Goal: Task Accomplishment & Management: Complete application form

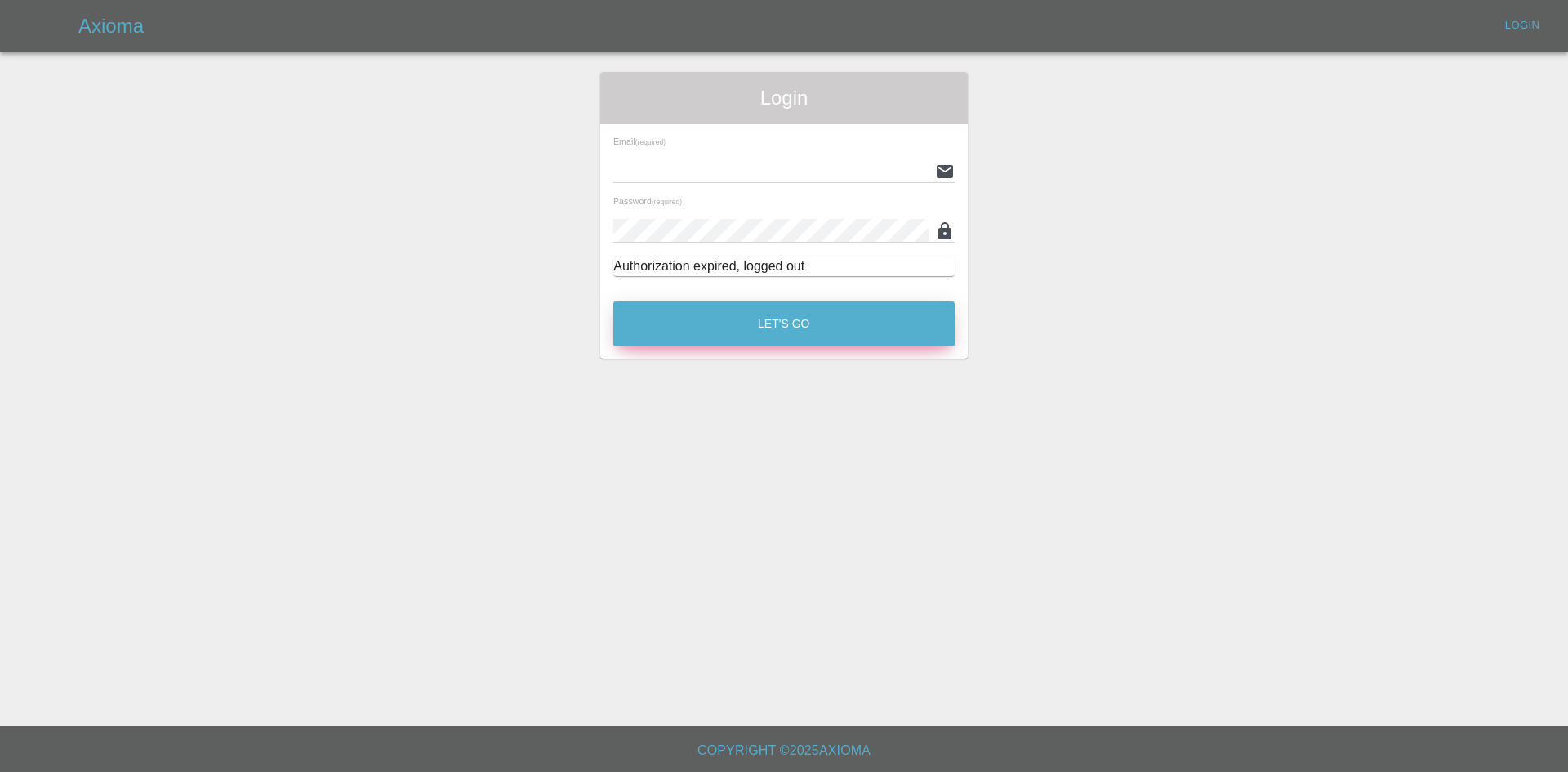
type input "[PERSON_NAME][EMAIL_ADDRESS][PERSON_NAME][DOMAIN_NAME]"
click at [886, 321] on button "Let's Go" at bounding box center [784, 323] width 341 height 45
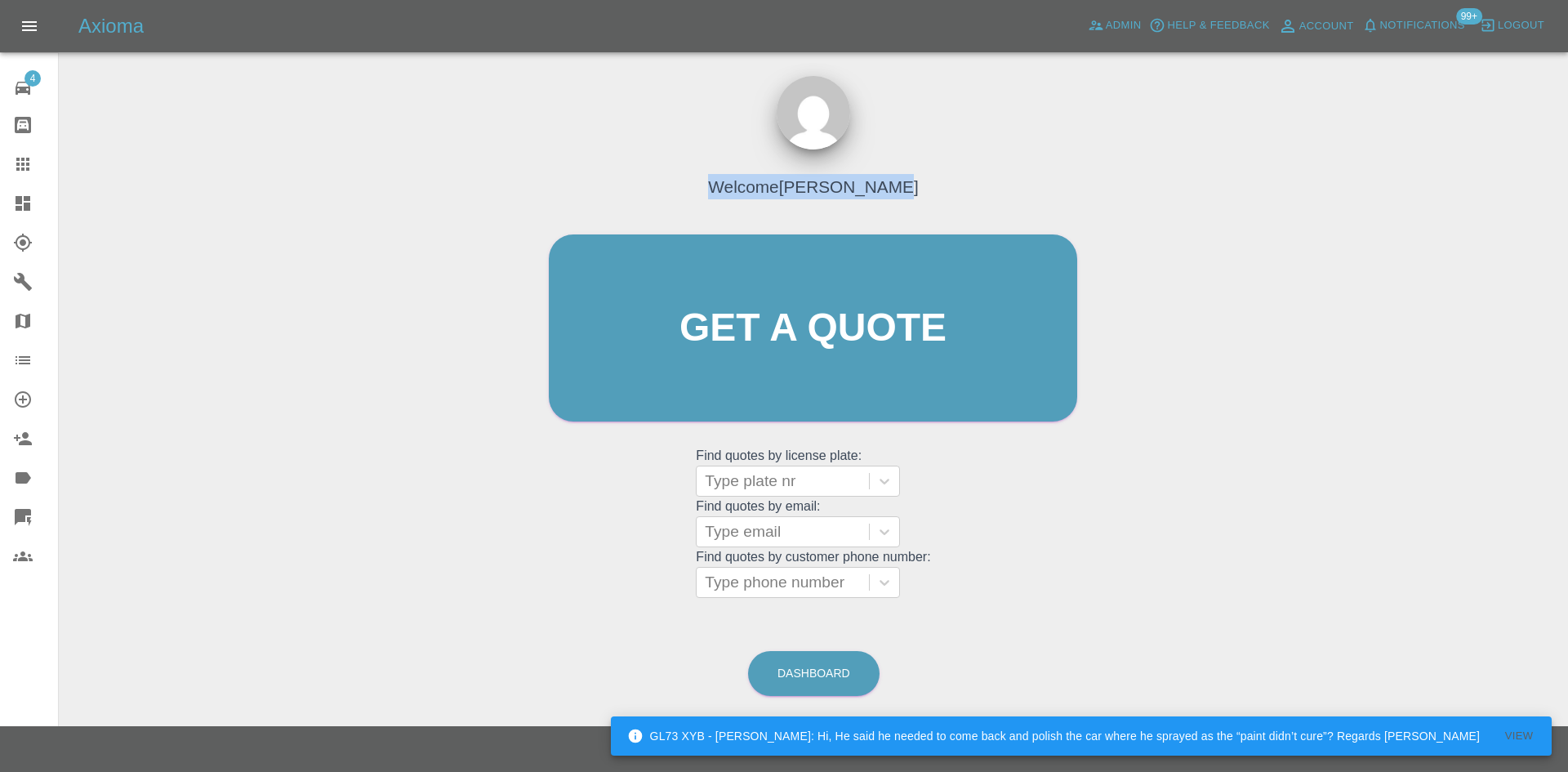
drag, startPoint x: 905, startPoint y: 179, endPoint x: 690, endPoint y: 179, distance: 215.0
click at [690, 179] on div "Welcome [PERSON_NAME] Get a quote Get a quote Find quotes by license plate: Typ…" at bounding box center [813, 359] width 563 height 493
click at [728, 188] on h4 "Welcome [PERSON_NAME]" at bounding box center [813, 186] width 210 height 26
click at [842, 202] on div "Welcome [PERSON_NAME]" at bounding box center [813, 190] width 242 height 56
click at [836, 198] on h4 "Welcome [PERSON_NAME]" at bounding box center [813, 186] width 210 height 26
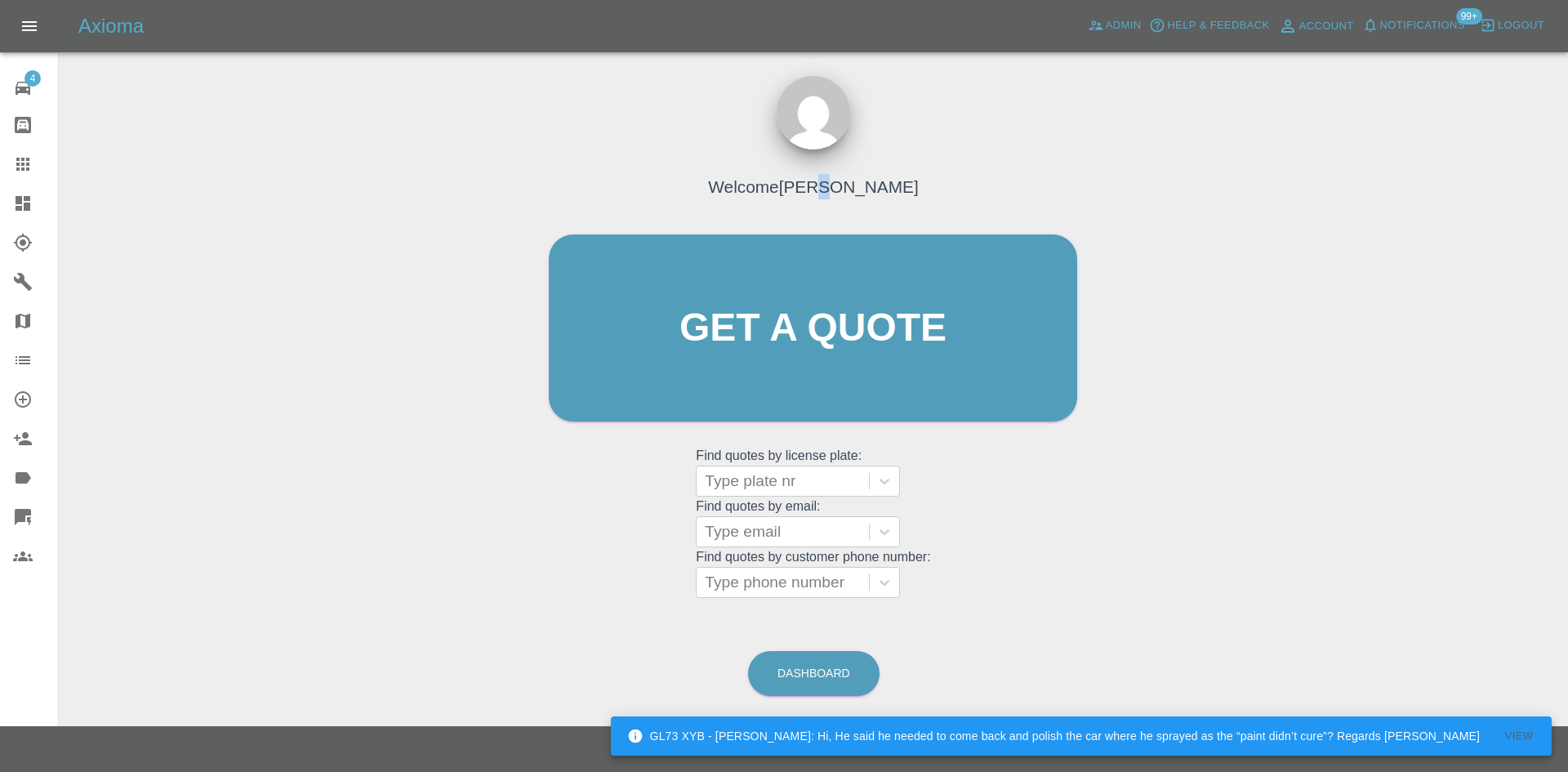
click at [836, 198] on h4 "Welcome [PERSON_NAME]" at bounding box center [813, 186] width 210 height 26
click at [835, 198] on h4 "Welcome [PERSON_NAME]" at bounding box center [813, 186] width 210 height 26
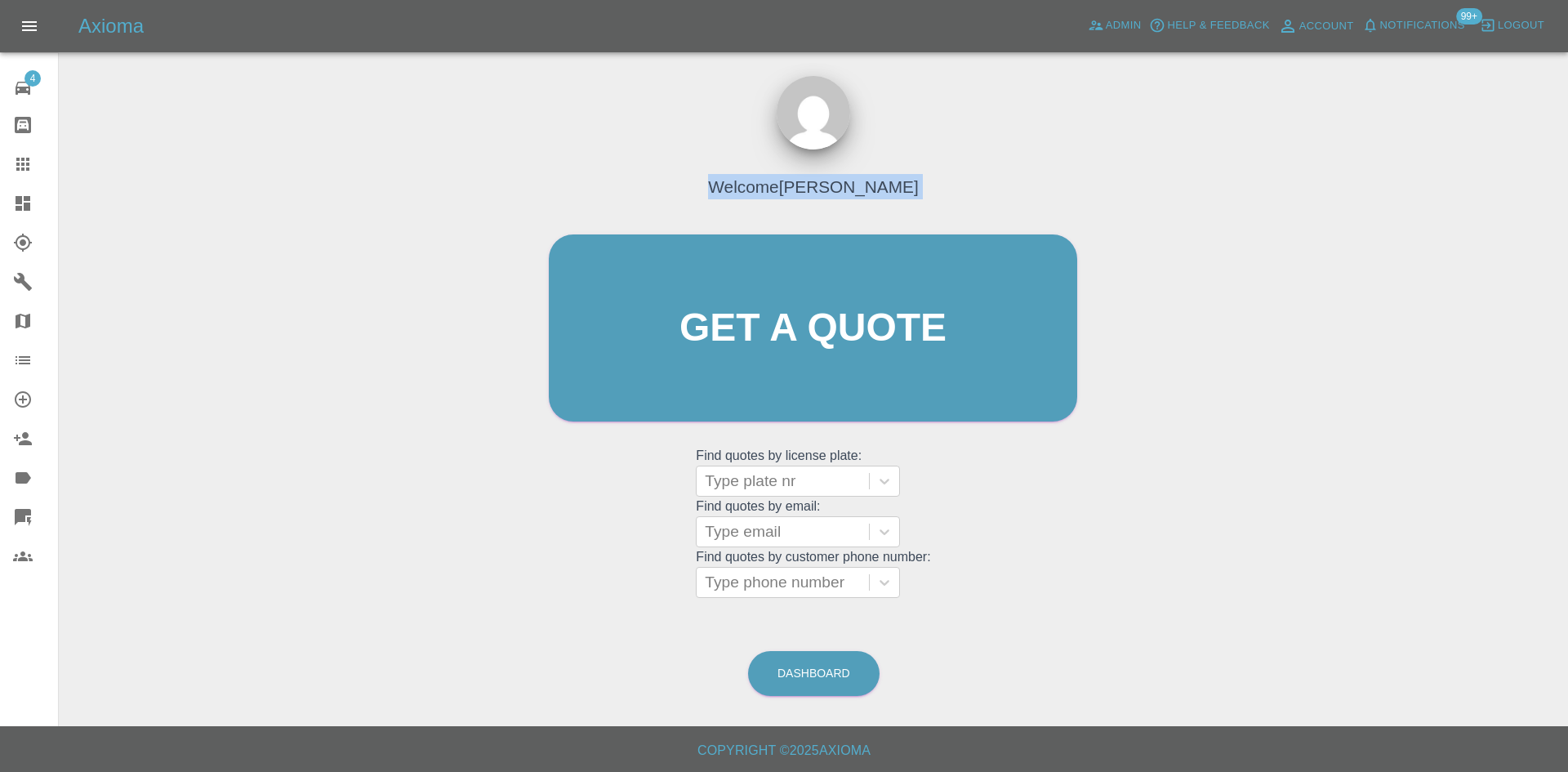
drag, startPoint x: 1012, startPoint y: 149, endPoint x: 939, endPoint y: 113, distance: 81.4
click at [1012, 149] on div "Welcome [PERSON_NAME] Get a quote Get a quote Find quotes by license plate: Typ…" at bounding box center [813, 359] width 563 height 493
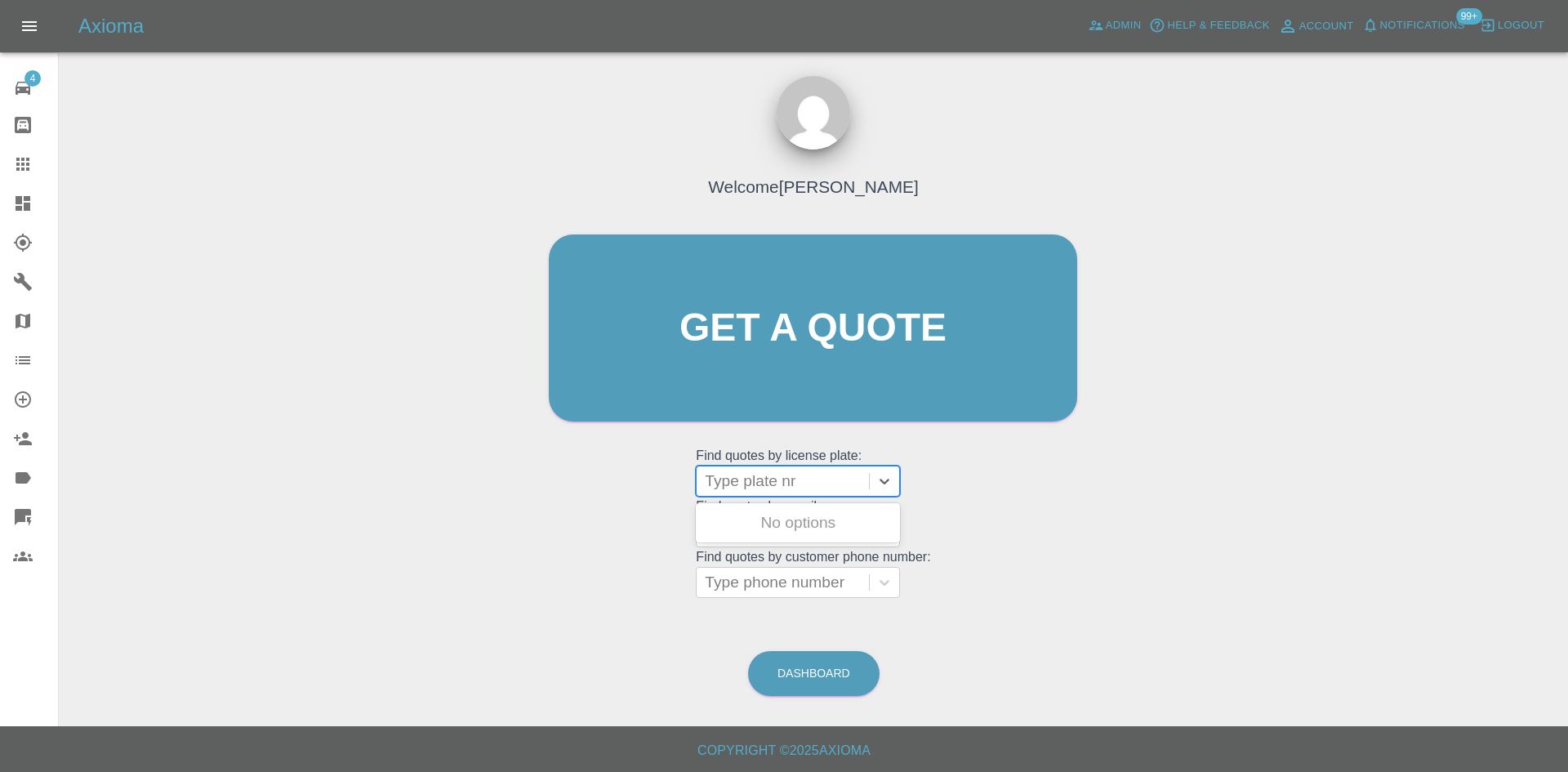
click at [780, 476] on div at bounding box center [783, 481] width 156 height 23
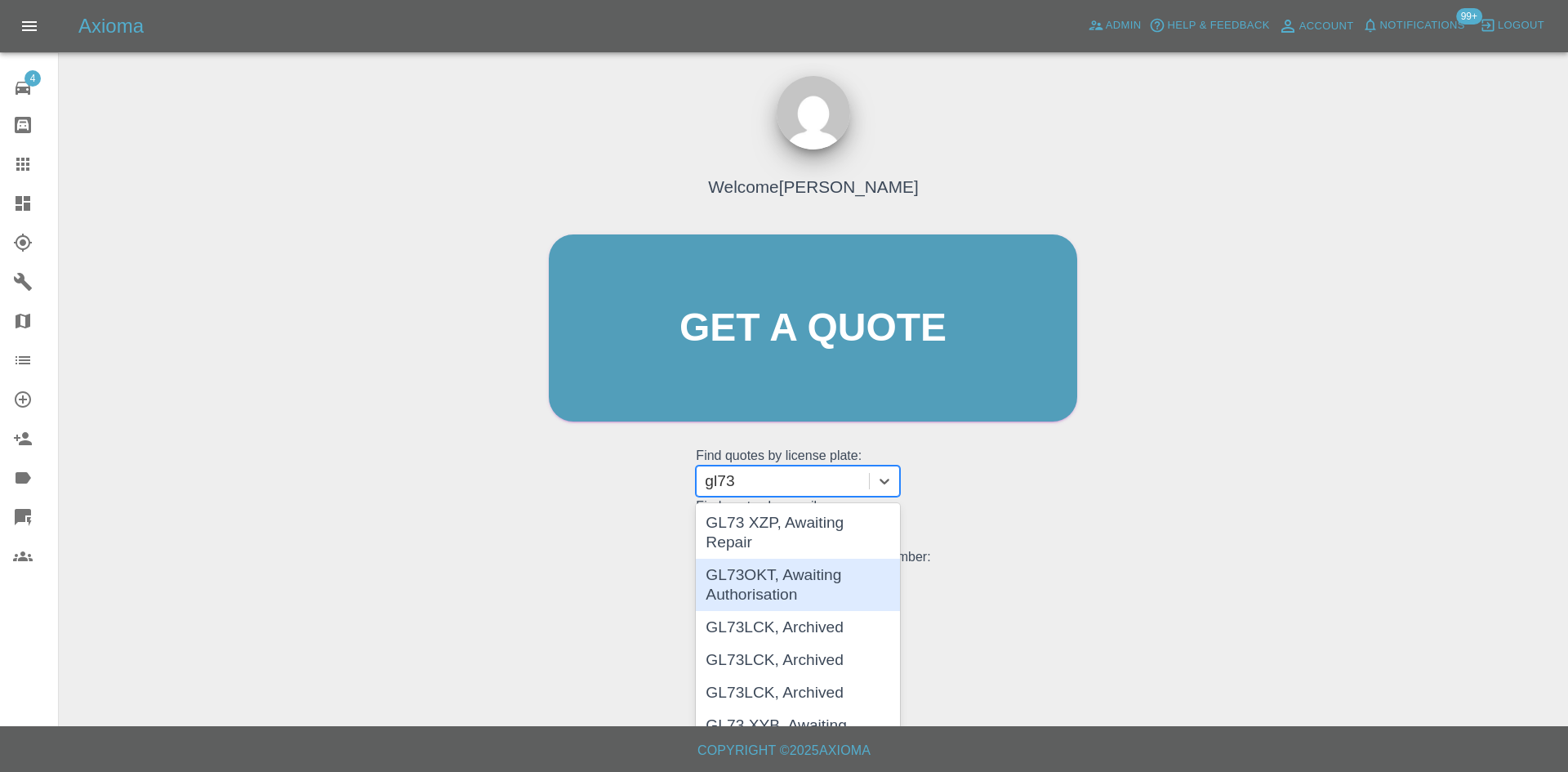
type input "gl73"
click at [574, 556] on div "Welcome [PERSON_NAME] Get a quote Get a quote Find quotes by license plate: 13 …" at bounding box center [813, 359] width 563 height 493
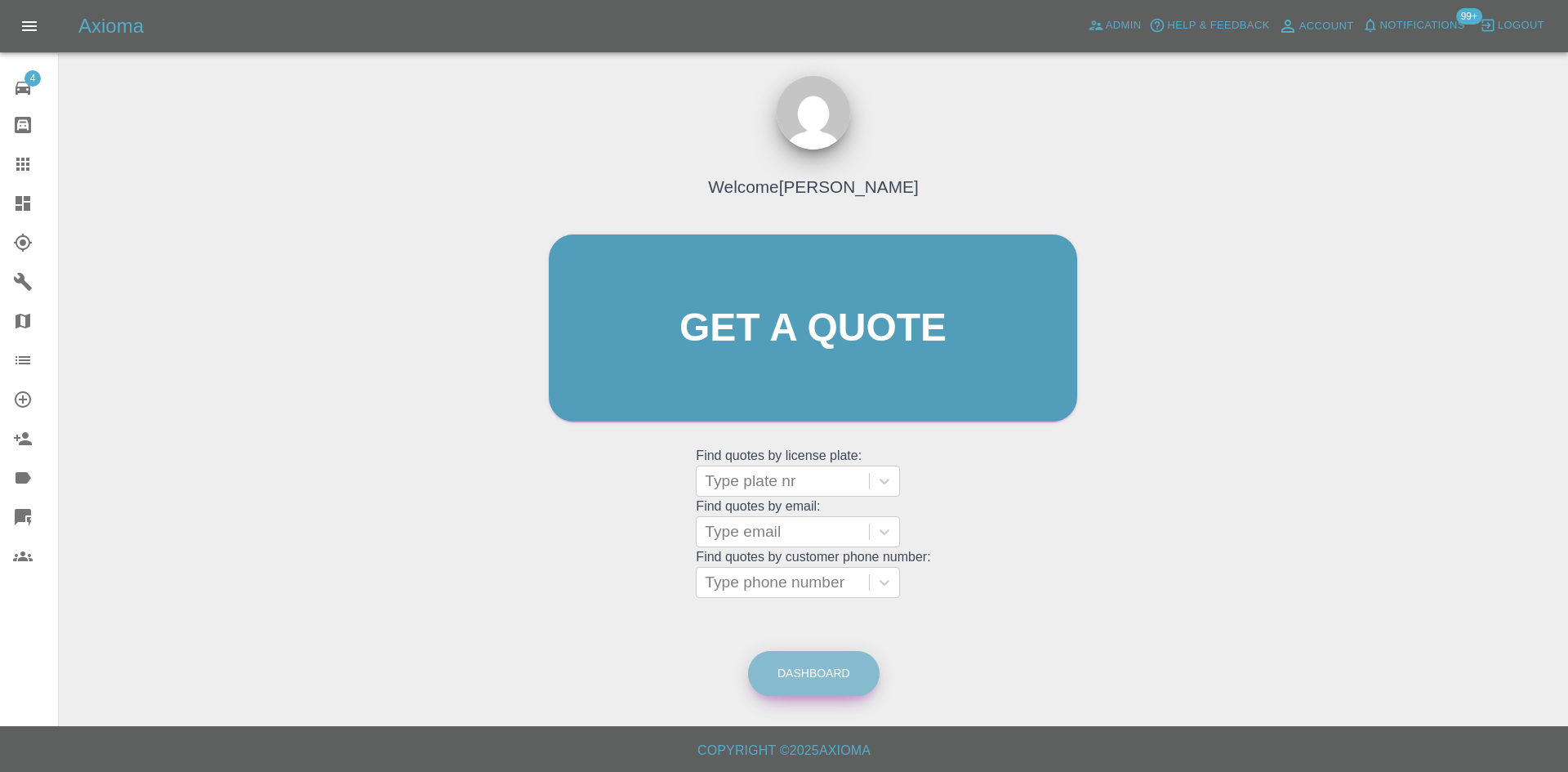
click at [818, 662] on link "Dashboard" at bounding box center [814, 673] width 132 height 45
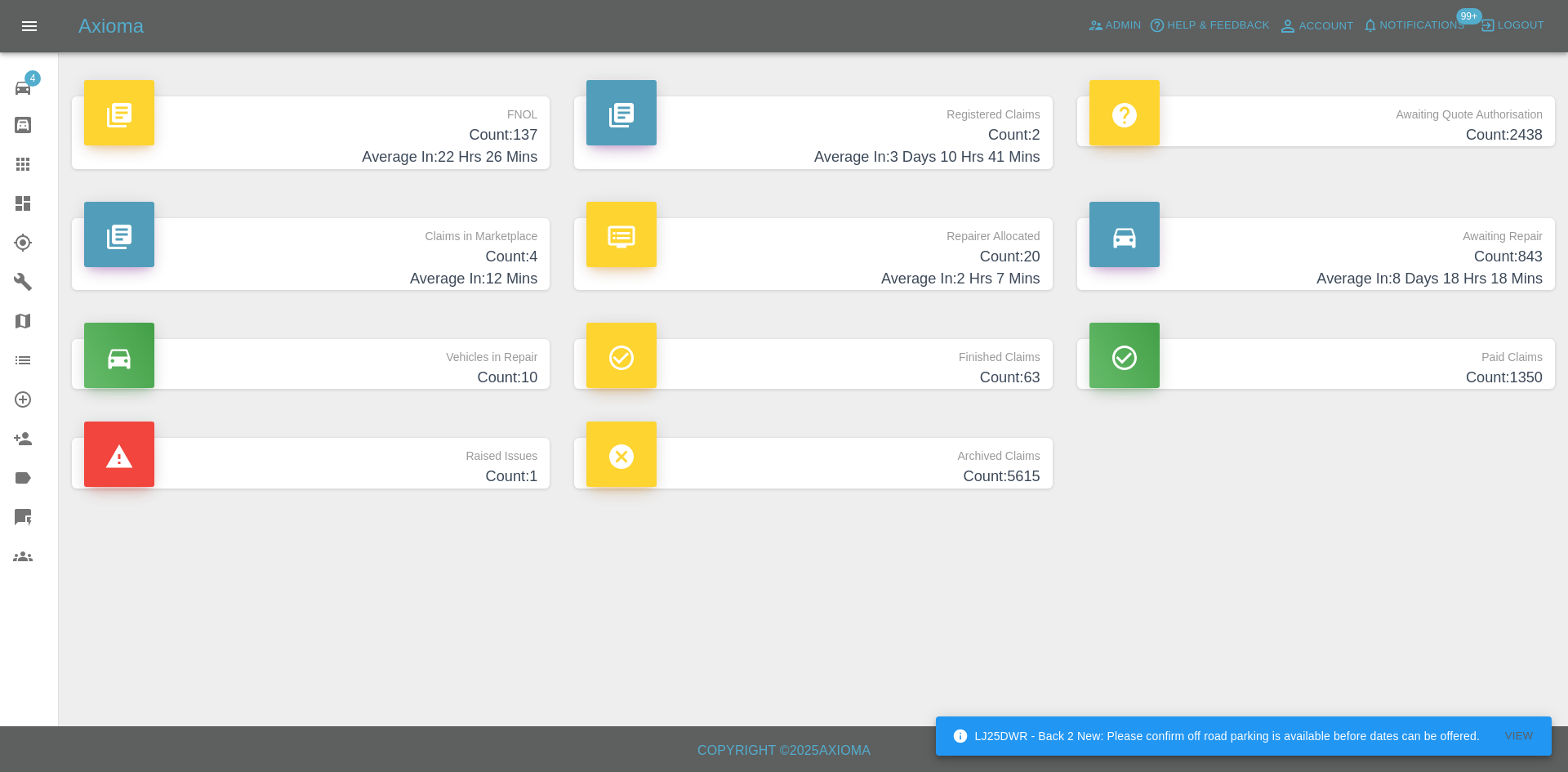
click at [0, 162] on link "Claims" at bounding box center [29, 164] width 58 height 39
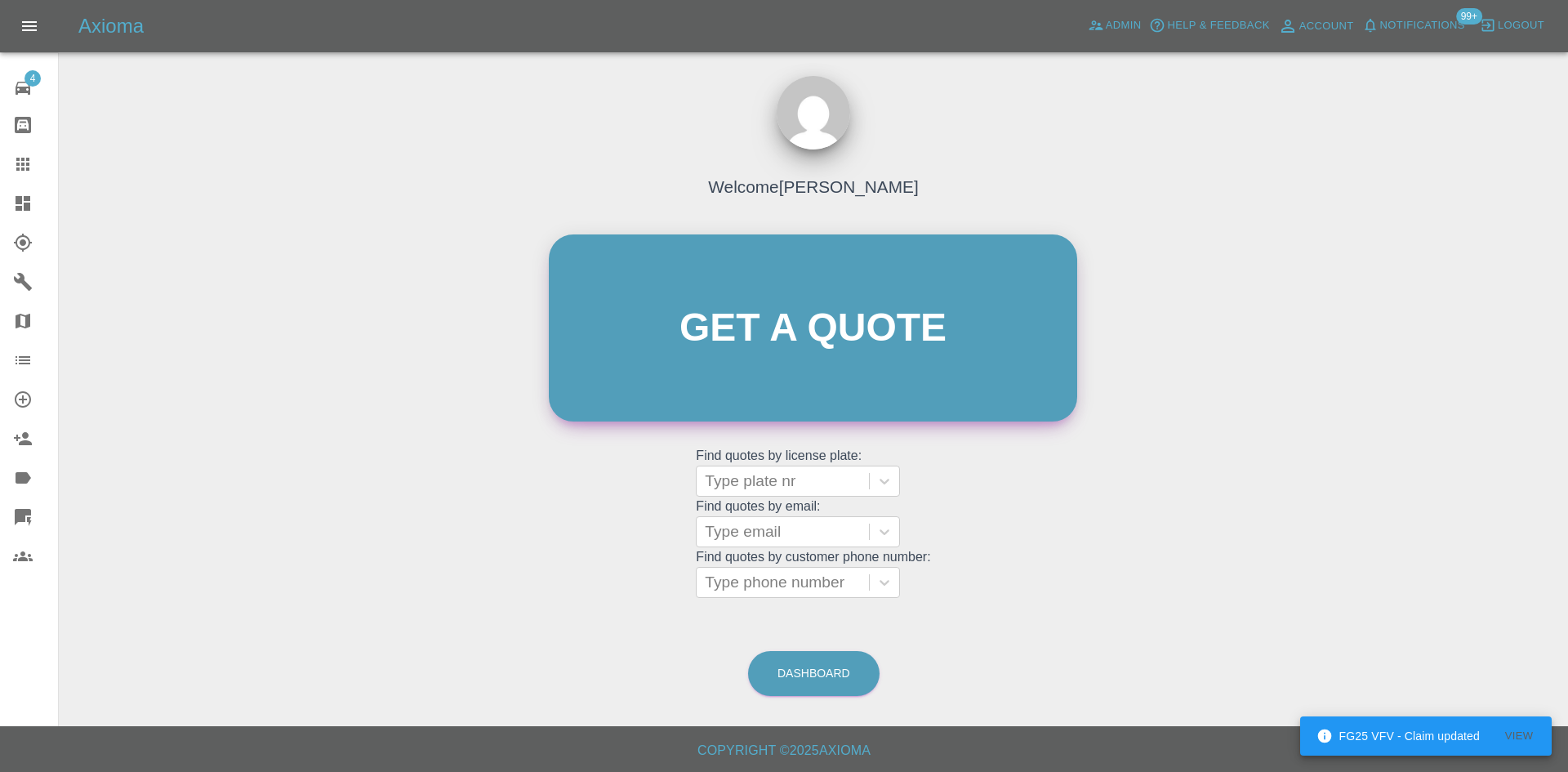
click at [671, 310] on link "Get a quote" at bounding box center [813, 328] width 528 height 187
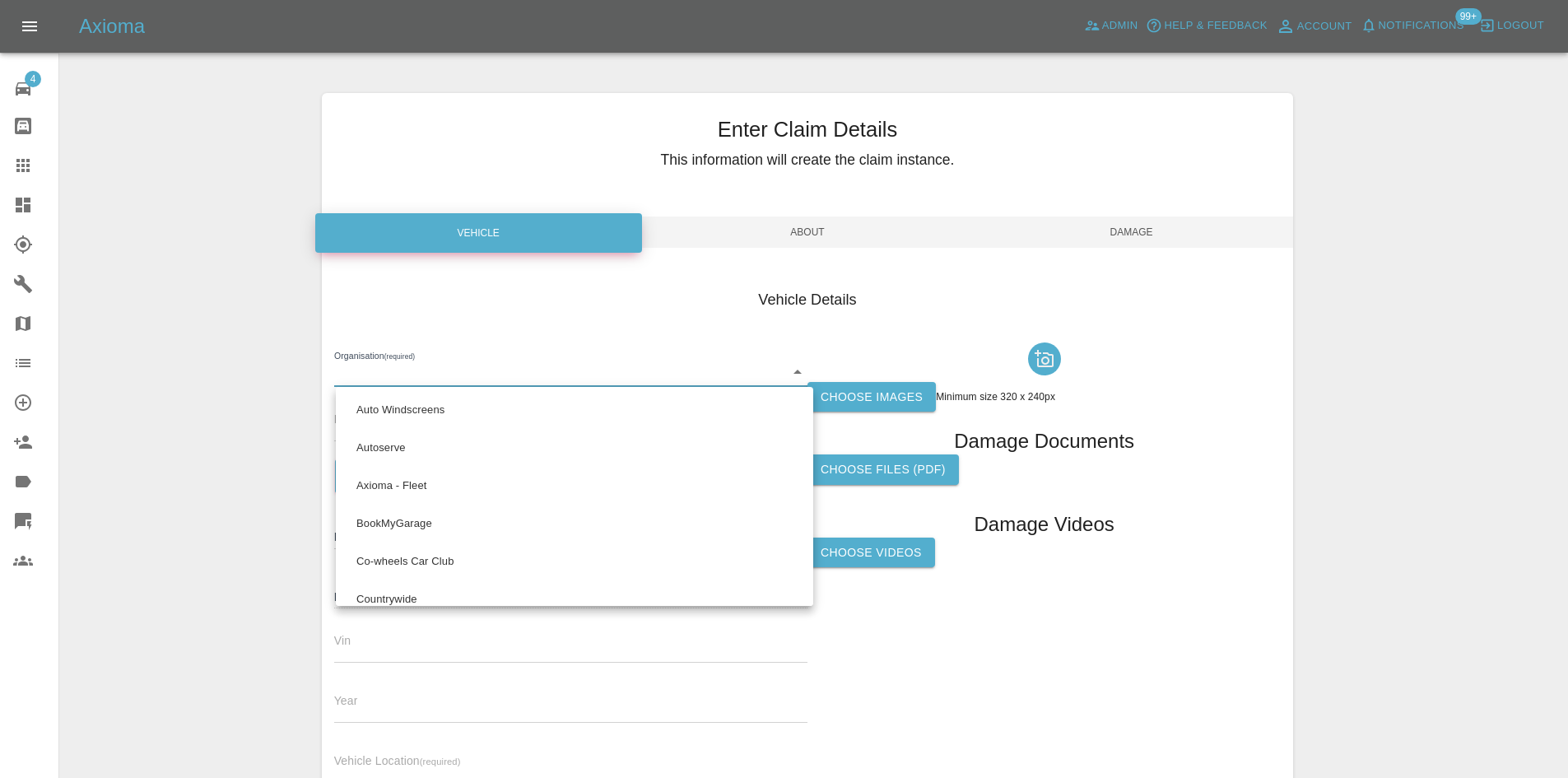
click at [807, 372] on body "Axioma Admin Help & Feedback Account Notifications 99+ Logout 4 Repair home Bod…" at bounding box center [784, 471] width 1568 height 942
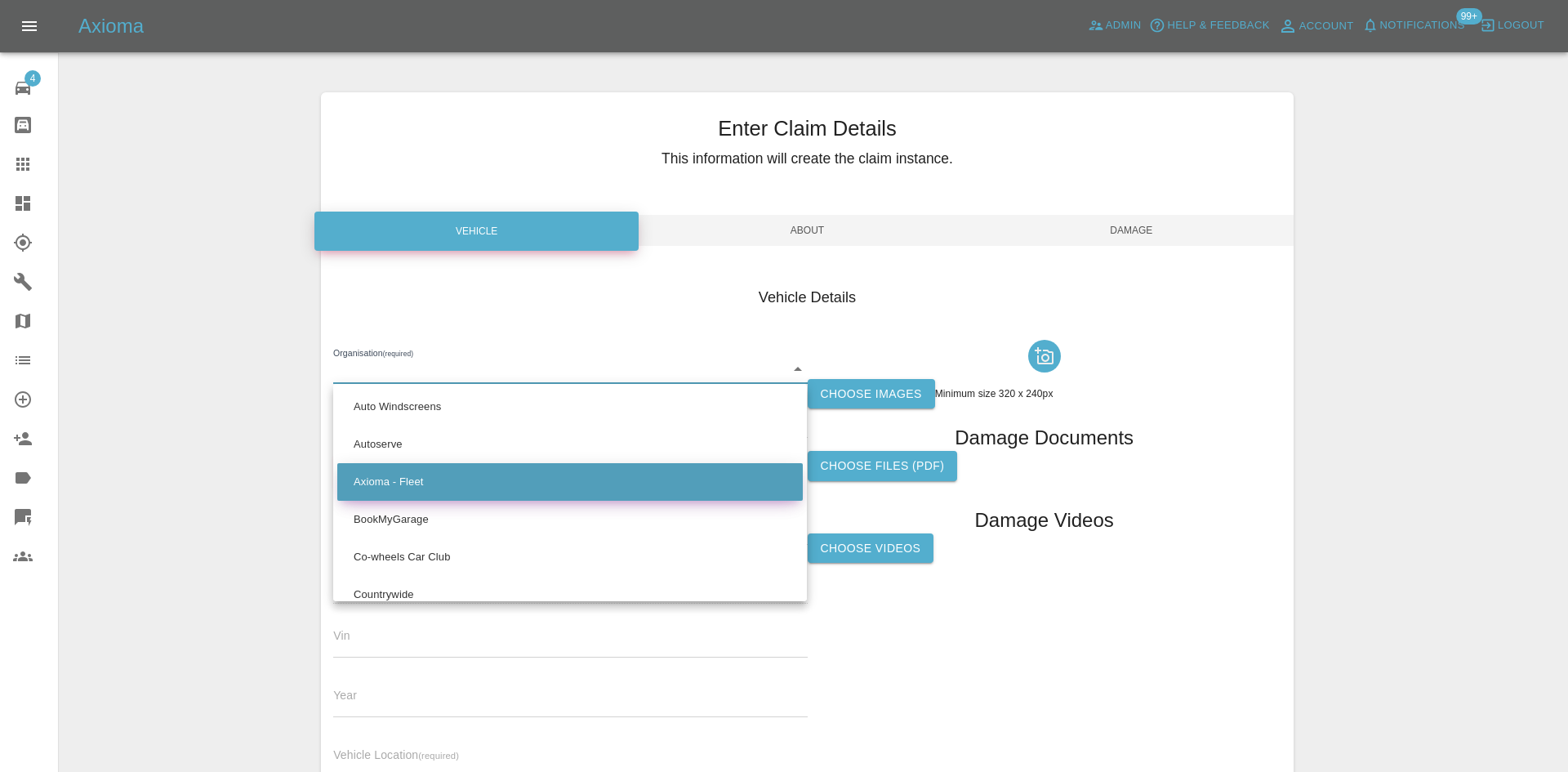
click at [410, 480] on li "Axioma - Fleet" at bounding box center [570, 481] width 465 height 37
type input "5e6b5a8122cd0a001728b604"
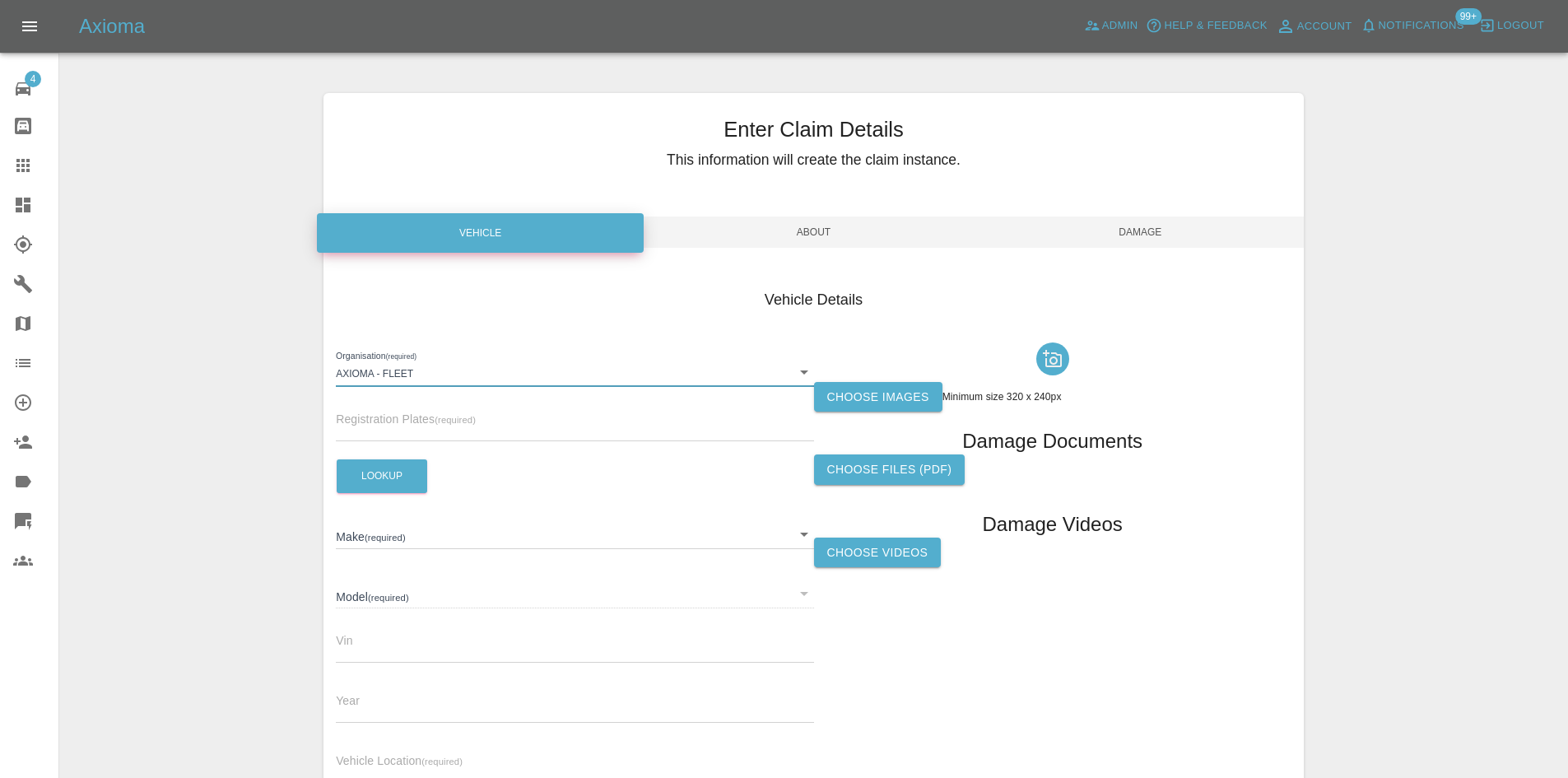
click at [429, 424] on input "text" at bounding box center [574, 429] width 478 height 24
type input "gl73lck"
click at [384, 478] on button "Lookup" at bounding box center [382, 476] width 90 height 34
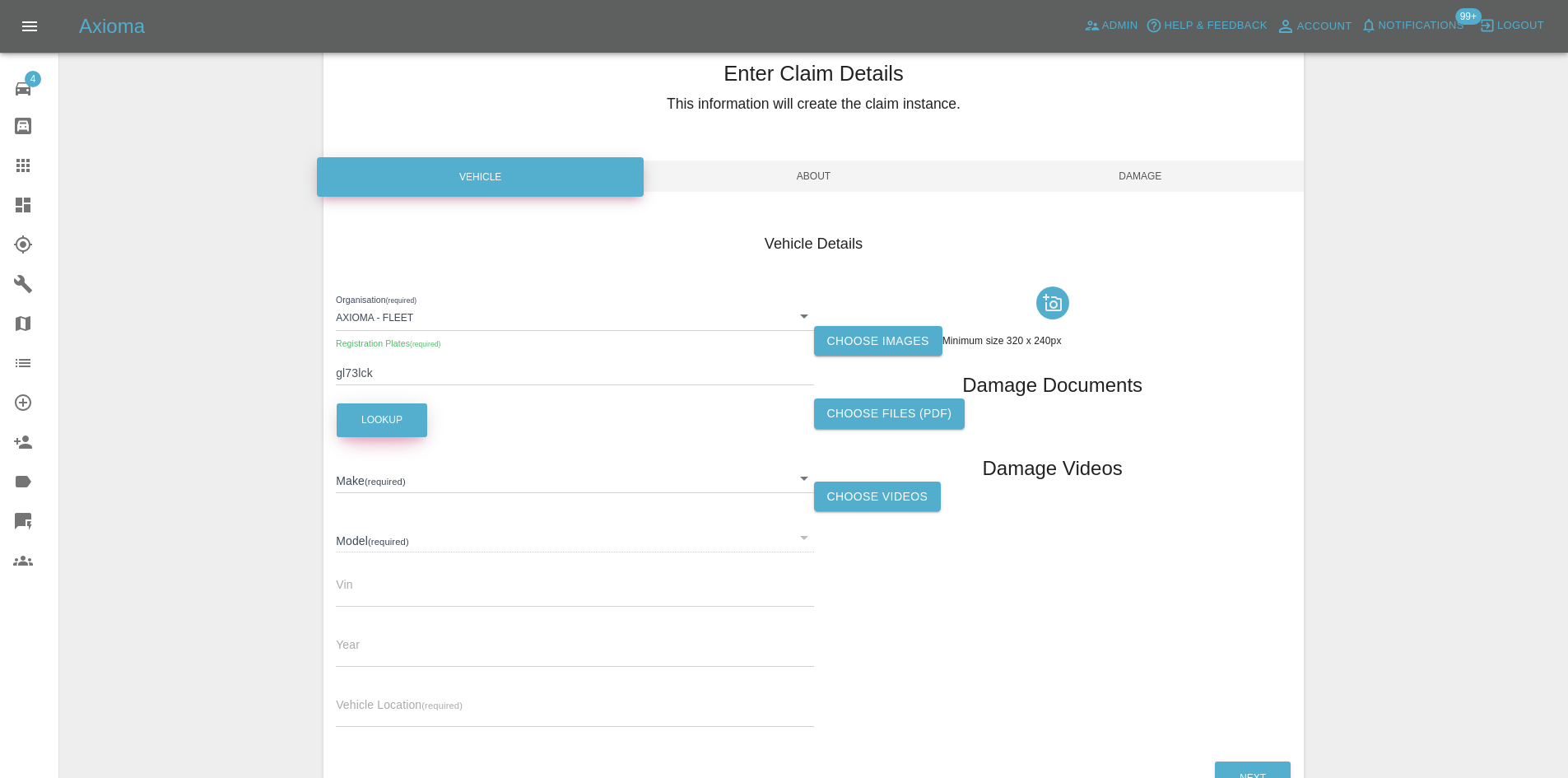
scroll to position [83, 0]
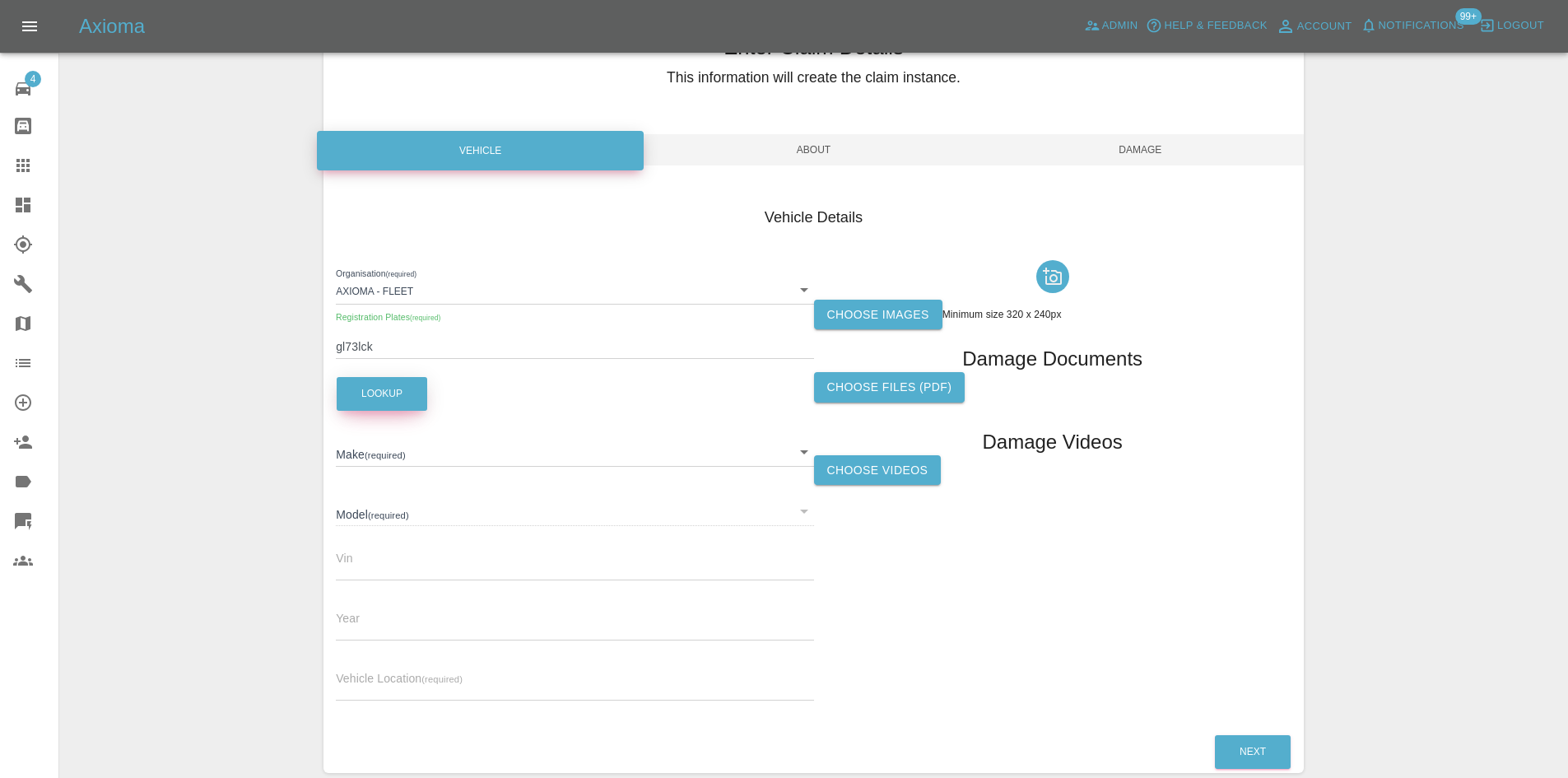
type input "TESLA"
type input "MODEL-Y LONG RANGE AWD"
type input "[US_VEHICLE_IDENTIFICATION_NUMBER]"
type input "2023"
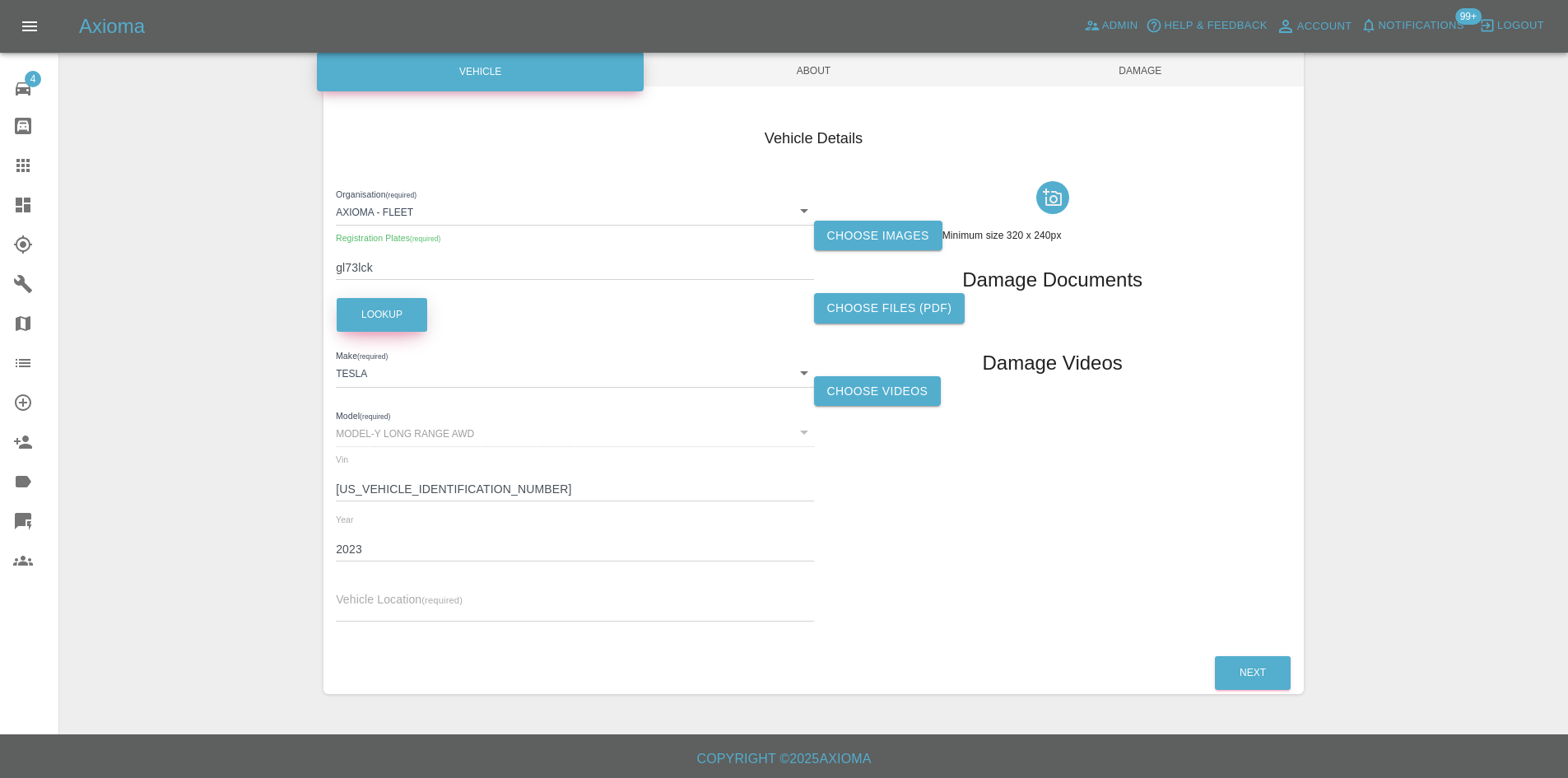
scroll to position [163, 0]
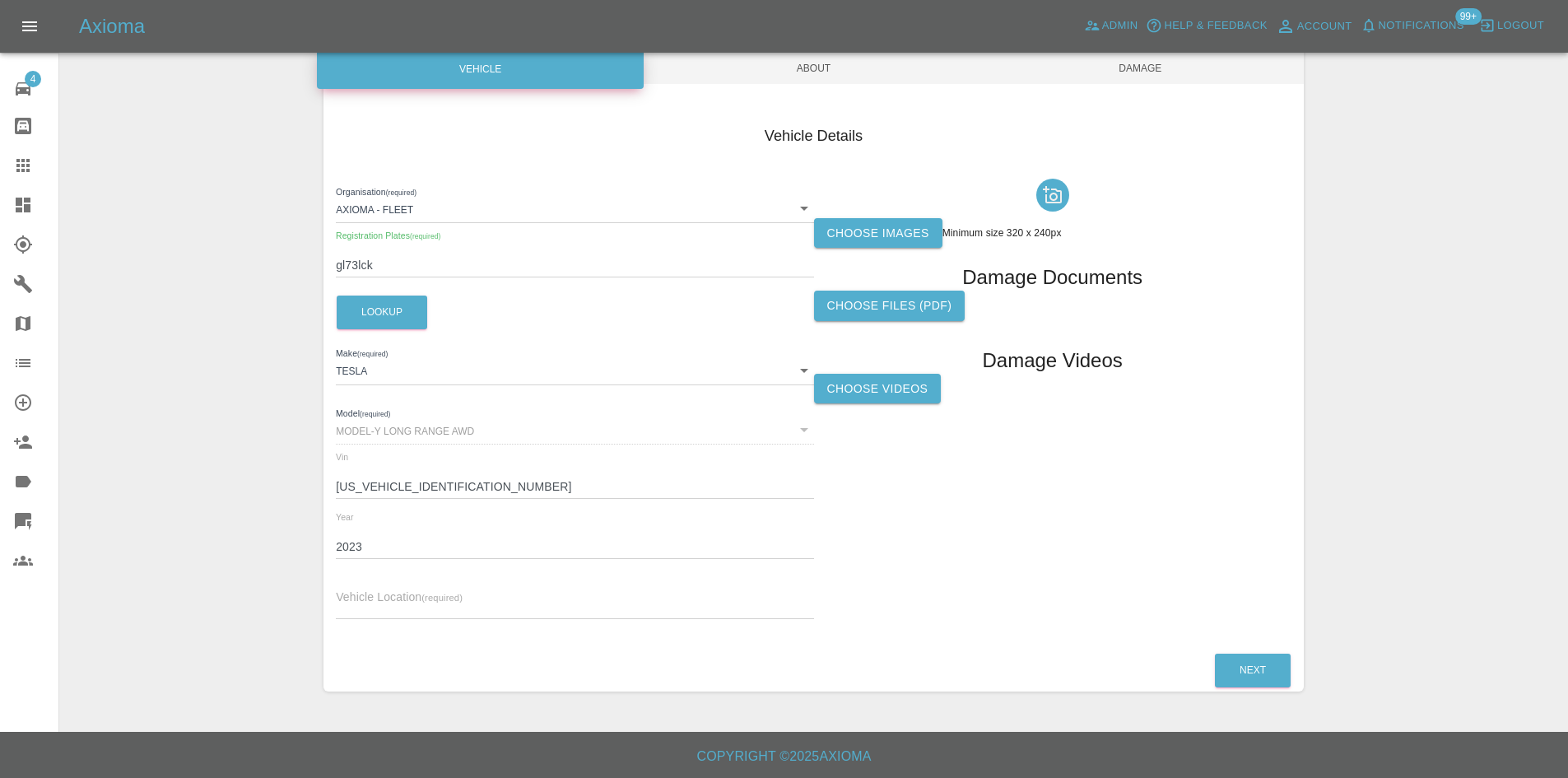
click at [399, 608] on input "text" at bounding box center [574, 607] width 478 height 24
type input "CM14 4at"
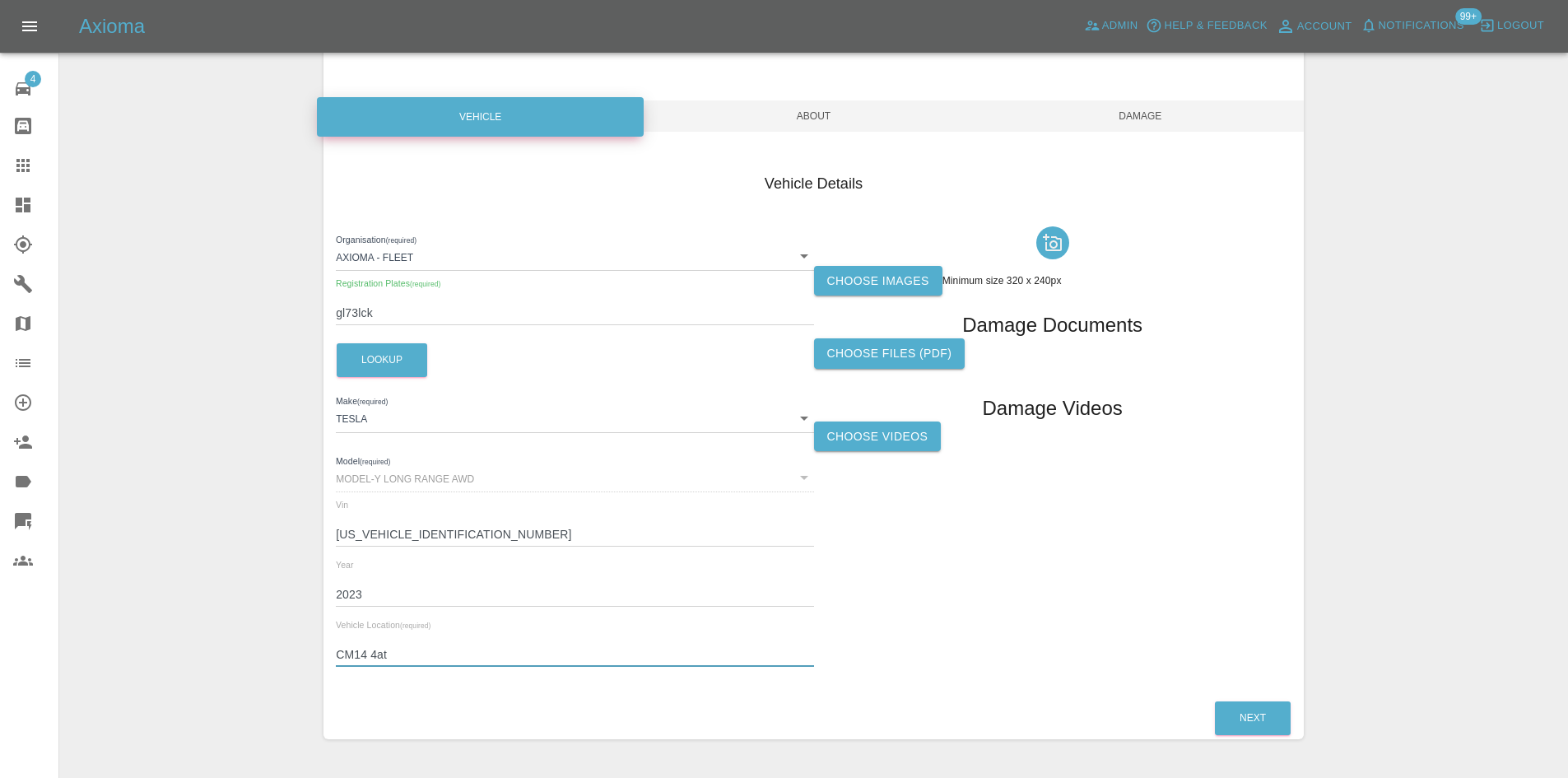
scroll to position [0, 0]
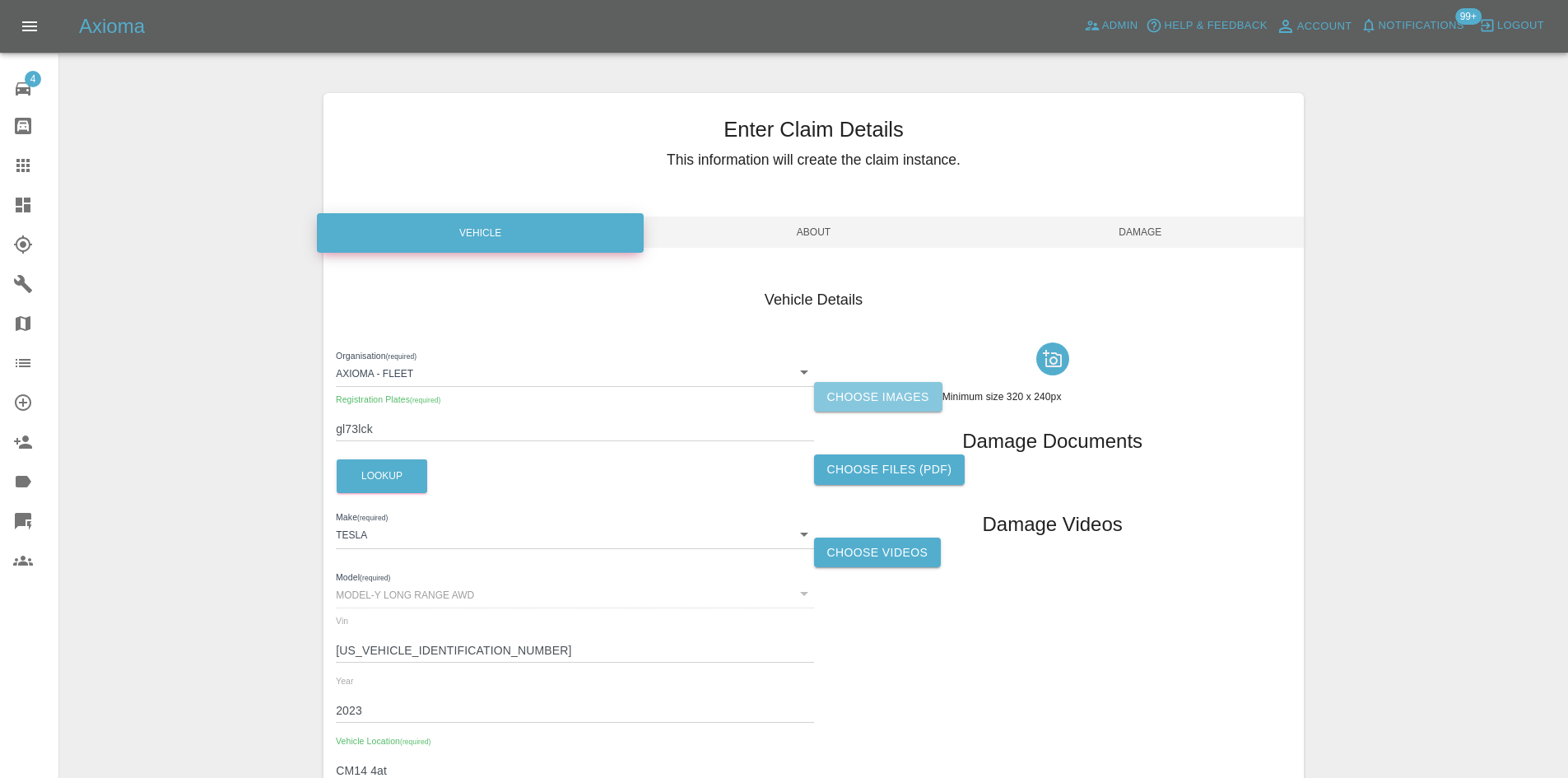
click at [887, 389] on label "Choose images" at bounding box center [879, 397] width 129 height 31
click at [0, 0] on input "Choose images" at bounding box center [0, 0] width 0 height 0
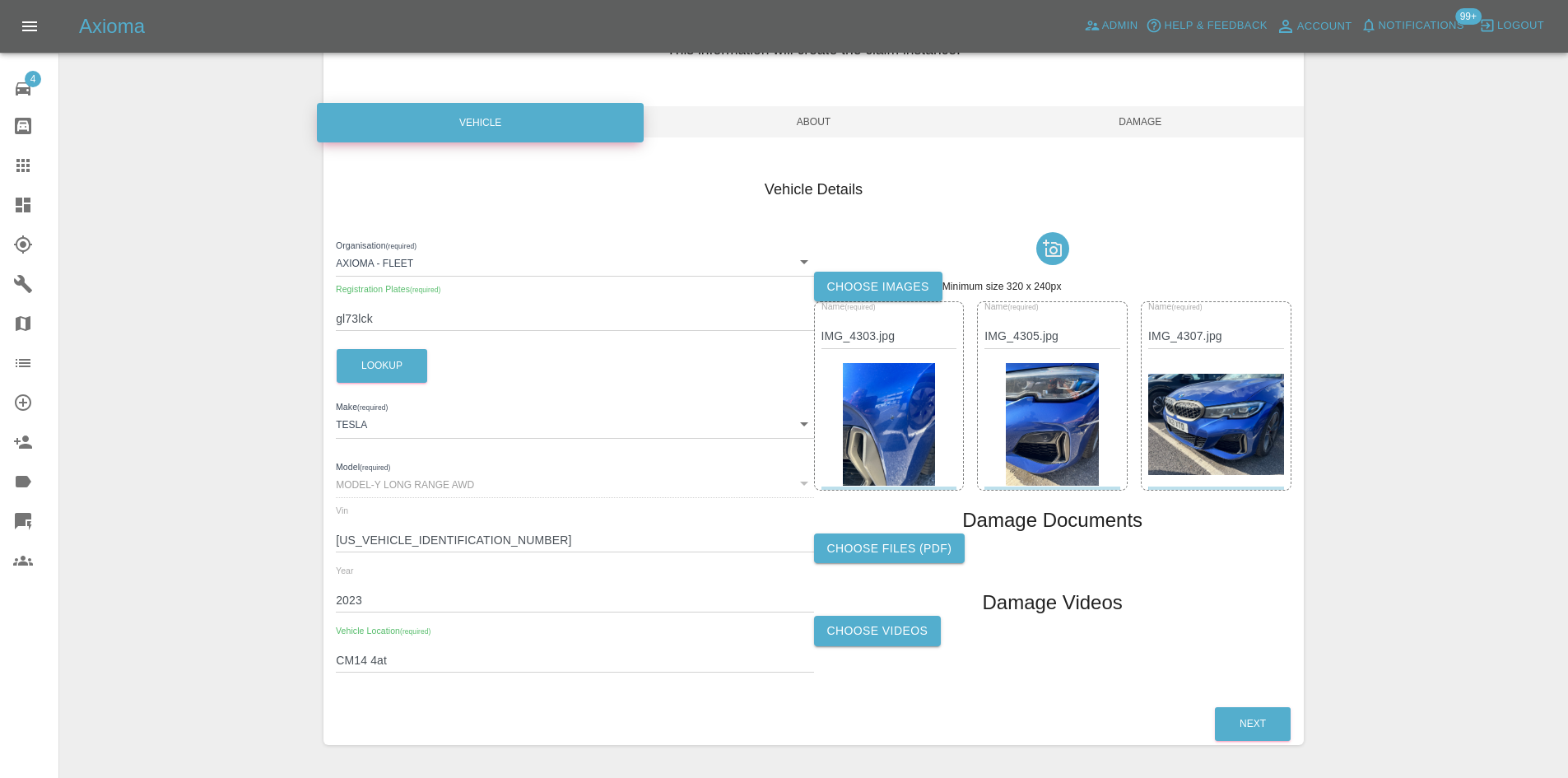
scroll to position [82, 0]
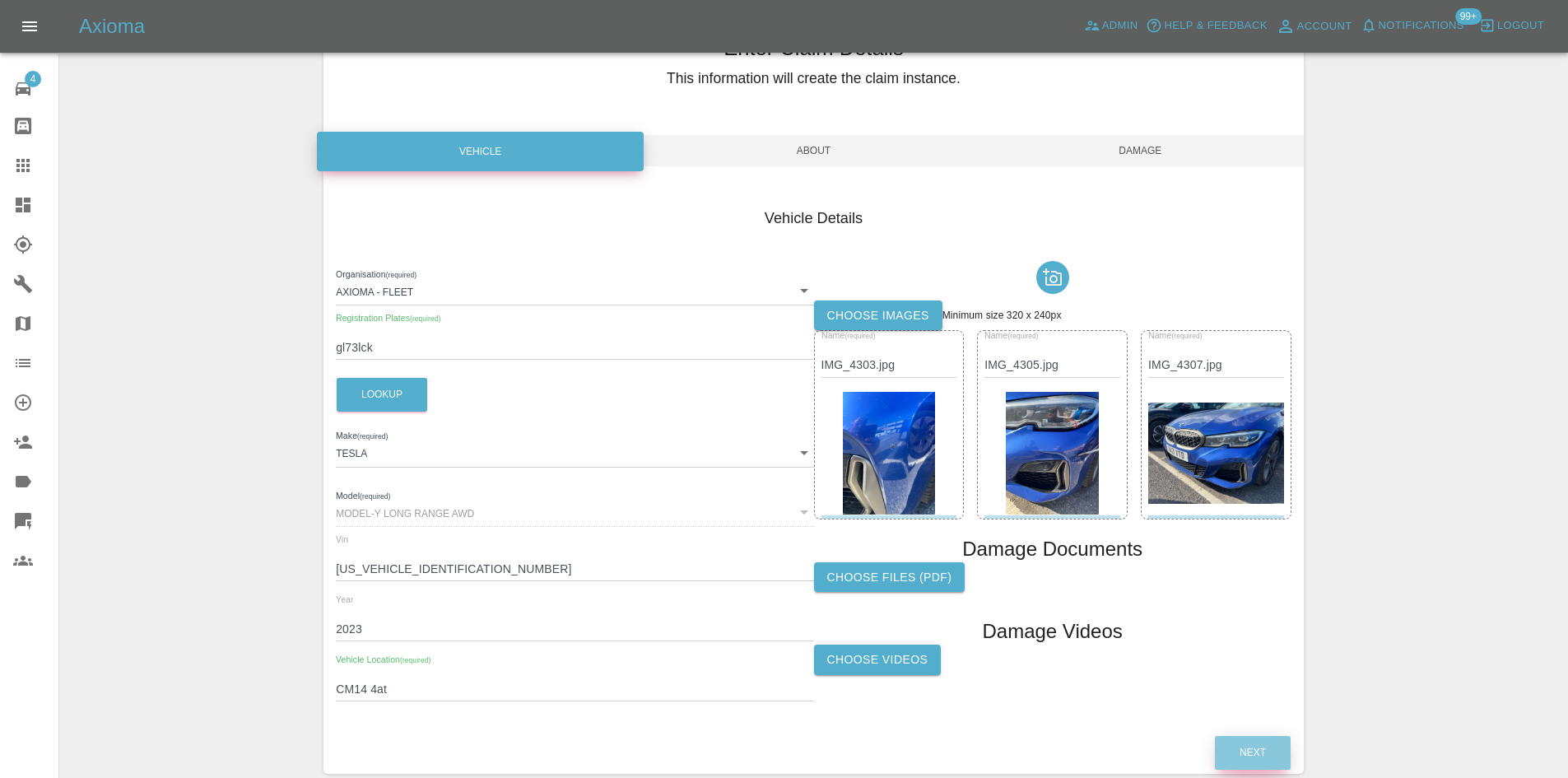
click at [1262, 753] on button "Next" at bounding box center [1253, 752] width 76 height 34
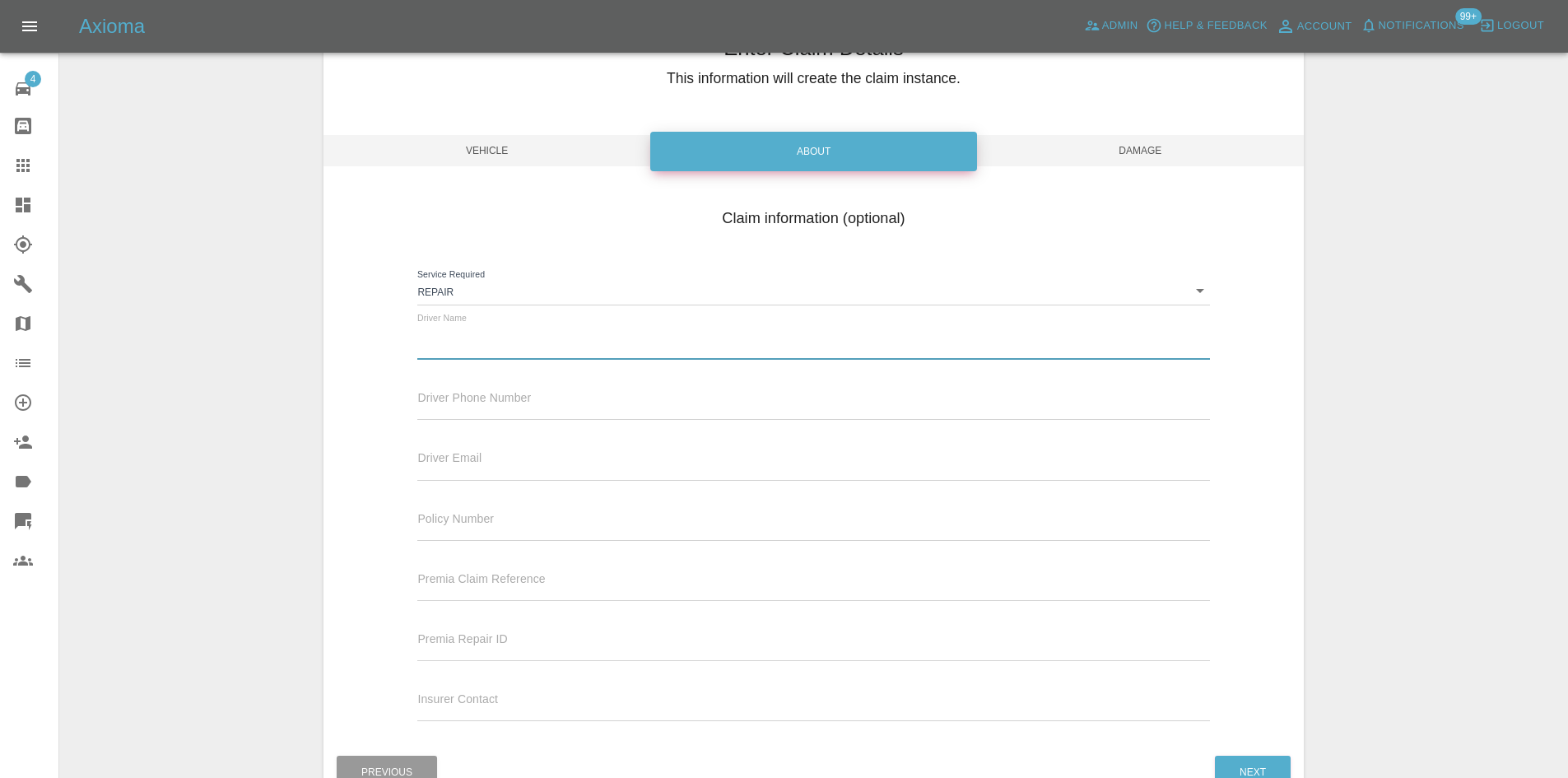
click at [487, 346] on input "text" at bounding box center [813, 347] width 792 height 24
type input "Waiting Details"
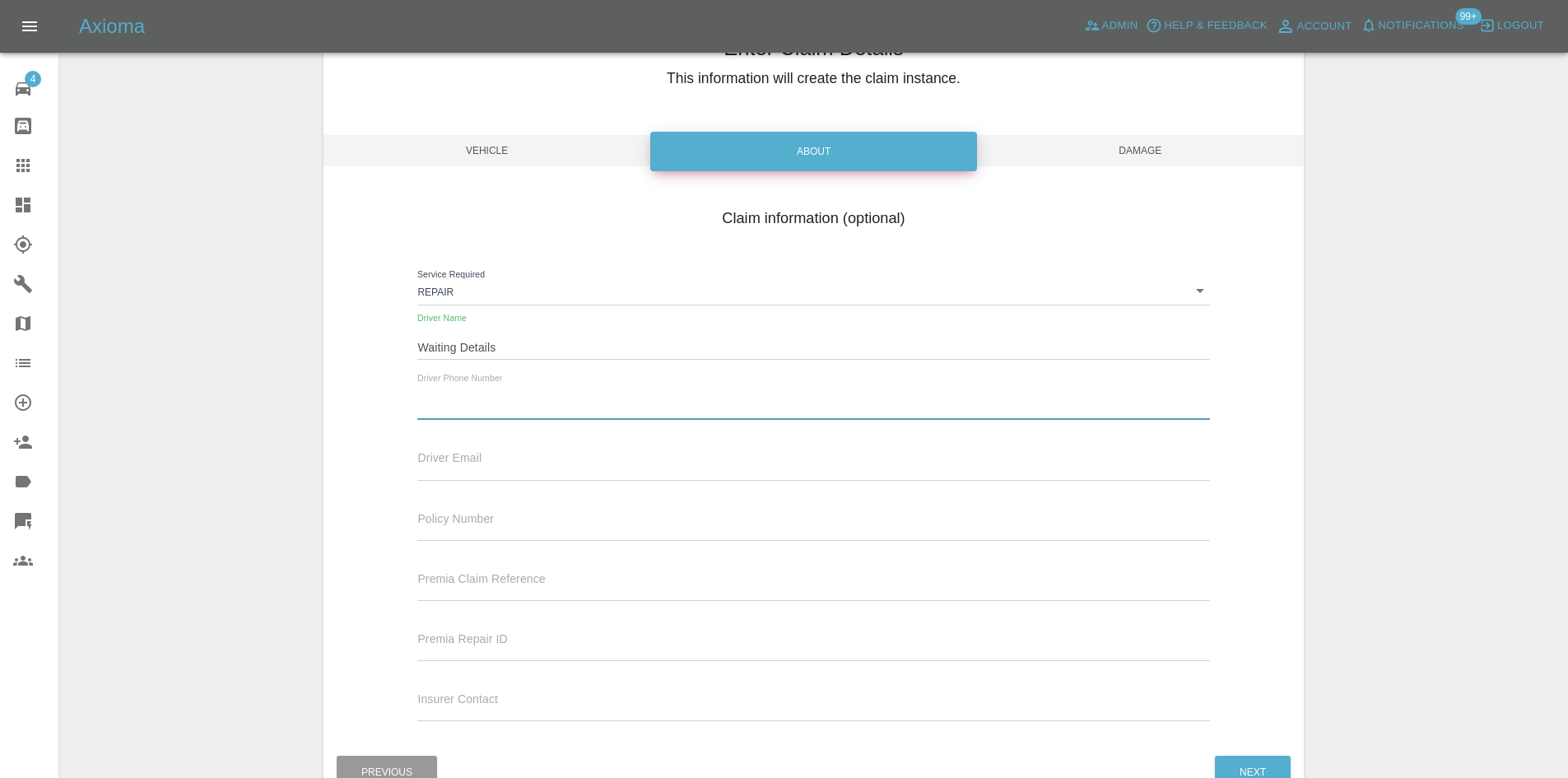
click at [515, 412] on input "text" at bounding box center [813, 408] width 792 height 24
type input "0777777777"
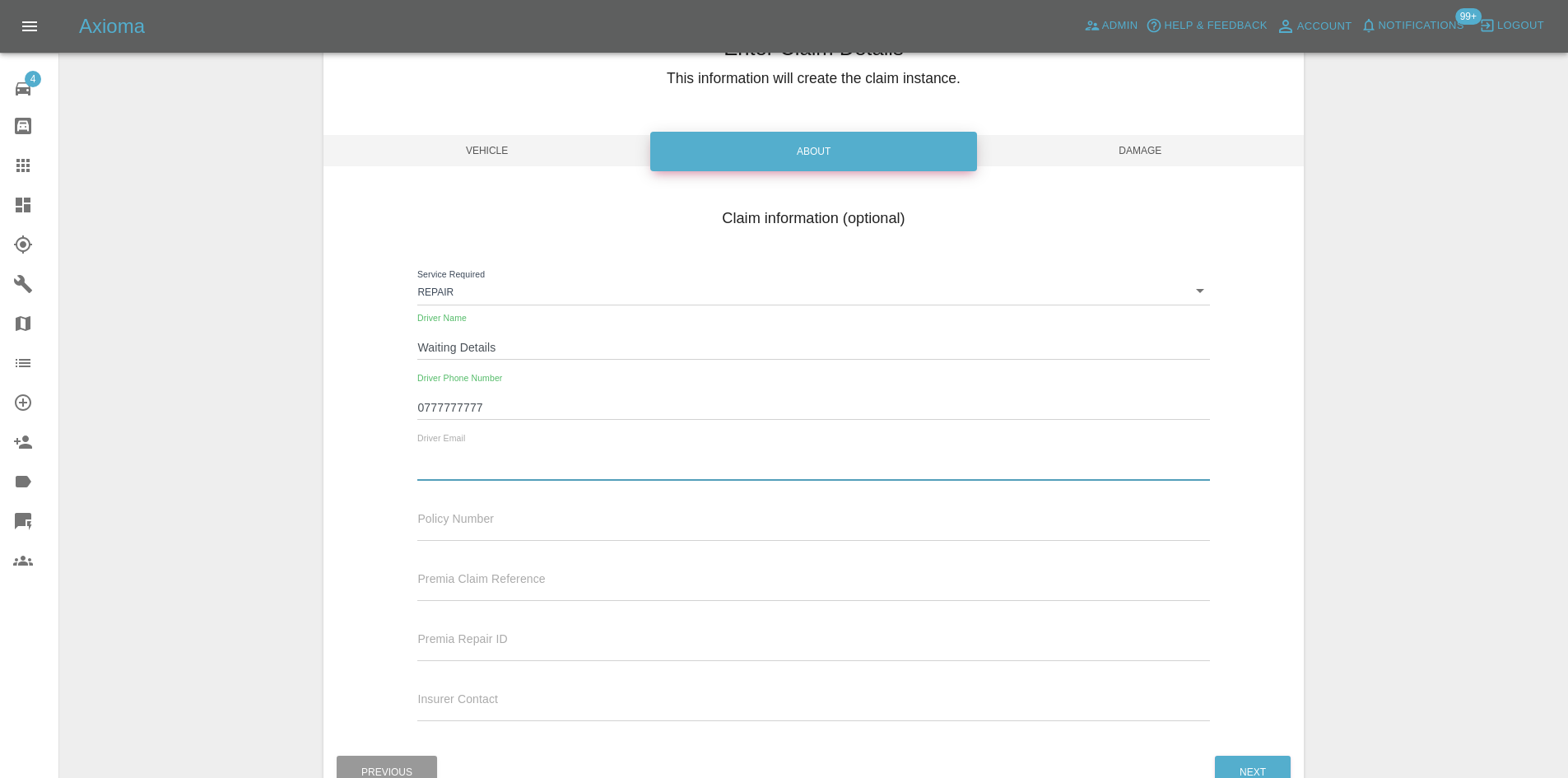
click at [524, 460] on input "text" at bounding box center [813, 467] width 792 height 24
type input "[EMAIL_ADDRESS][DOMAIN_NAME]"
click at [1105, 163] on span "Damage" at bounding box center [1140, 150] width 327 height 32
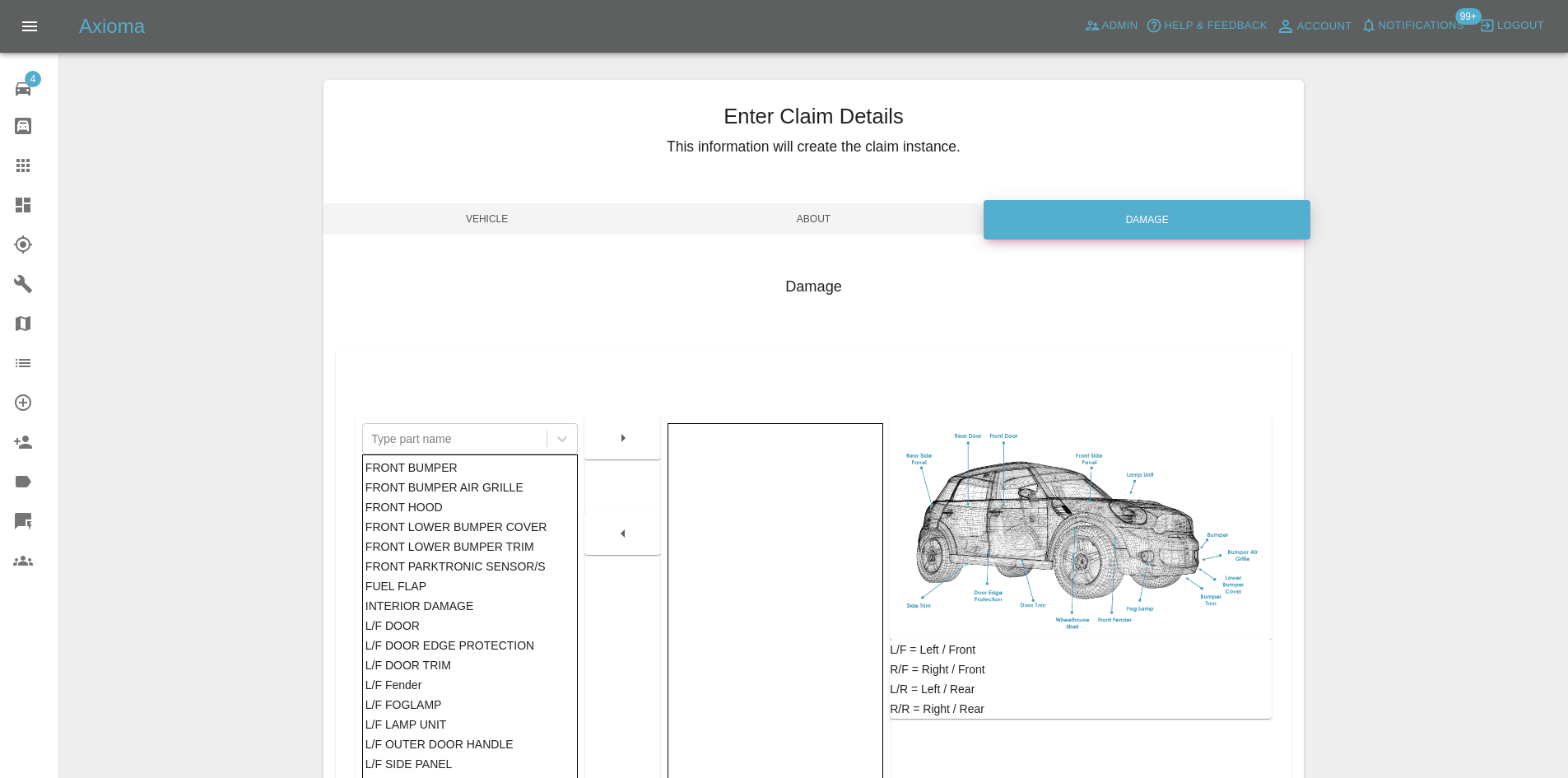
scroll to position [0, 0]
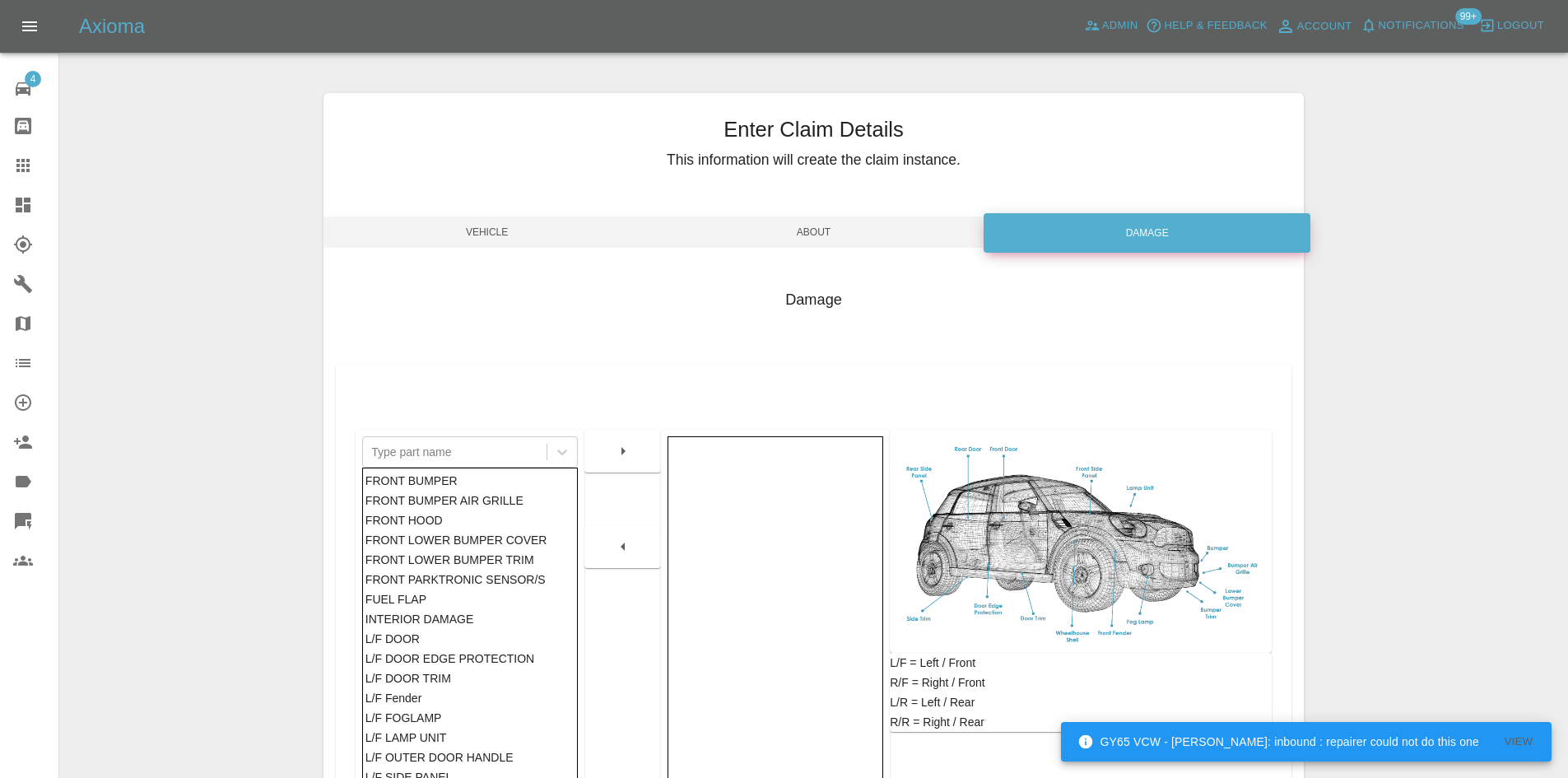
click at [839, 227] on span "About" at bounding box center [813, 232] width 327 height 32
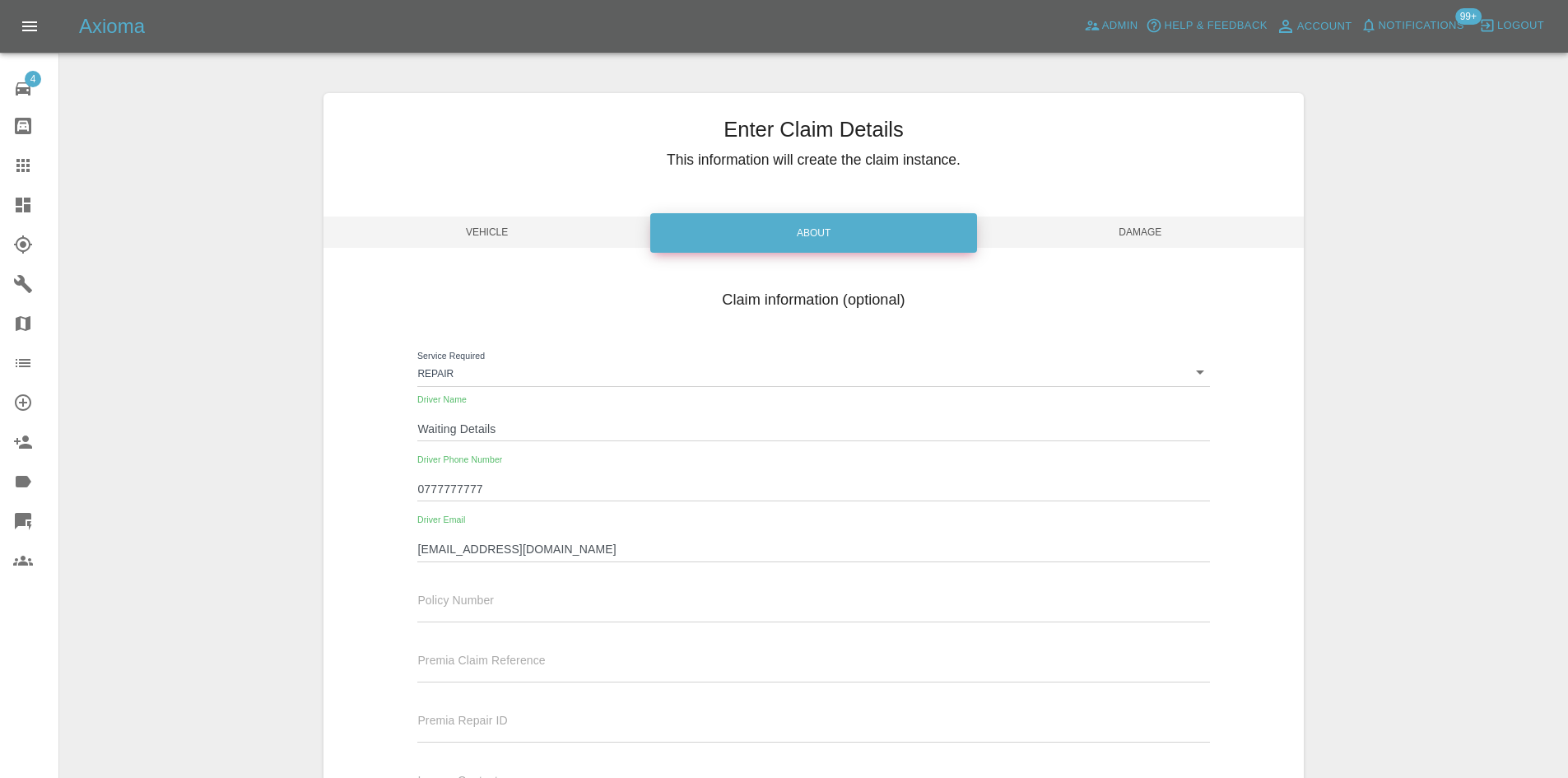
click at [1175, 231] on span "Damage" at bounding box center [1140, 232] width 327 height 32
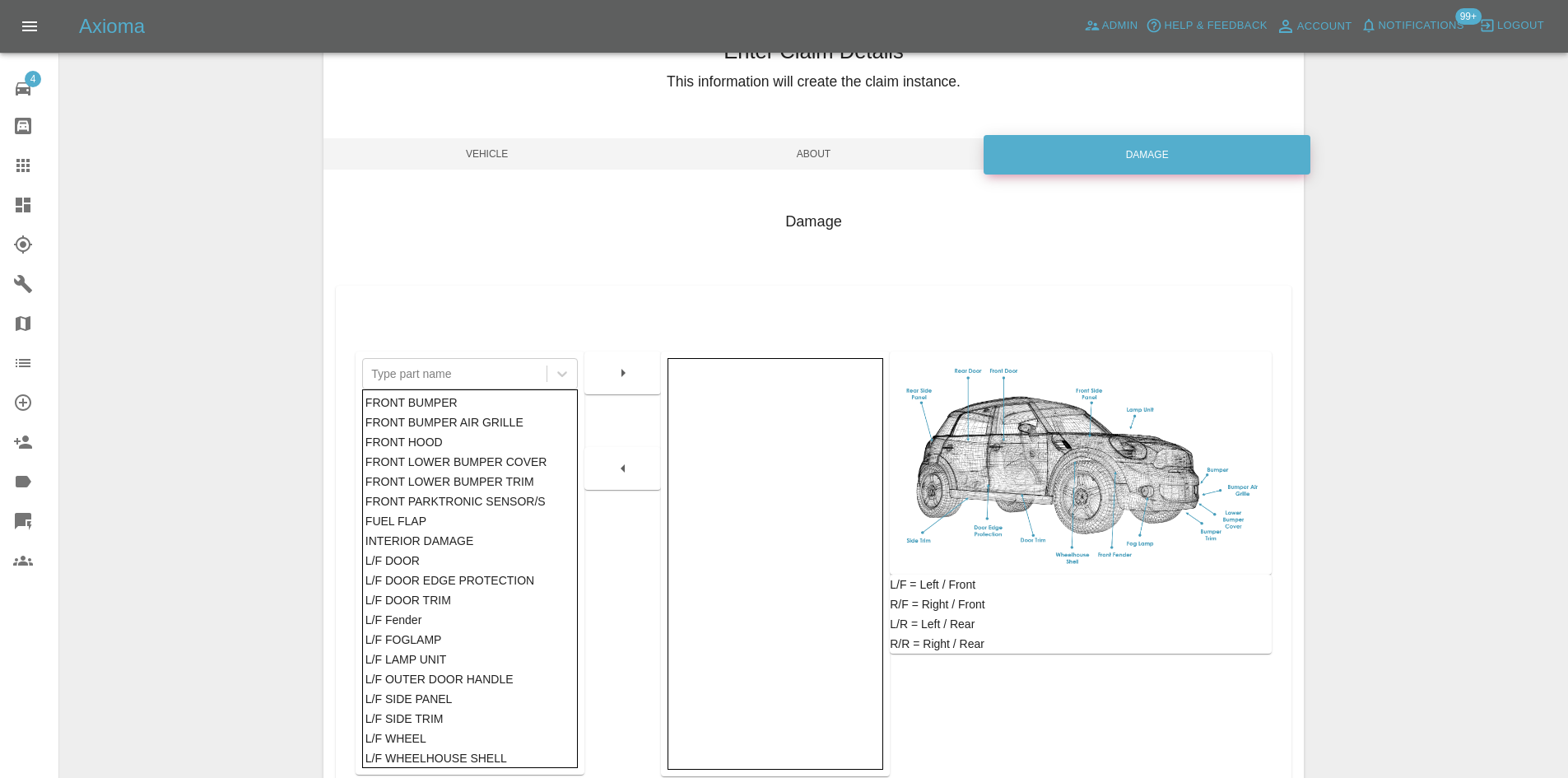
scroll to position [241, 0]
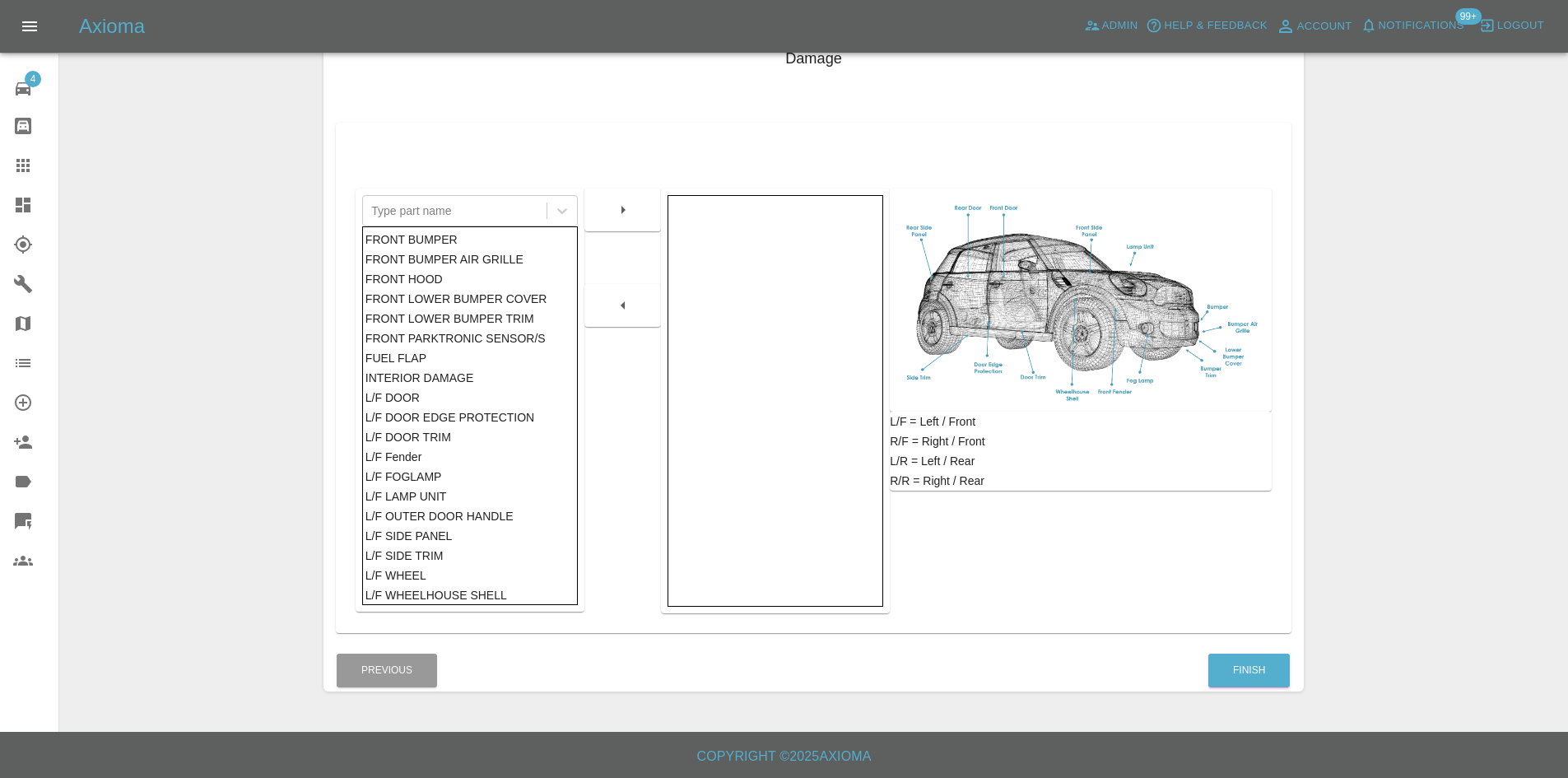
click at [458, 236] on div "FRONT BUMPER" at bounding box center [470, 239] width 210 height 20
click at [644, 206] on button "button" at bounding box center [623, 210] width 53 height 30
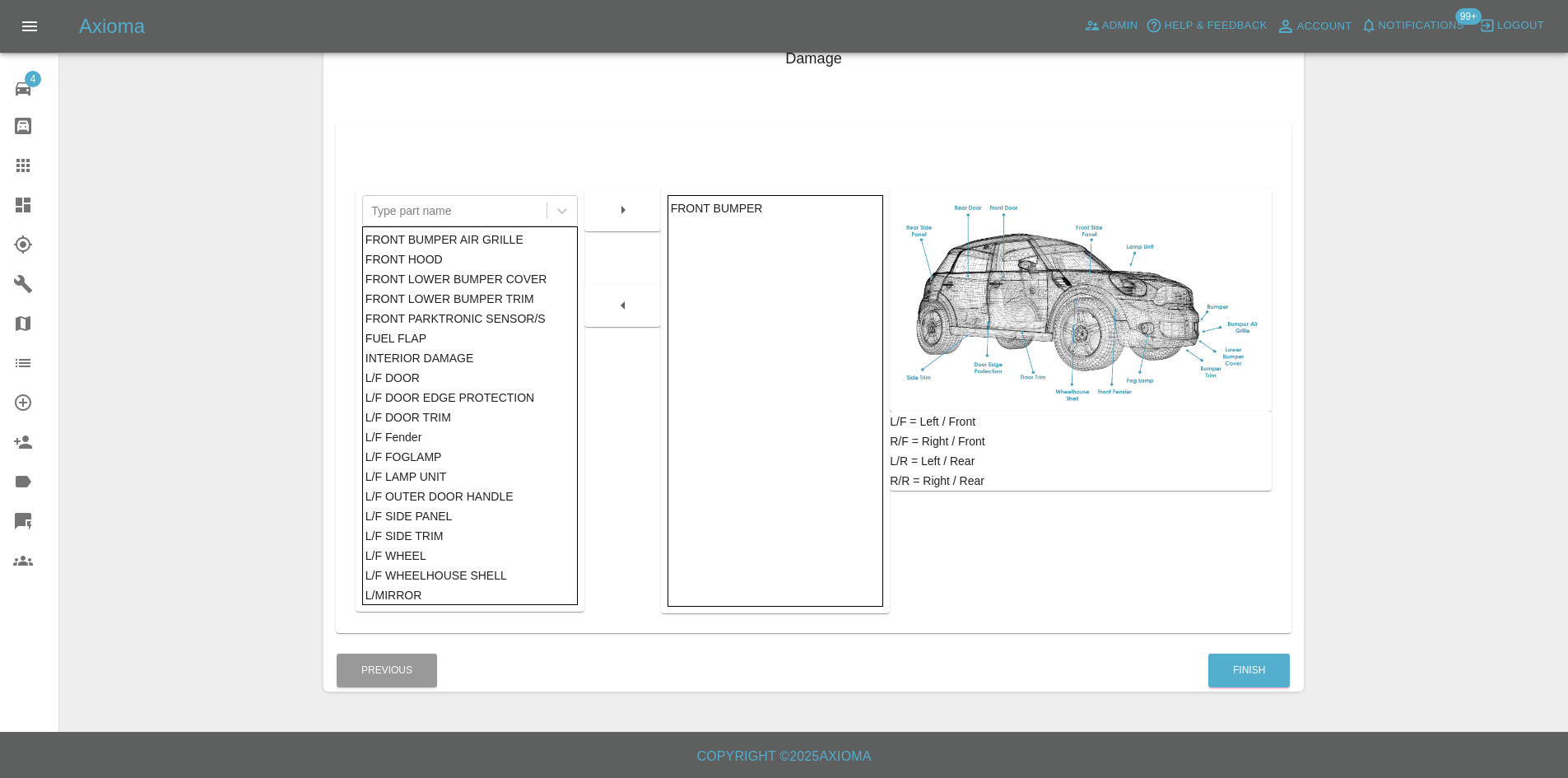
click at [445, 376] on div "L/F DOOR" at bounding box center [470, 378] width 210 height 20
click at [630, 215] on icon "button" at bounding box center [623, 210] width 20 height 20
click at [1261, 648] on div "Enter Claim Details This information will create the claim instance. Vehicle Ab…" at bounding box center [813, 271] width 981 height 840
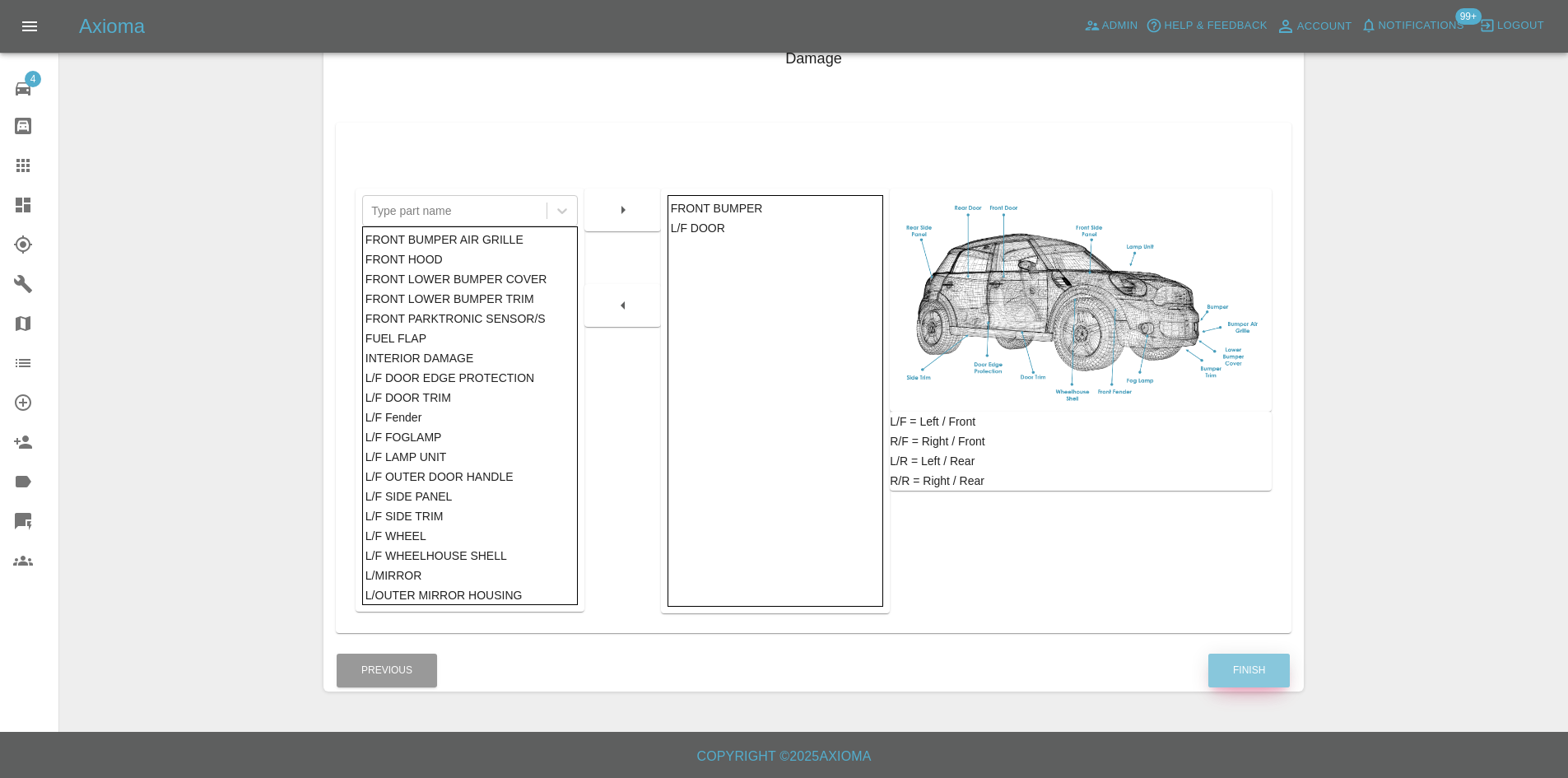
click at [1257, 667] on button "Finish" at bounding box center [1249, 670] width 82 height 34
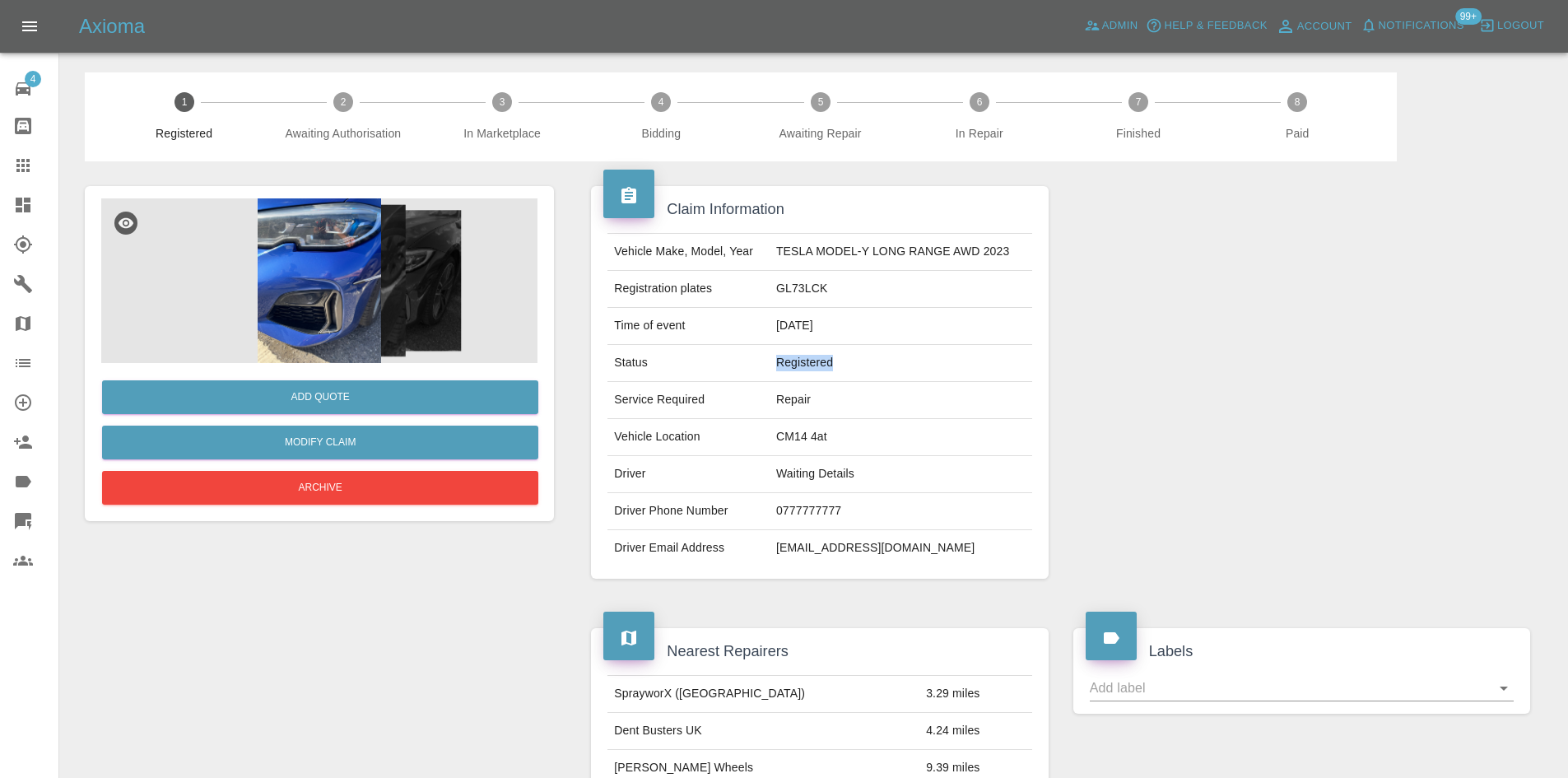
drag, startPoint x: 884, startPoint y: 365, endPoint x: 734, endPoint y: 365, distance: 150.0
click at [734, 365] on tr "Status Registered" at bounding box center [819, 364] width 424 height 38
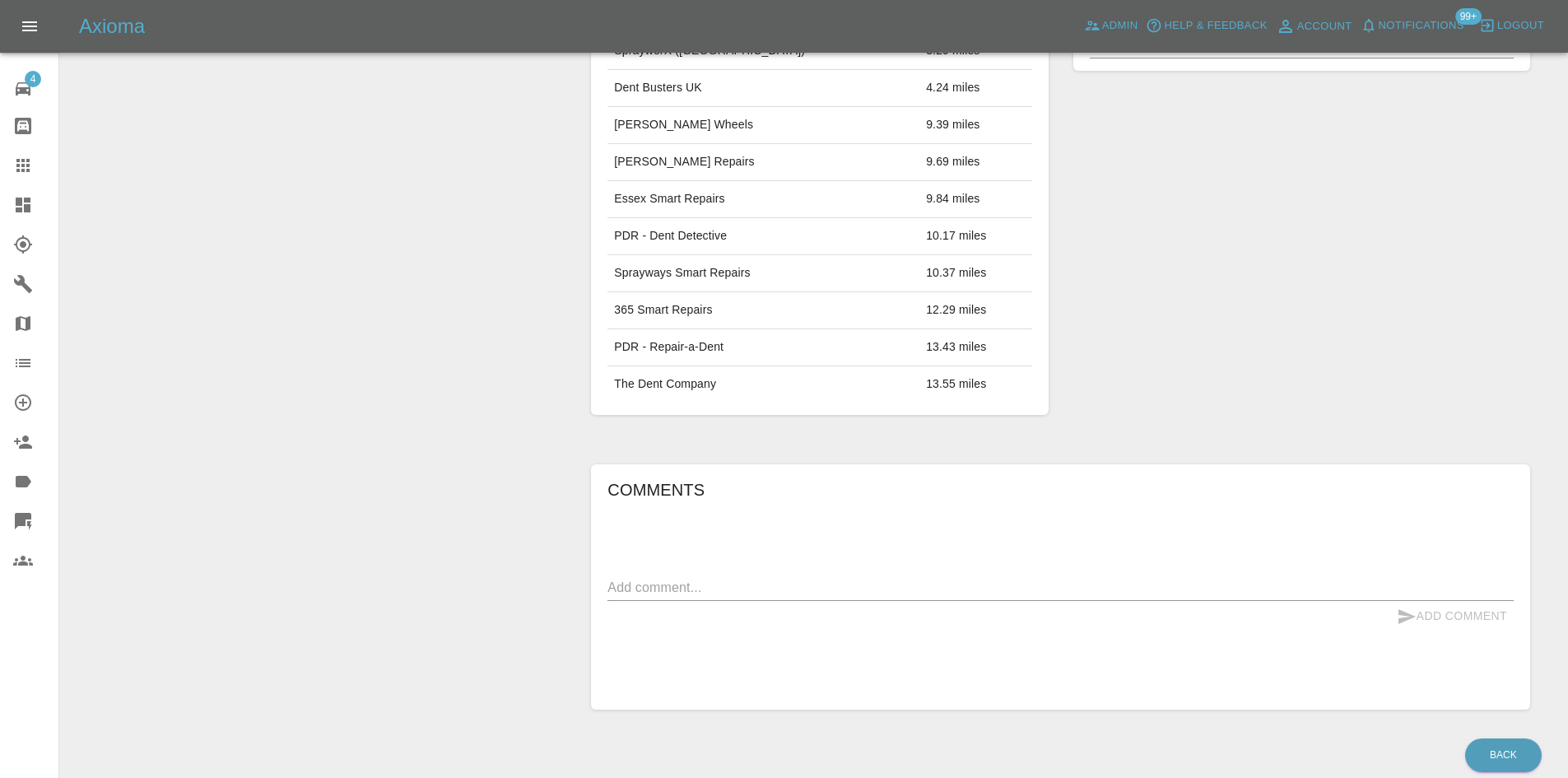
scroll to position [707, 0]
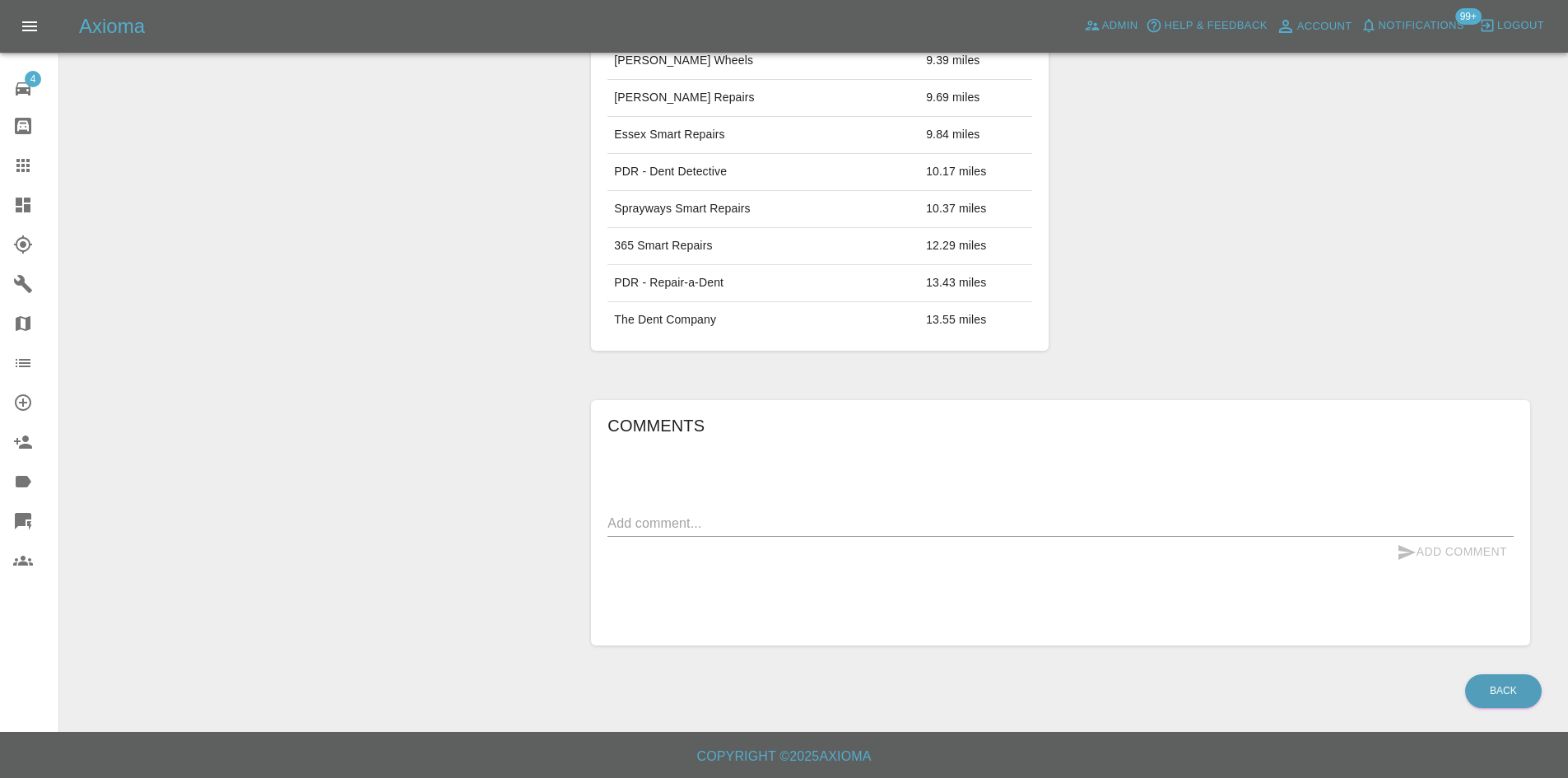
drag, startPoint x: 659, startPoint y: 529, endPoint x: 672, endPoint y: 541, distance: 17.7
click at [659, 530] on textarea at bounding box center [1060, 523] width 907 height 19
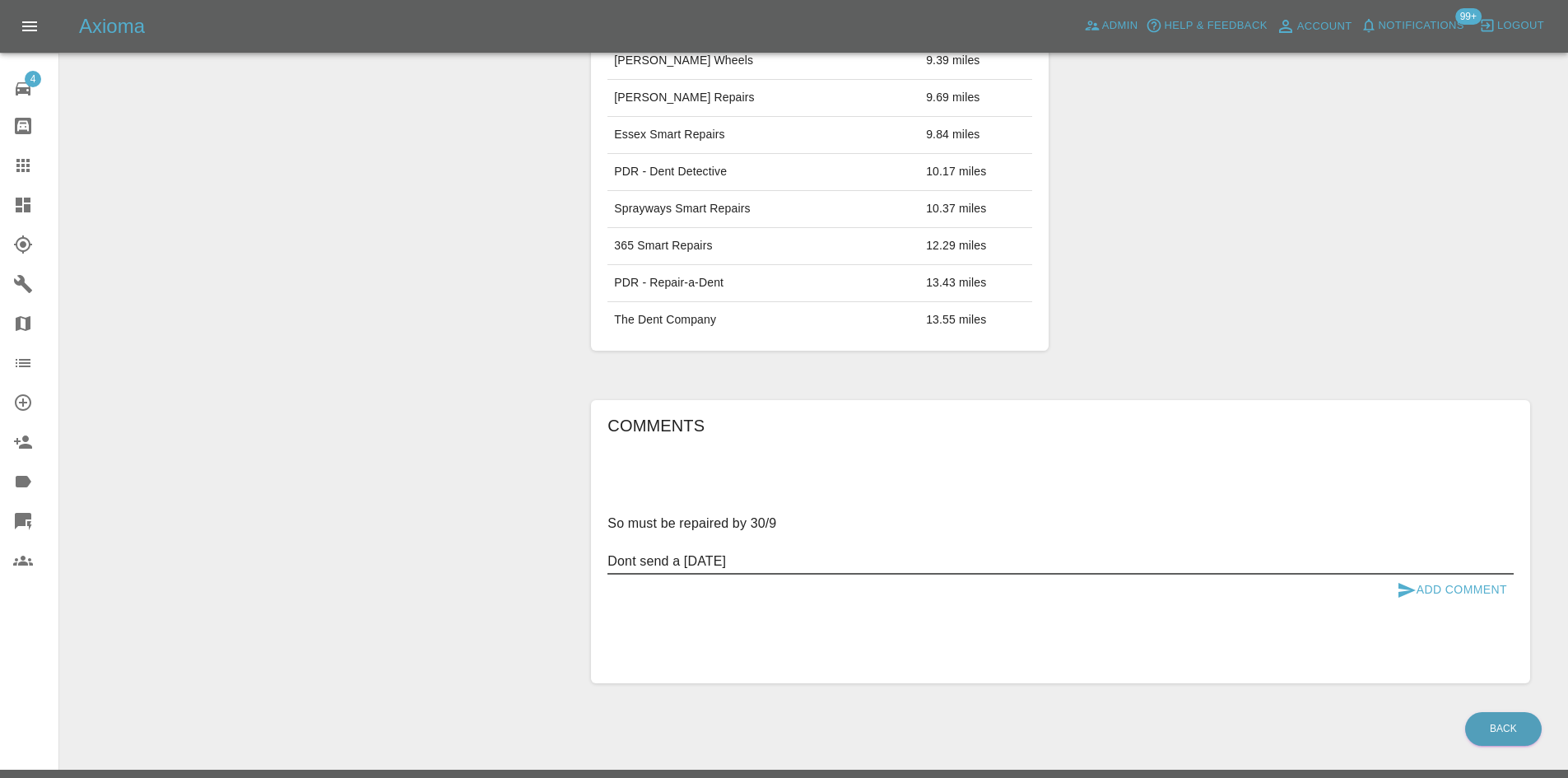
type textarea "So must be repaired by 30/9 Dont send a [DATE]"
drag, startPoint x: 1255, startPoint y: 524, endPoint x: 1237, endPoint y: 551, distance: 32.4
click at [1237, 550] on div "Comments So must be repaired by 30/9 Dont send a [DATE] x Add Comment" at bounding box center [1060, 541] width 907 height 259
click at [1472, 592] on button "Add Comment" at bounding box center [1452, 590] width 123 height 31
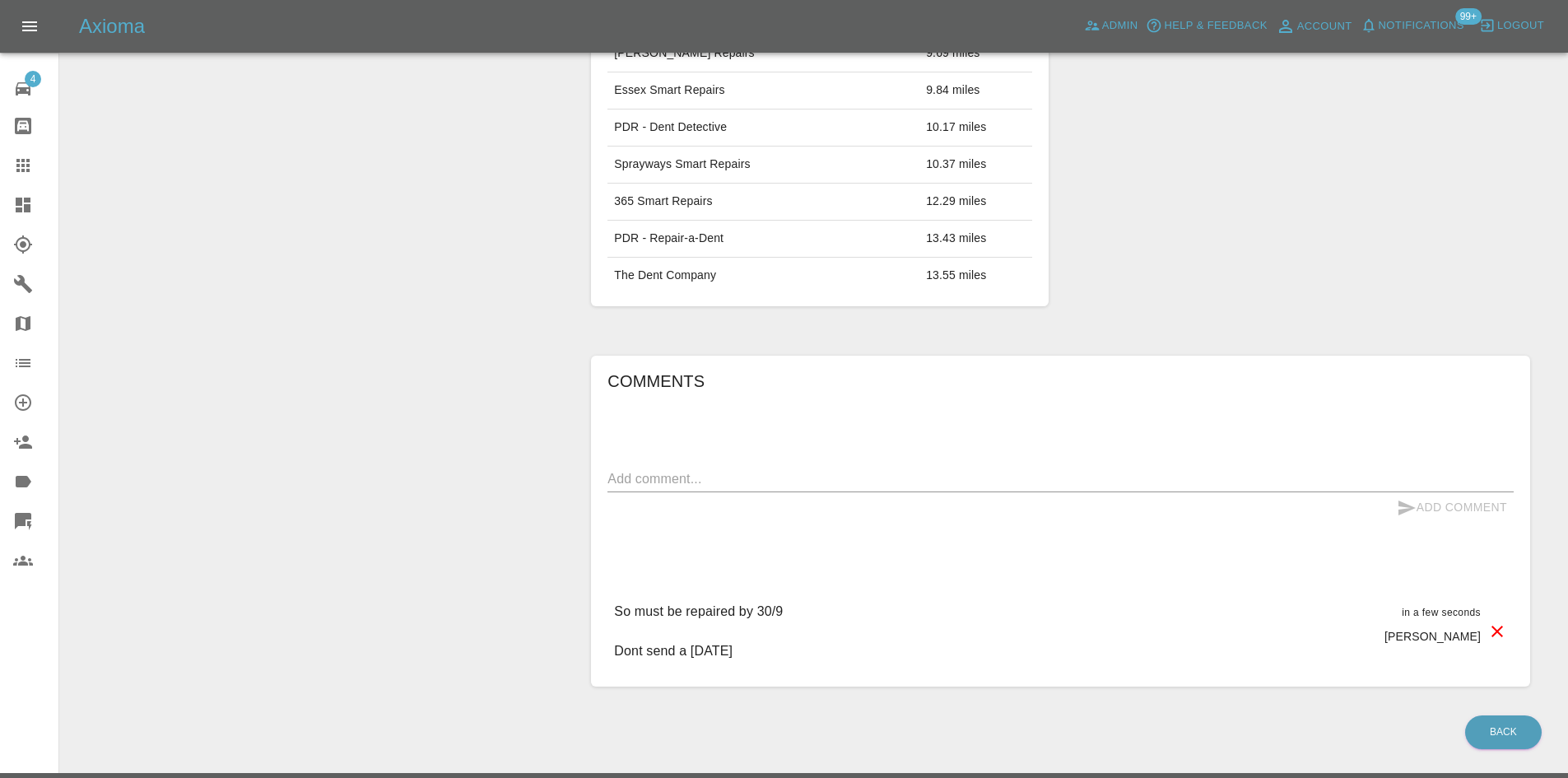
scroll to position [793, 0]
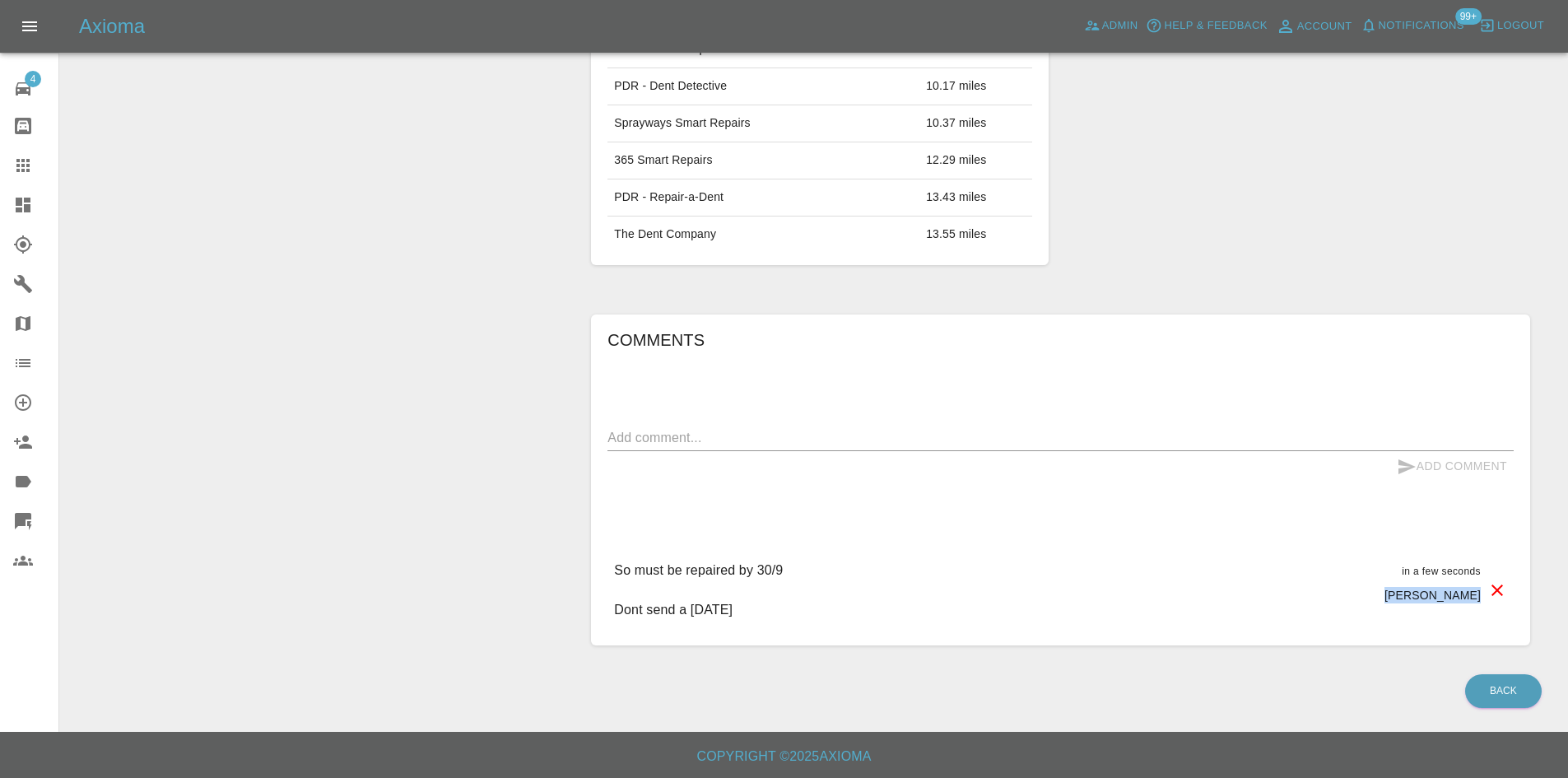
drag, startPoint x: 1392, startPoint y: 600, endPoint x: 1501, endPoint y: 593, distance: 109.2
click at [1501, 593] on div "So must be repaired by 30/9 Dont send a [DATE] in a few seconds [PERSON_NAME]" at bounding box center [1060, 590] width 907 height 86
drag, startPoint x: 774, startPoint y: 616, endPoint x: 592, endPoint y: 576, distance: 186.3
click at [592, 576] on div "Comments x Add Comment So must be repaired by 30/9 Dont send a [DATE] in a few …" at bounding box center [1060, 480] width 939 height 331
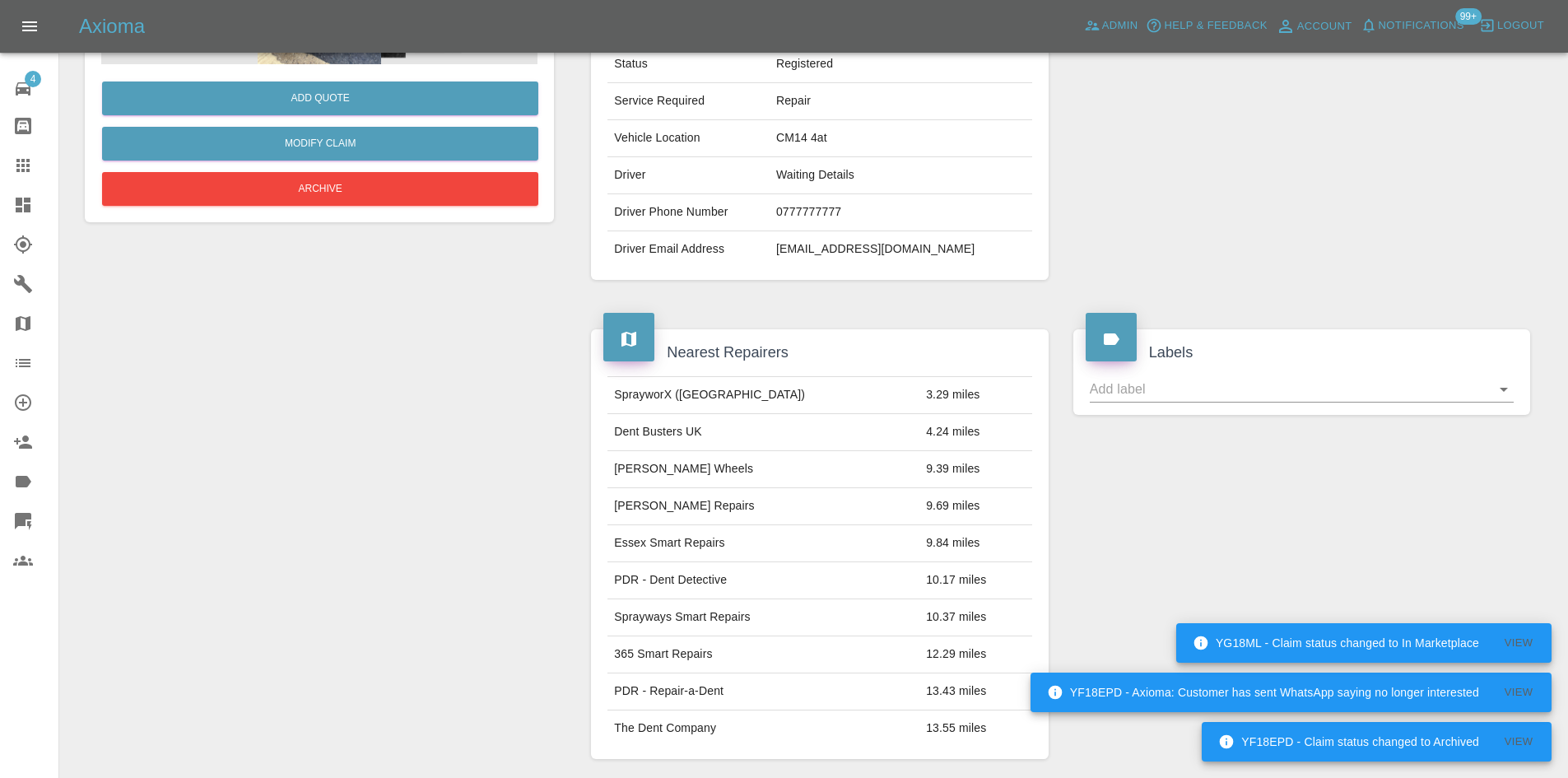
scroll to position [0, 0]
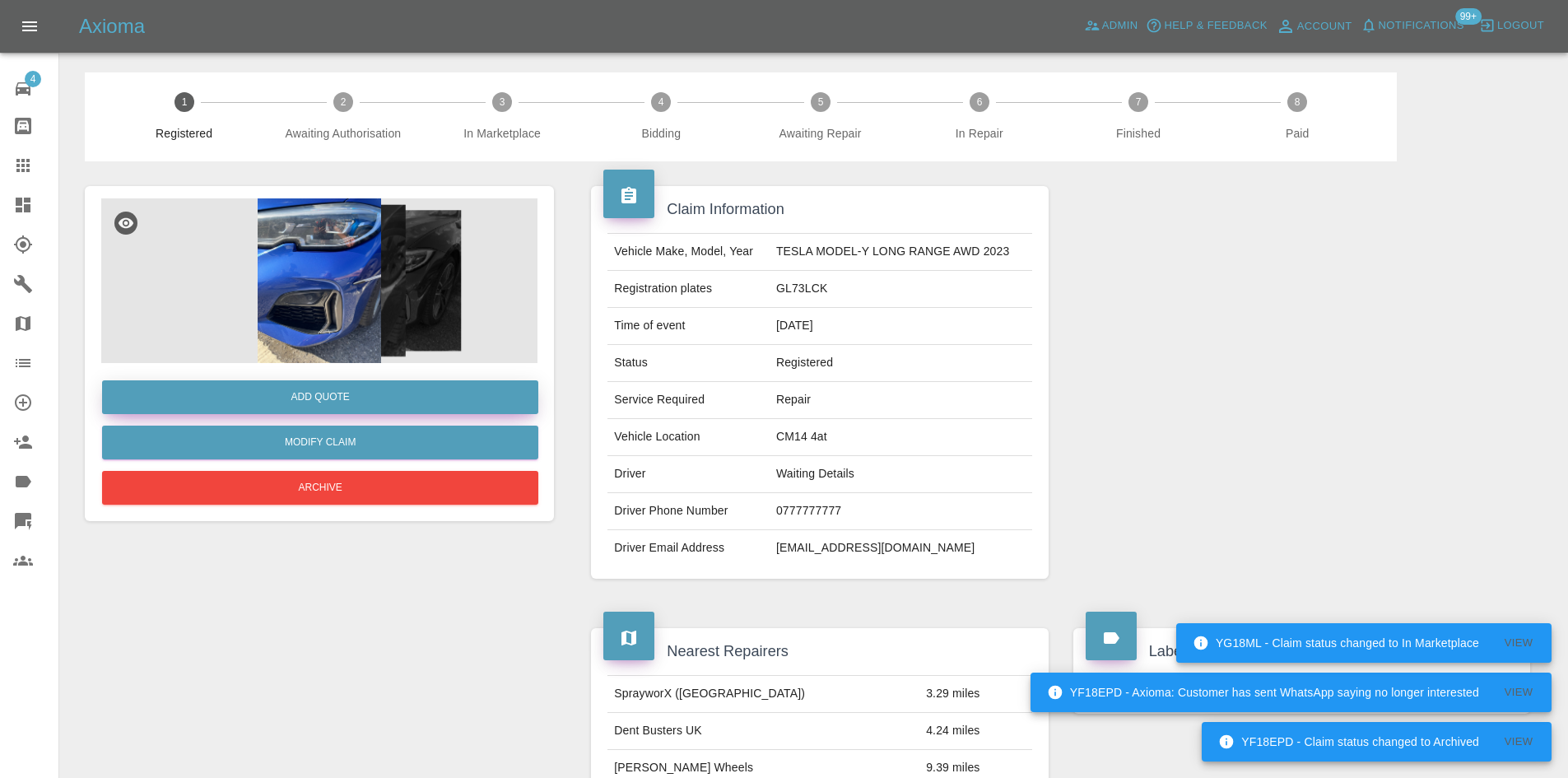
click at [266, 404] on button "Add Quote" at bounding box center [320, 397] width 436 height 34
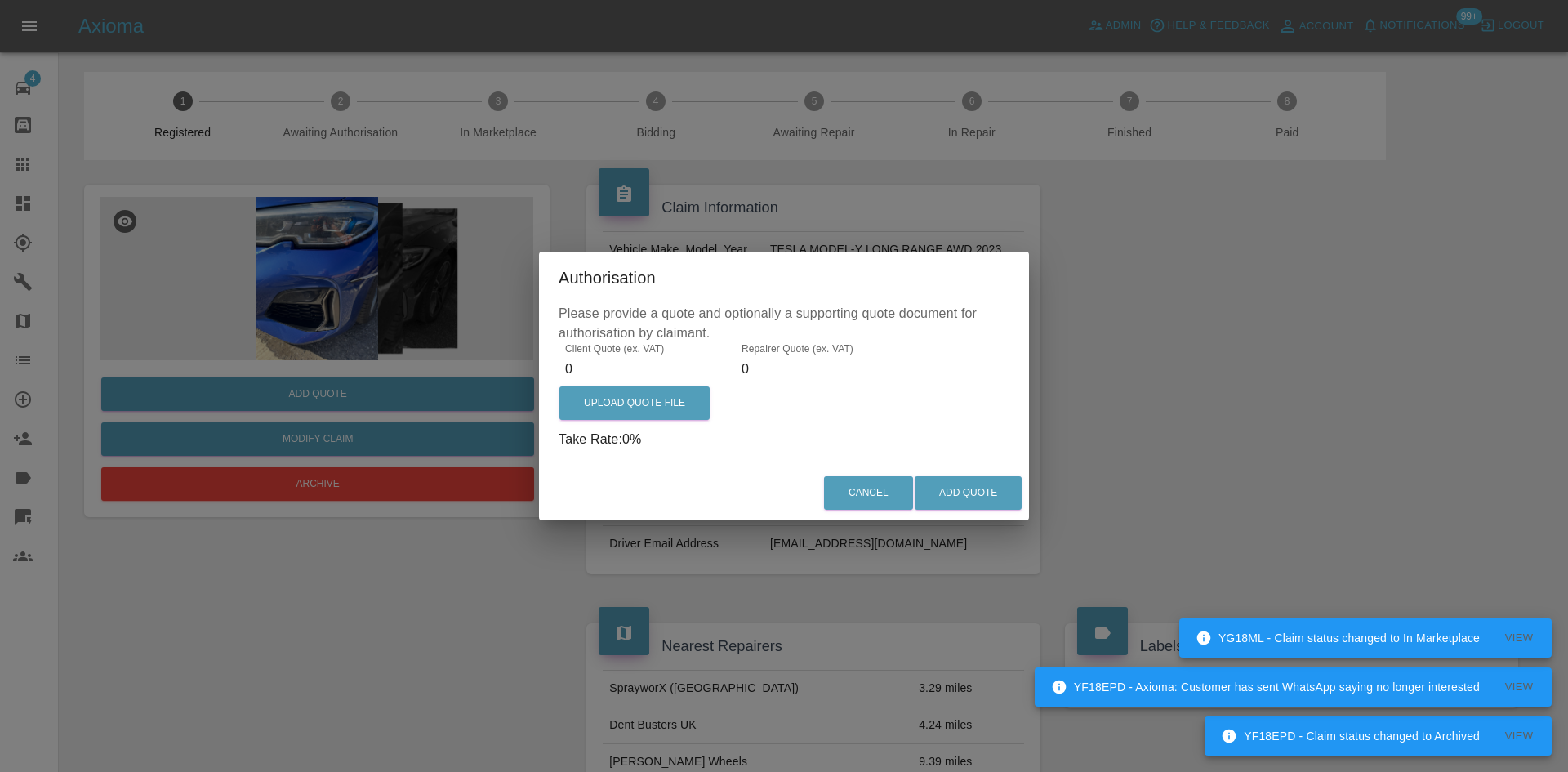
click at [589, 354] on label "Client Quote (ex. VAT)" at bounding box center [614, 348] width 99 height 14
click at [589, 356] on input "0" at bounding box center [646, 368] width 163 height 26
click at [589, 354] on label "Client Quote (ex. VAT)" at bounding box center [614, 348] width 99 height 14
click at [589, 356] on input "0" at bounding box center [646, 368] width 163 height 26
click at [589, 354] on label "Client Quote (ex. VAT)" at bounding box center [614, 348] width 99 height 14
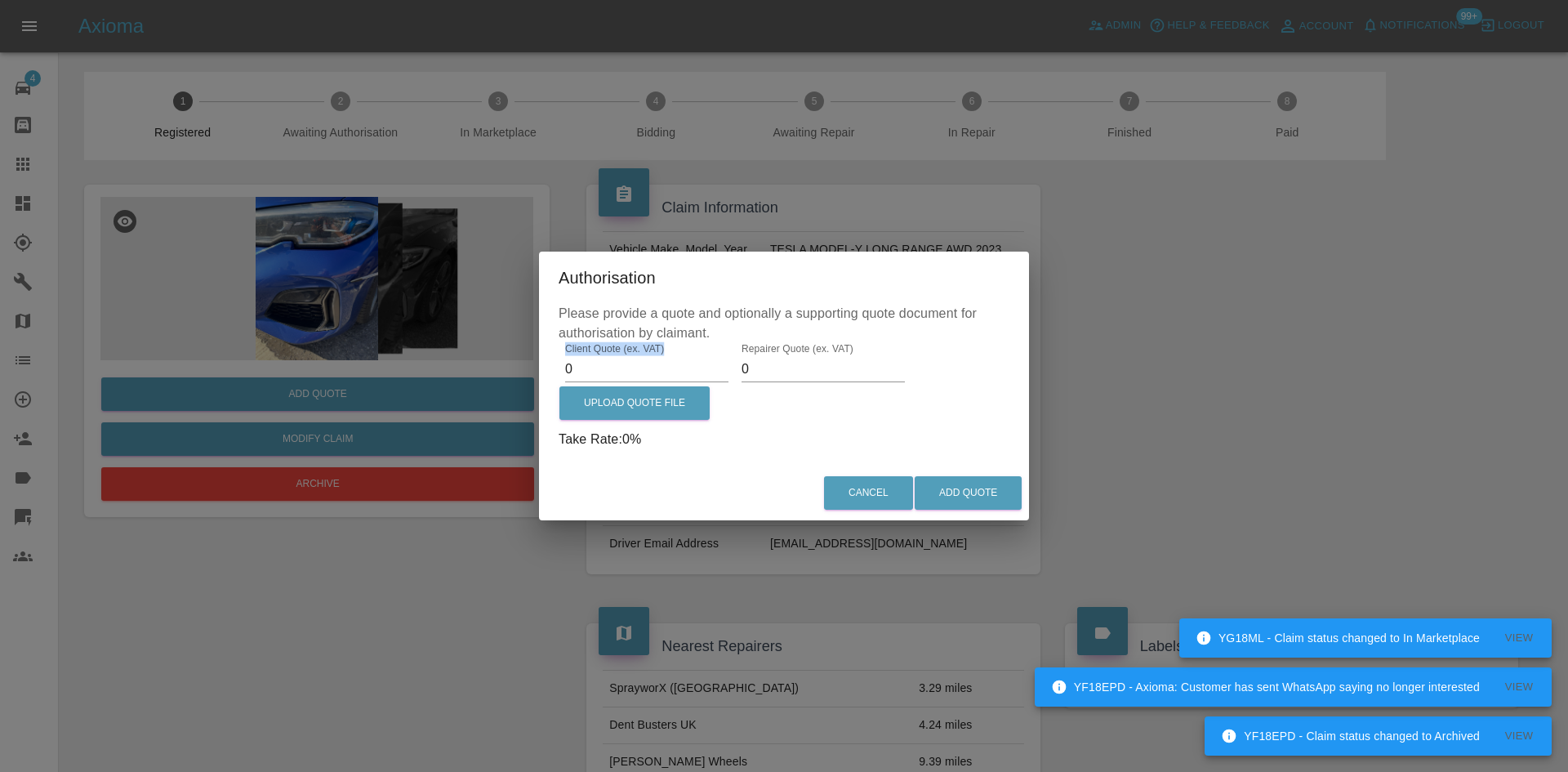
click at [589, 356] on input "0" at bounding box center [646, 368] width 163 height 26
click at [588, 380] on input "0" at bounding box center [646, 368] width 163 height 26
type input "0250"
click at [963, 474] on div "Cancel Add Quote" at bounding box center [784, 492] width 490 height 54
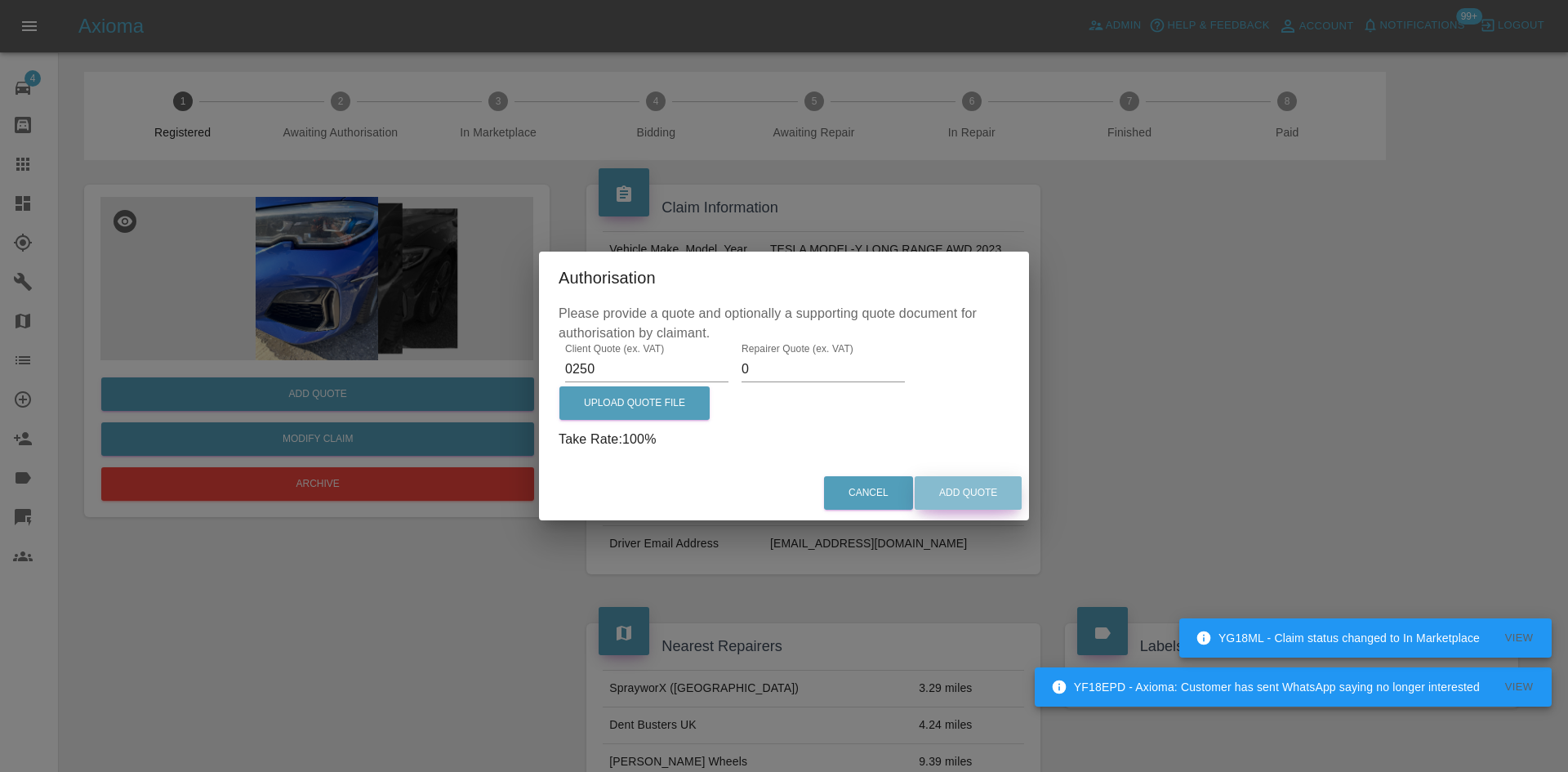
click at [962, 486] on button "Add Quote" at bounding box center [968, 492] width 107 height 33
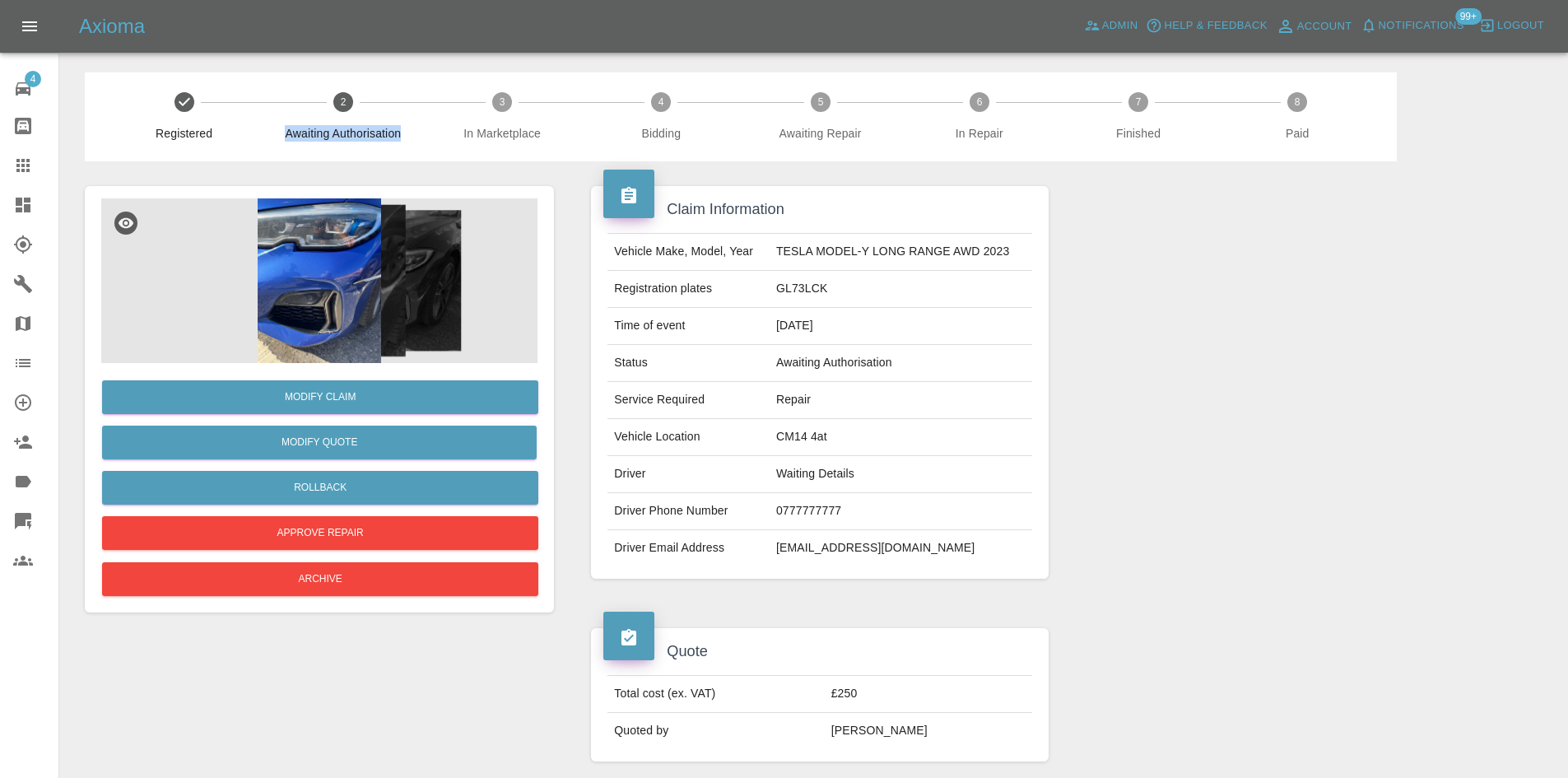
drag, startPoint x: 282, startPoint y: 135, endPoint x: 408, endPoint y: 135, distance: 126.0
click at [408, 135] on span "Awaiting Authorisation" at bounding box center [343, 133] width 146 height 16
click at [770, 443] on td "CM14 4at" at bounding box center [901, 438] width 262 height 38
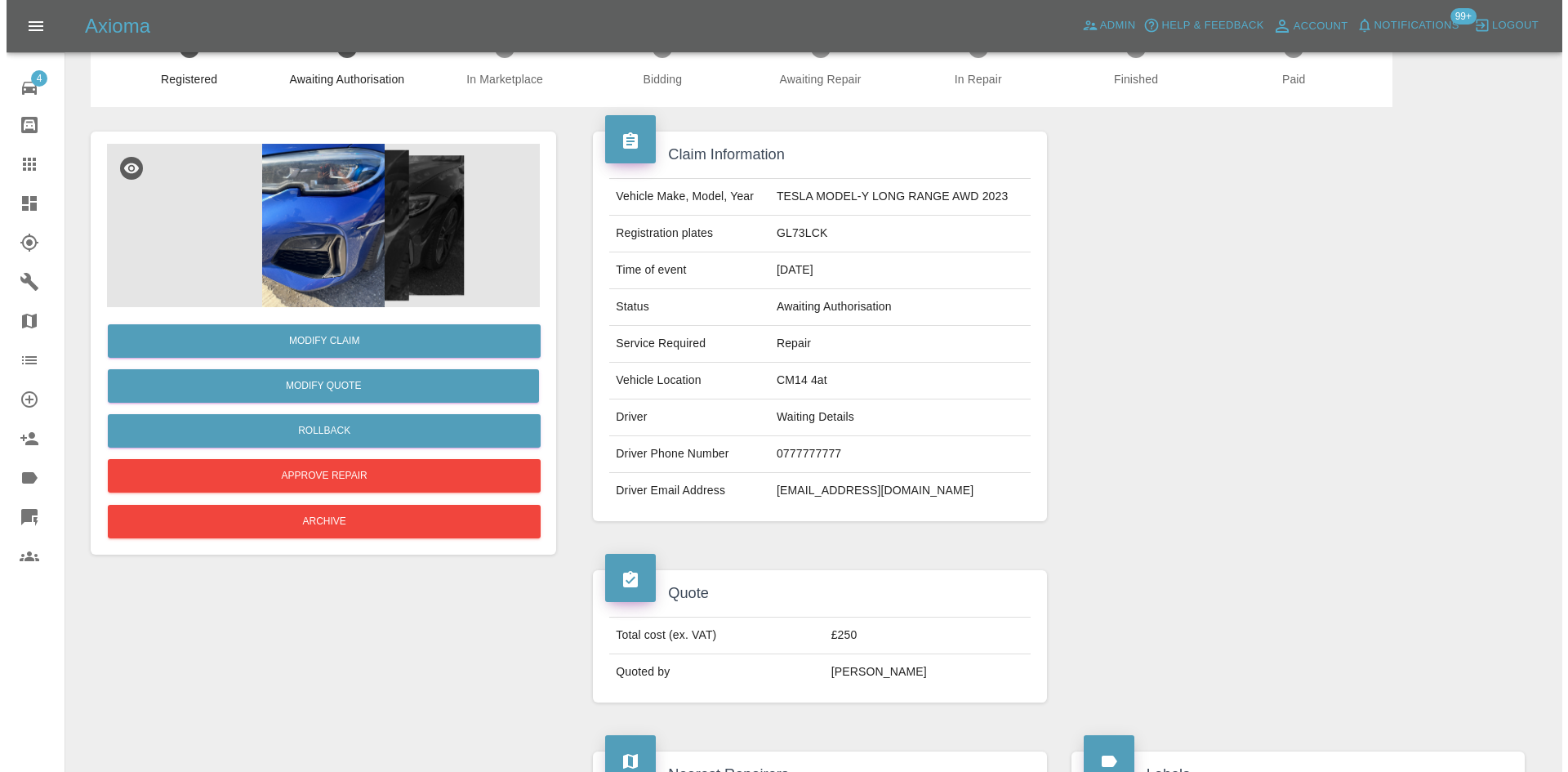
scroll to position [82, 0]
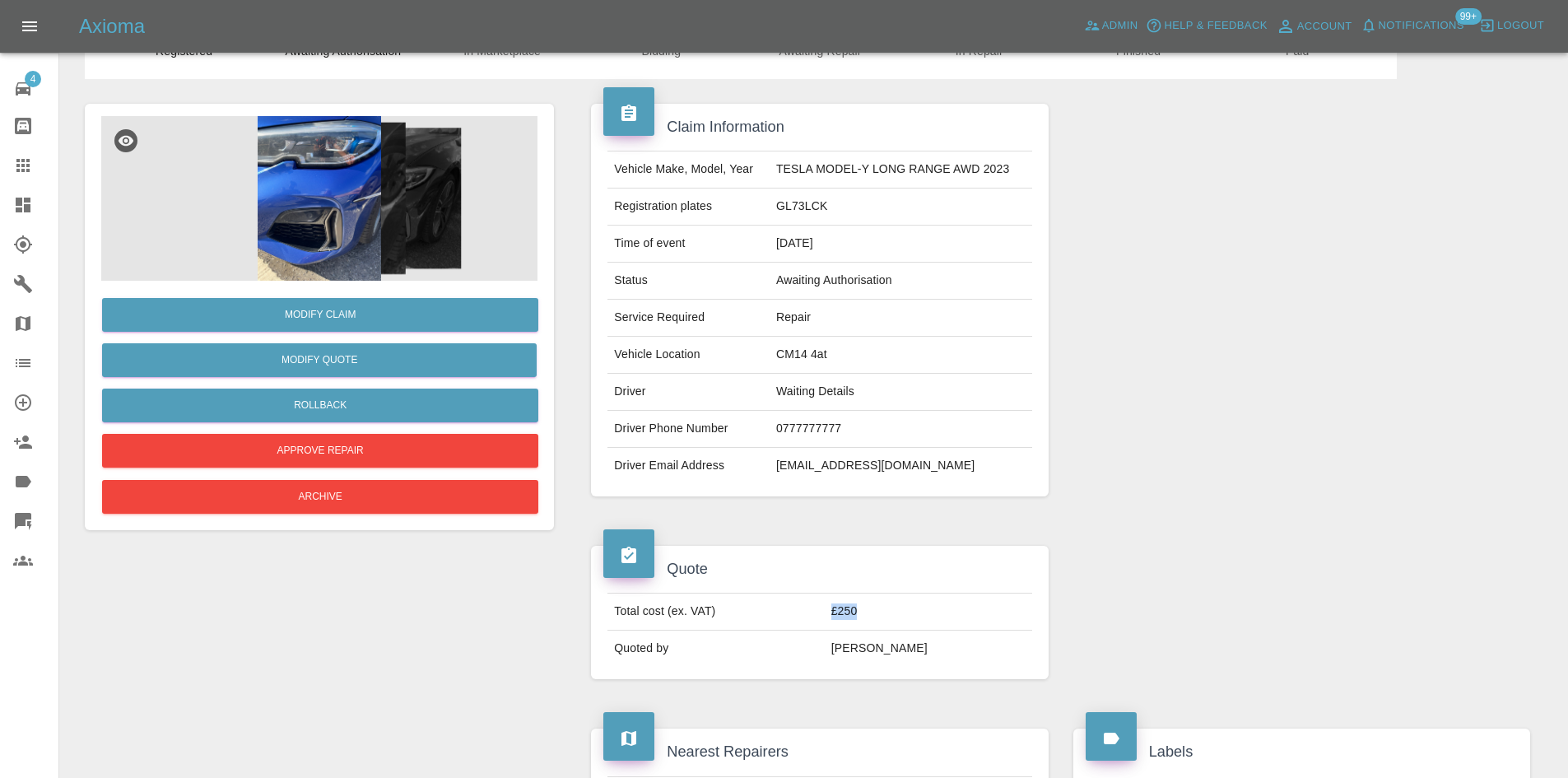
drag, startPoint x: 896, startPoint y: 629, endPoint x: 833, endPoint y: 625, distance: 63.1
click at [833, 625] on tr "Total cost (ex. VAT) £250" at bounding box center [819, 612] width 424 height 38
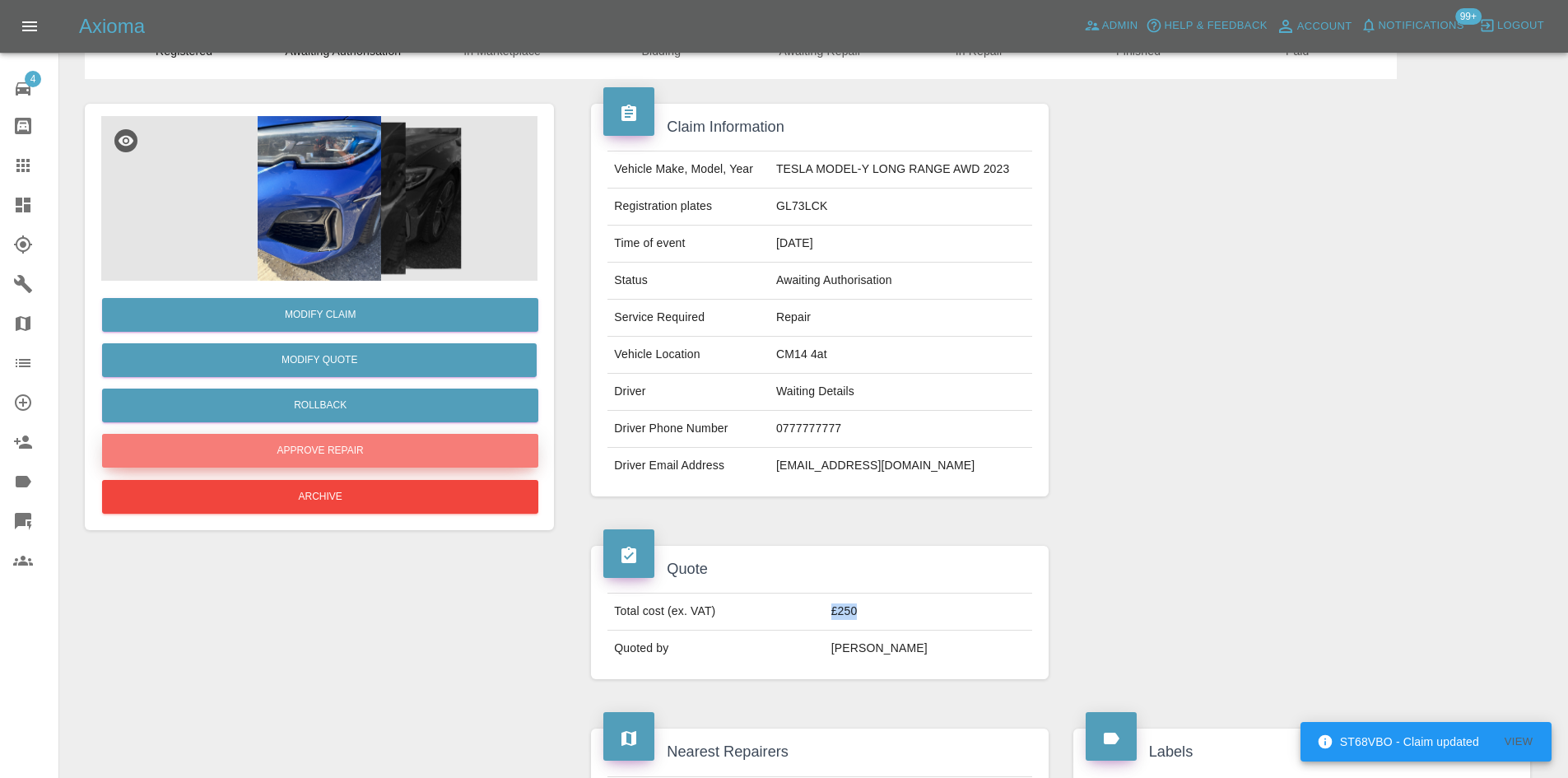
click at [313, 444] on button "Approve Repair" at bounding box center [320, 450] width 436 height 34
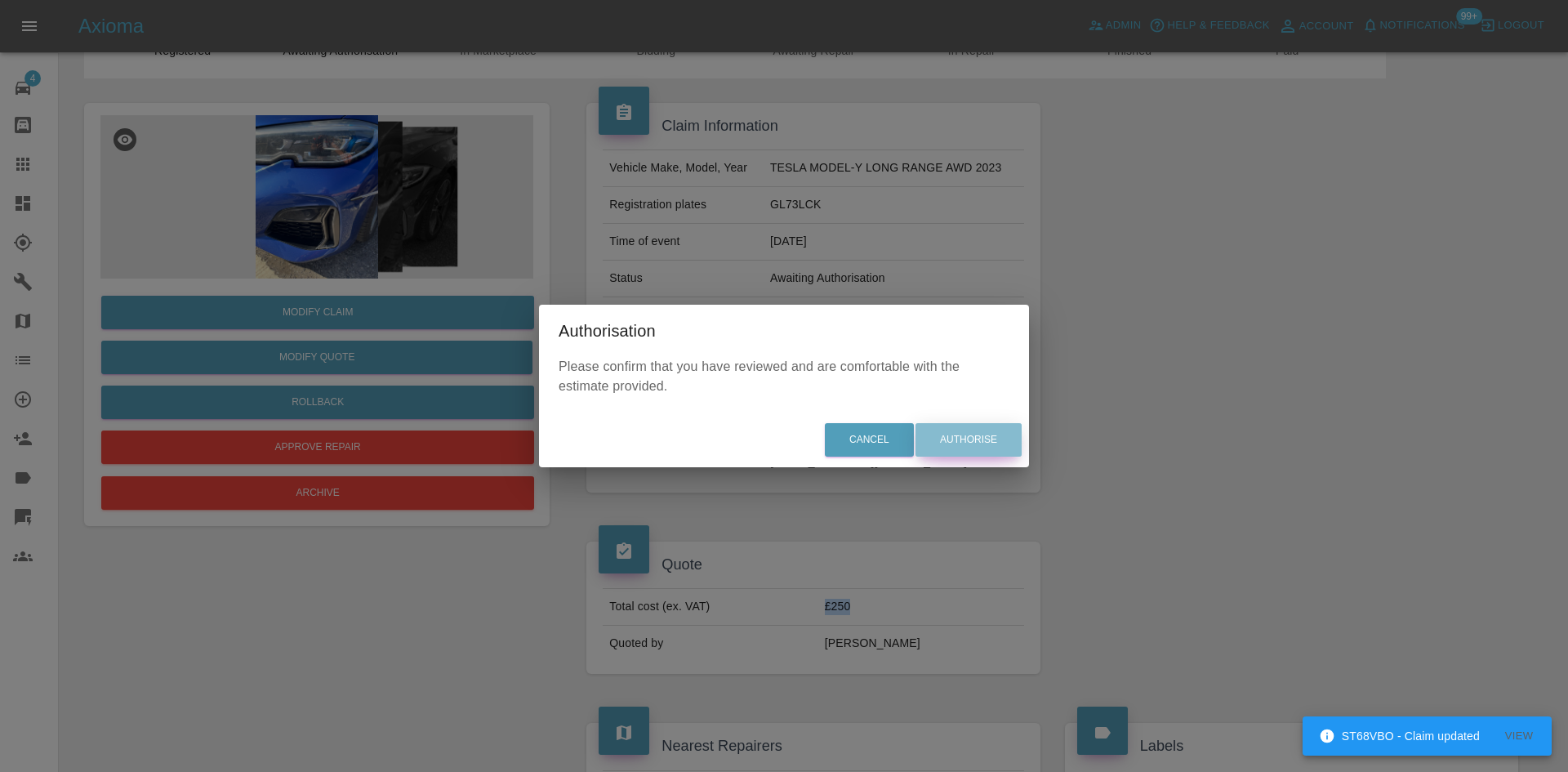
click at [980, 429] on button "Authorise" at bounding box center [968, 440] width 106 height 33
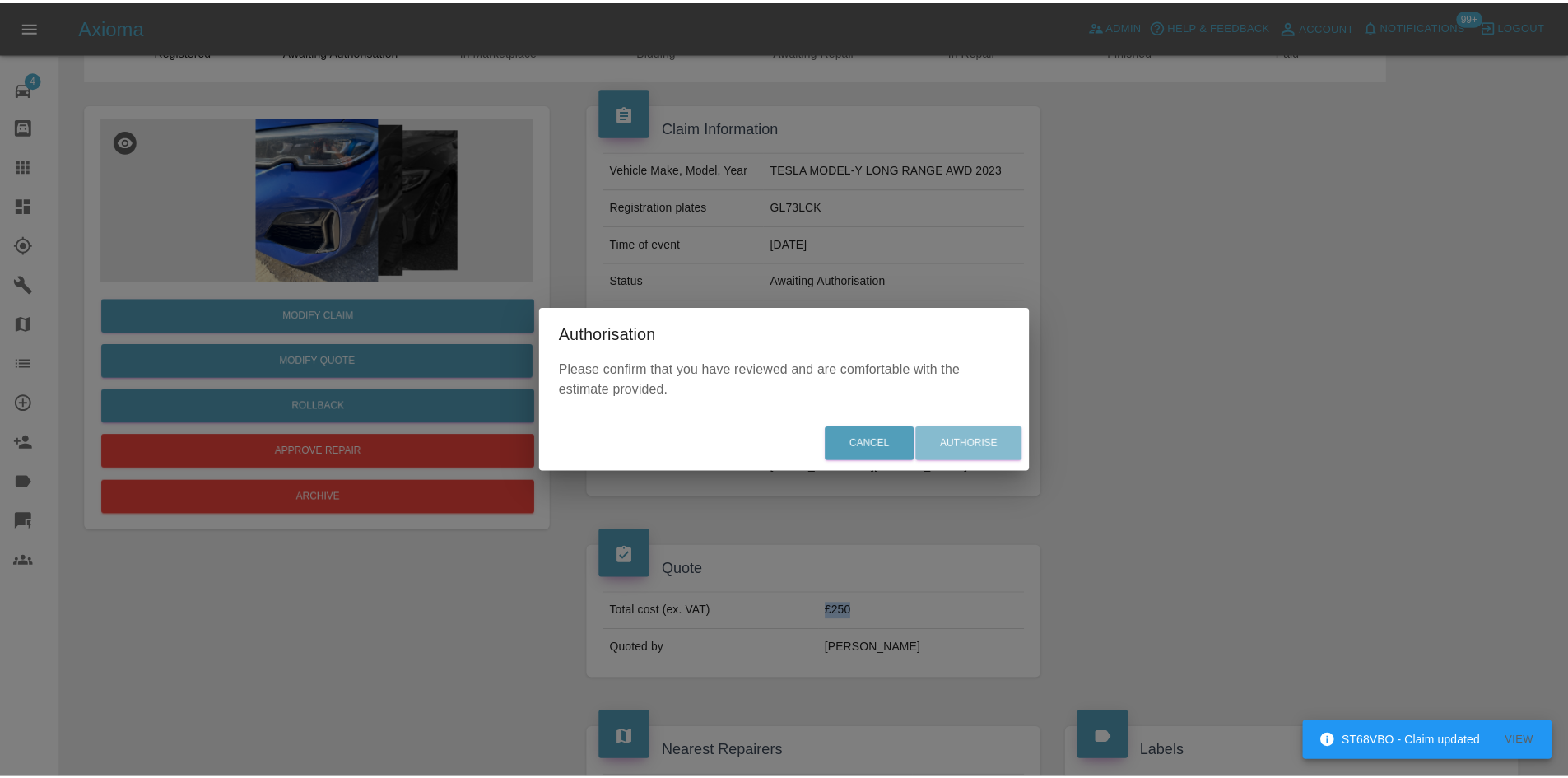
scroll to position [0, 0]
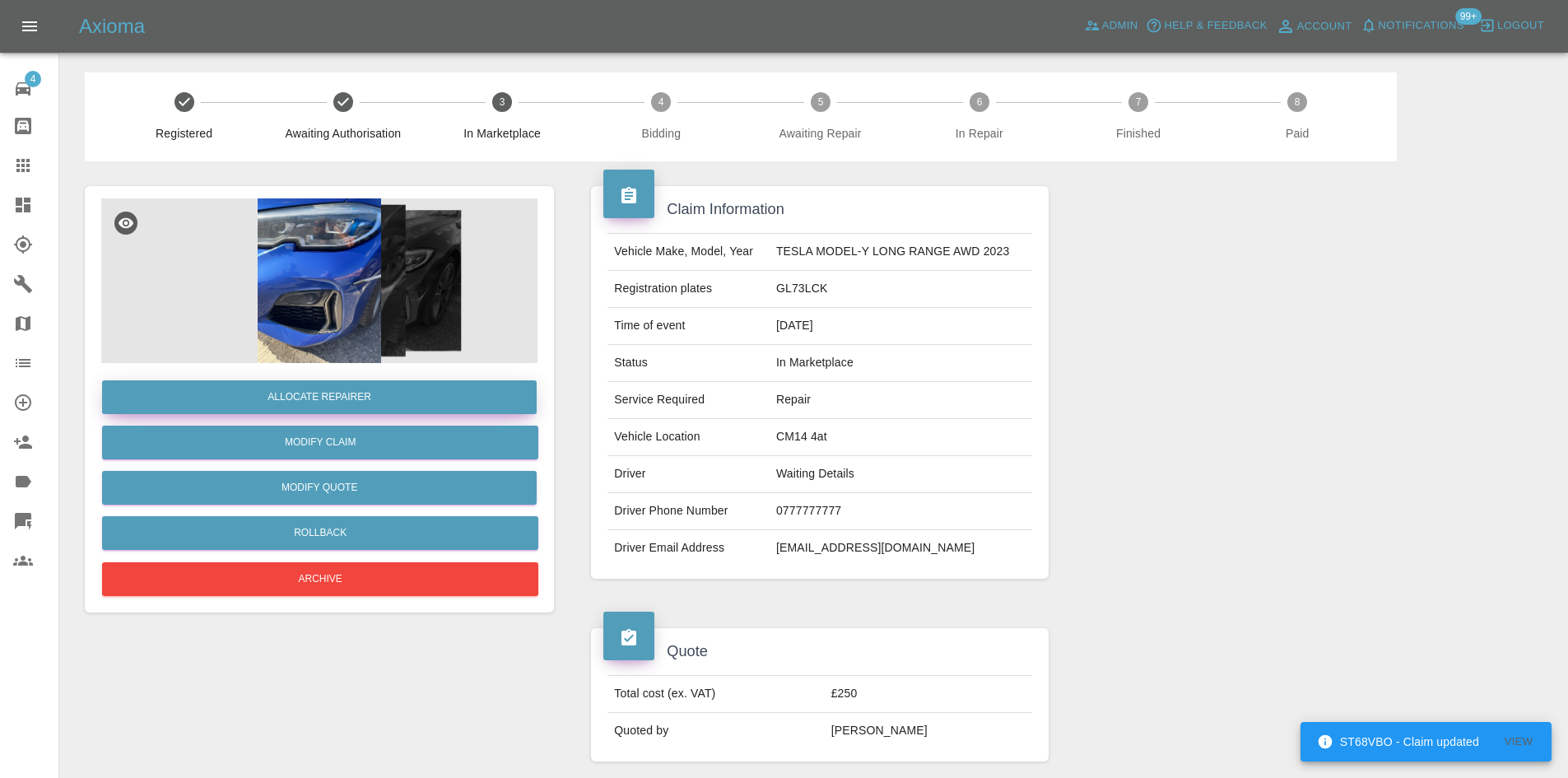
click at [382, 404] on button "Allocate Repairer" at bounding box center [319, 397] width 435 height 34
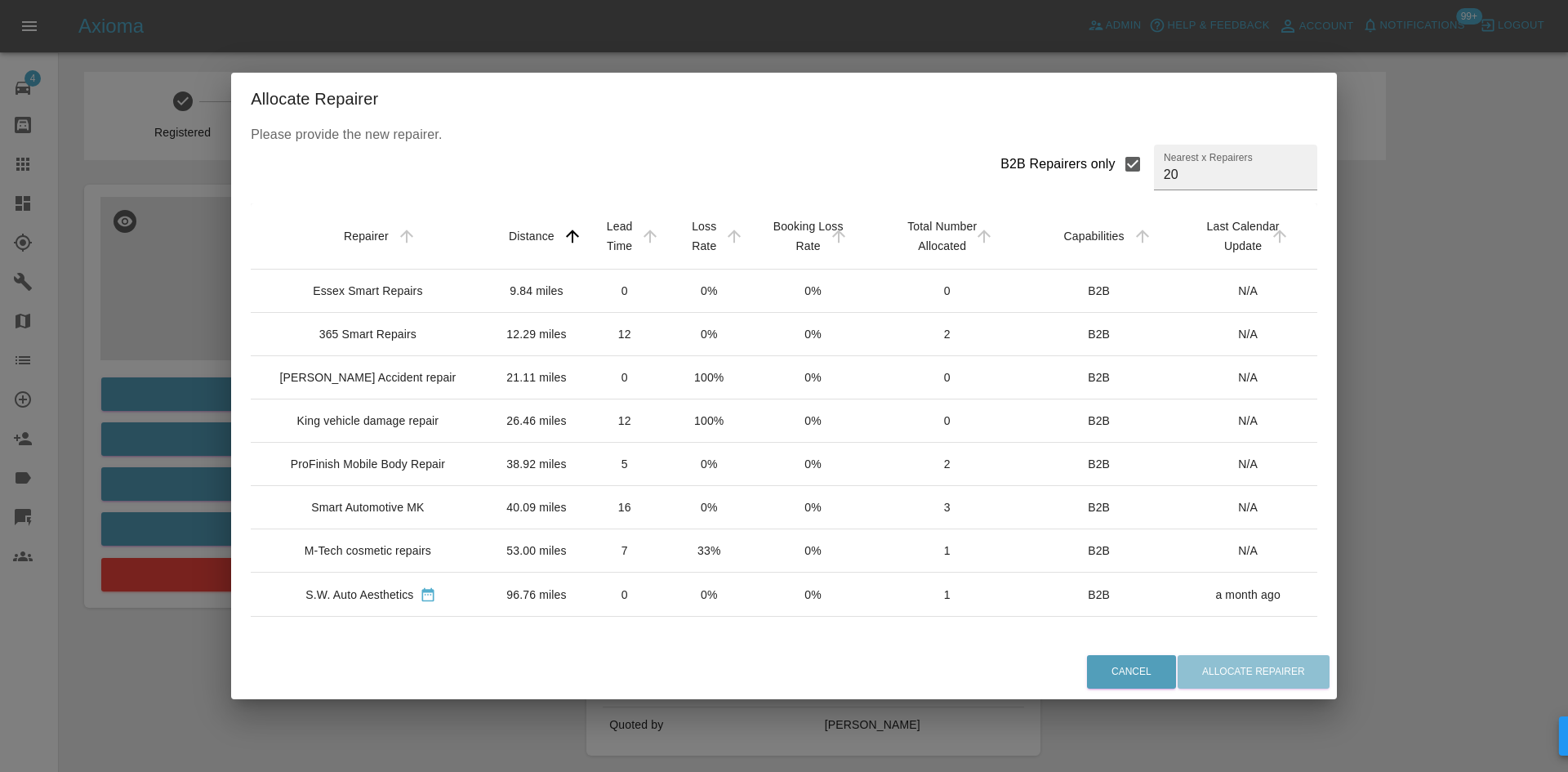
click at [415, 299] on div "Essex Smart Repairs" at bounding box center [367, 290] width 110 height 16
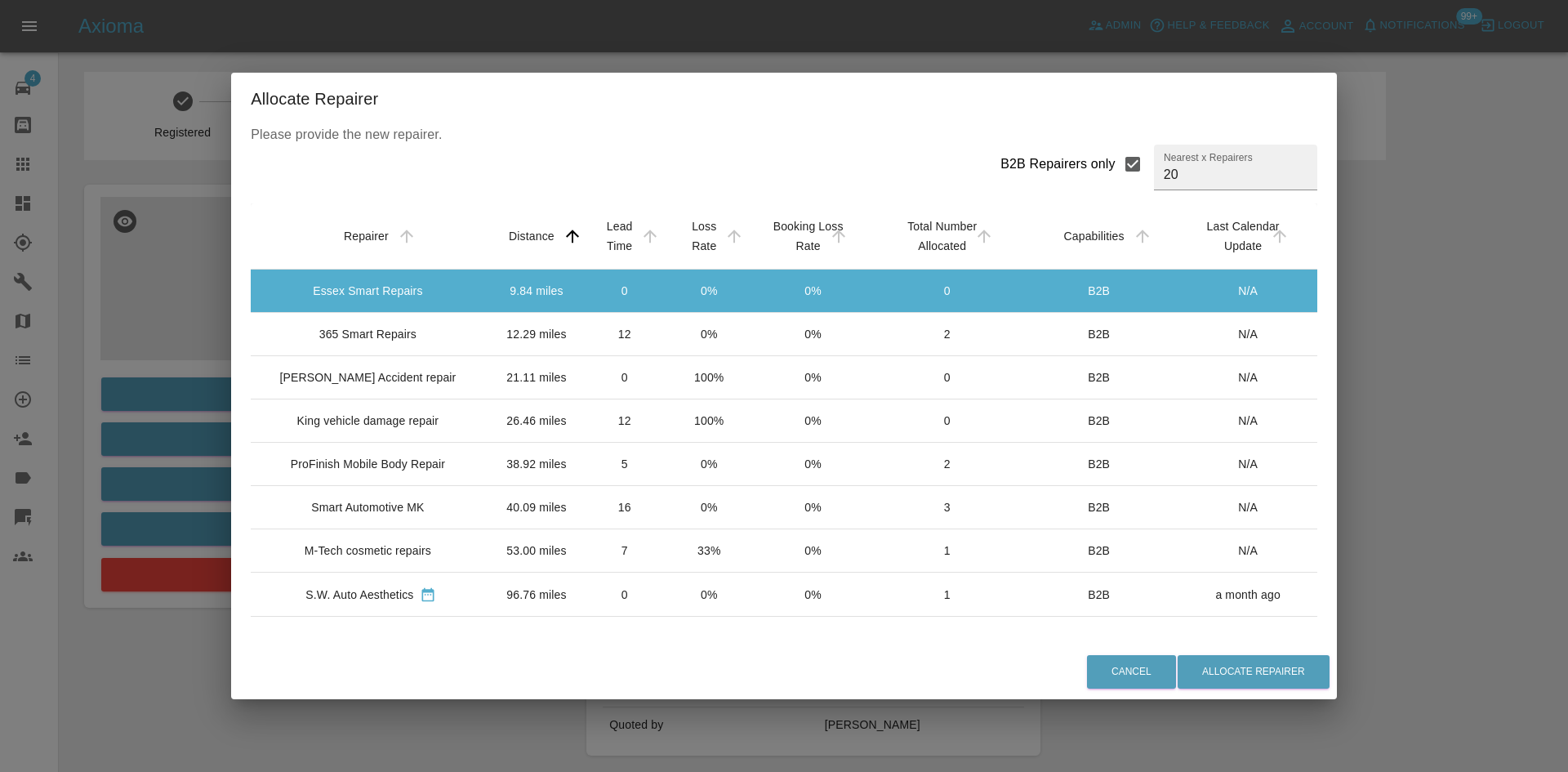
click at [377, 420] on div "King vehicle damage repair" at bounding box center [368, 420] width 142 height 16
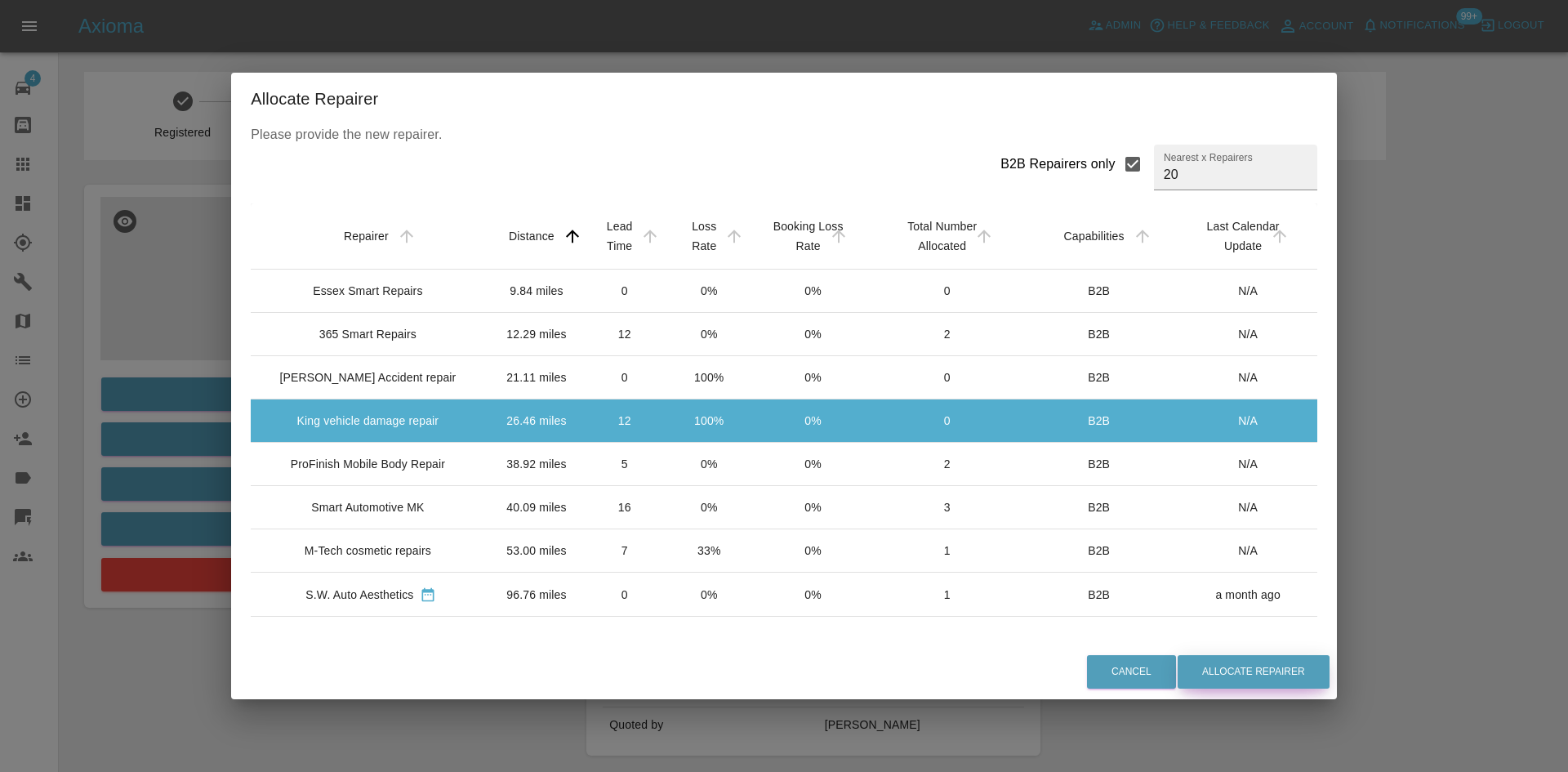
click at [1294, 668] on button "Allocate Repairer" at bounding box center [1253, 672] width 152 height 33
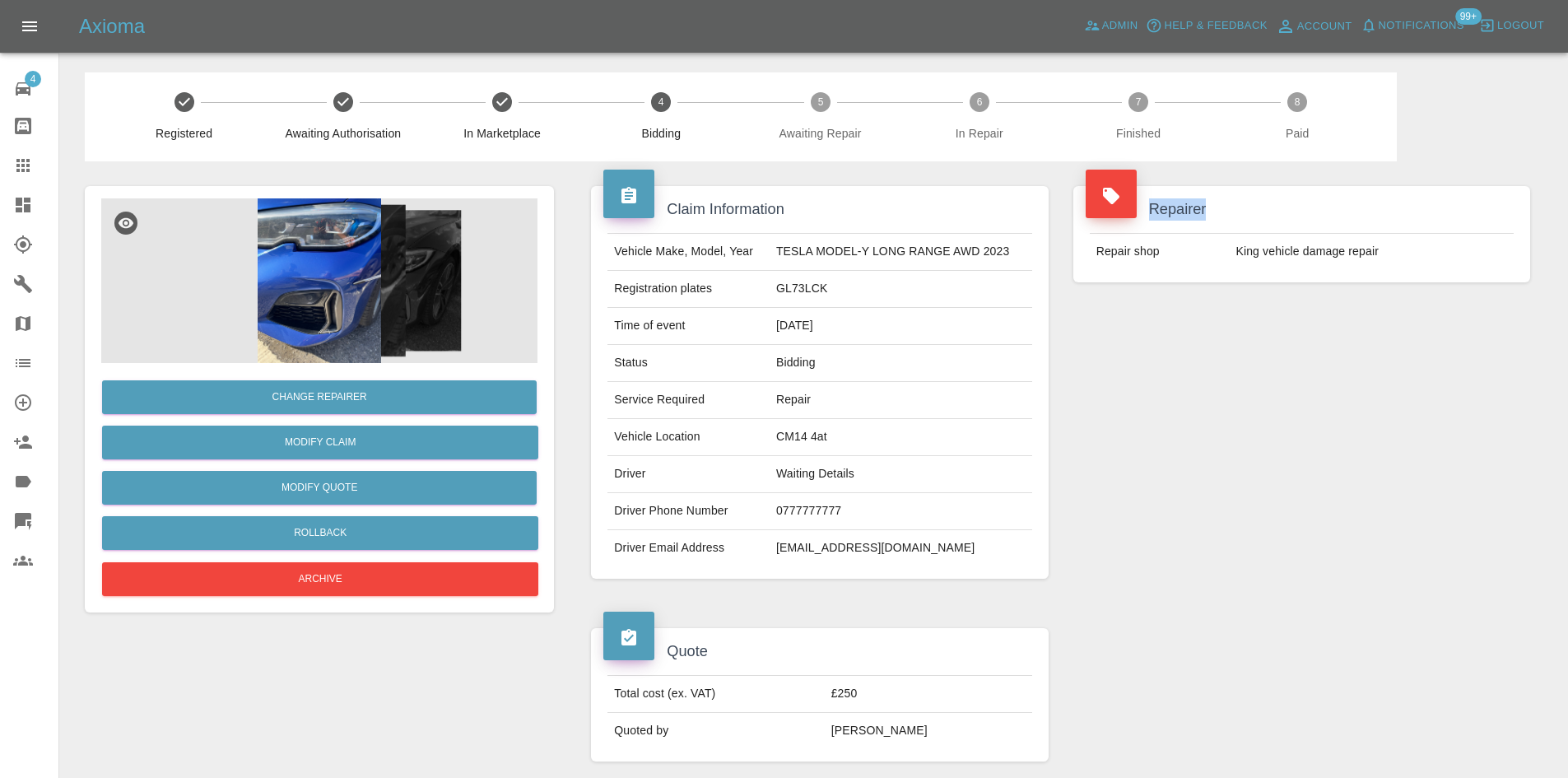
drag, startPoint x: 1439, startPoint y: 225, endPoint x: 1122, endPoint y: 209, distance: 317.4
click at [1122, 209] on div "Repairer Repair shop King vehicle damage repair" at bounding box center [1301, 235] width 457 height 96
click at [2, 161] on link "Claims" at bounding box center [29, 165] width 59 height 39
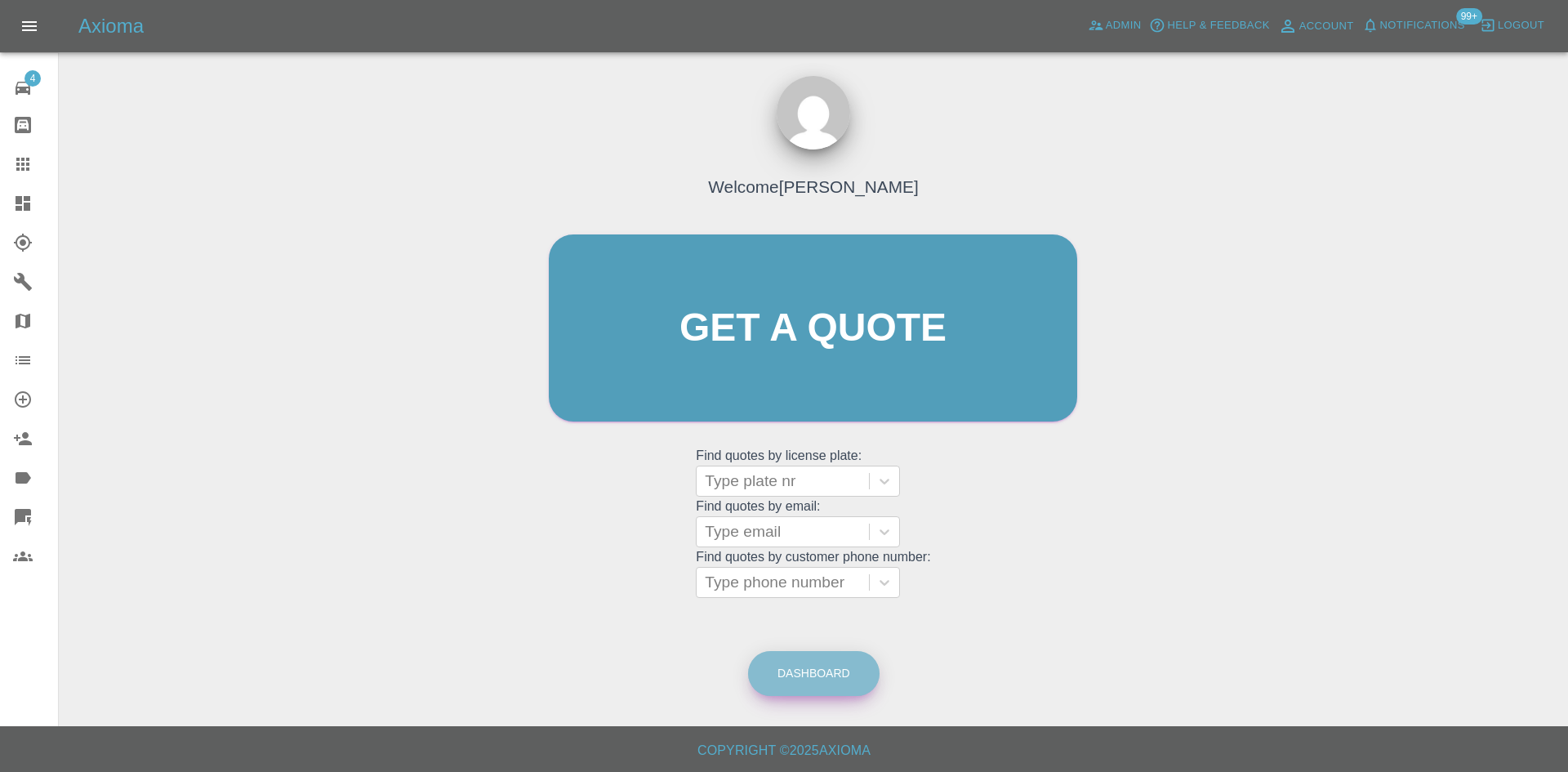
click at [797, 685] on link "Dashboard" at bounding box center [814, 673] width 132 height 45
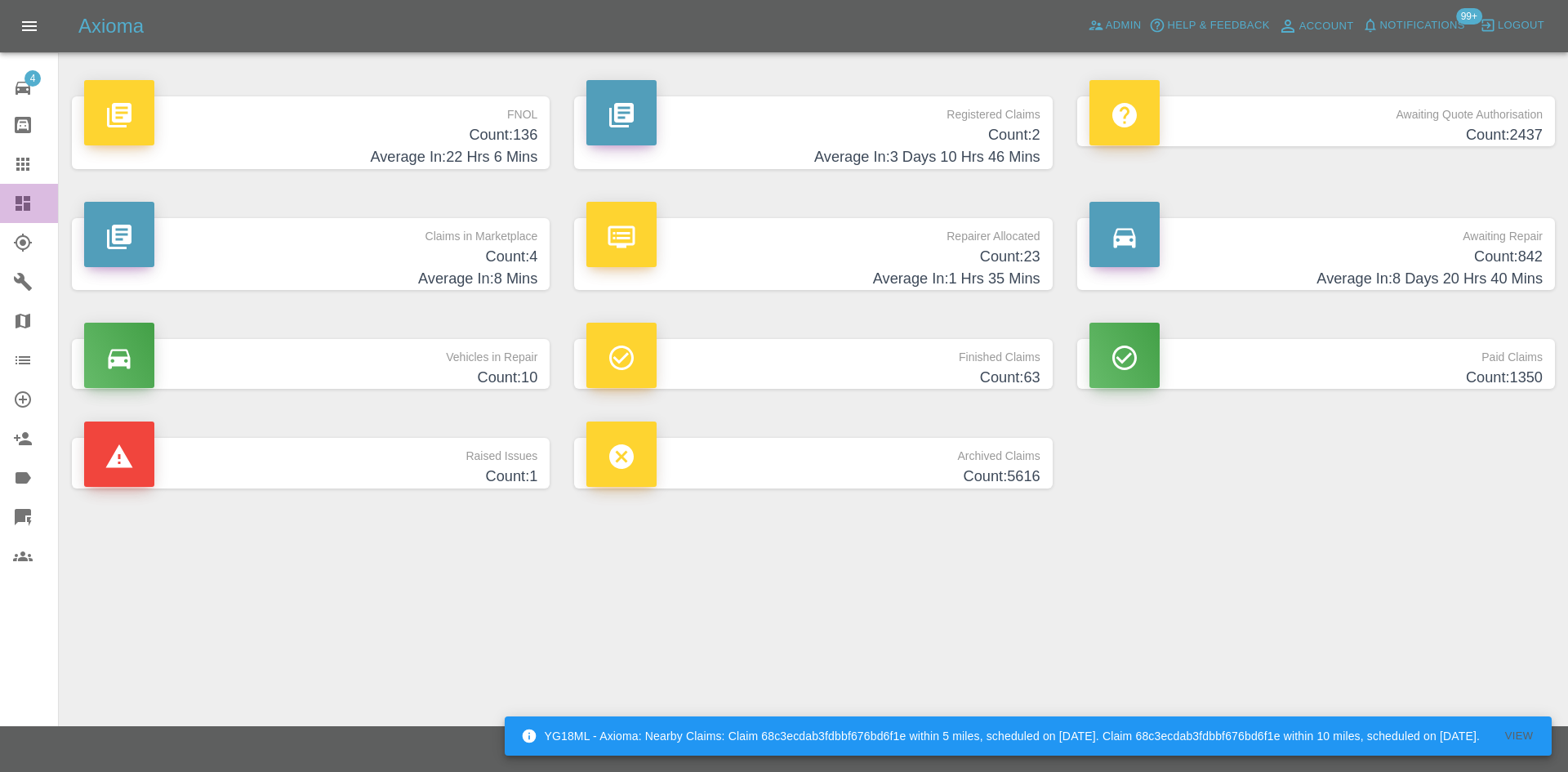
click at [20, 189] on link "Dashboard" at bounding box center [29, 203] width 58 height 39
click at [11, 170] on link "Claims" at bounding box center [29, 164] width 58 height 39
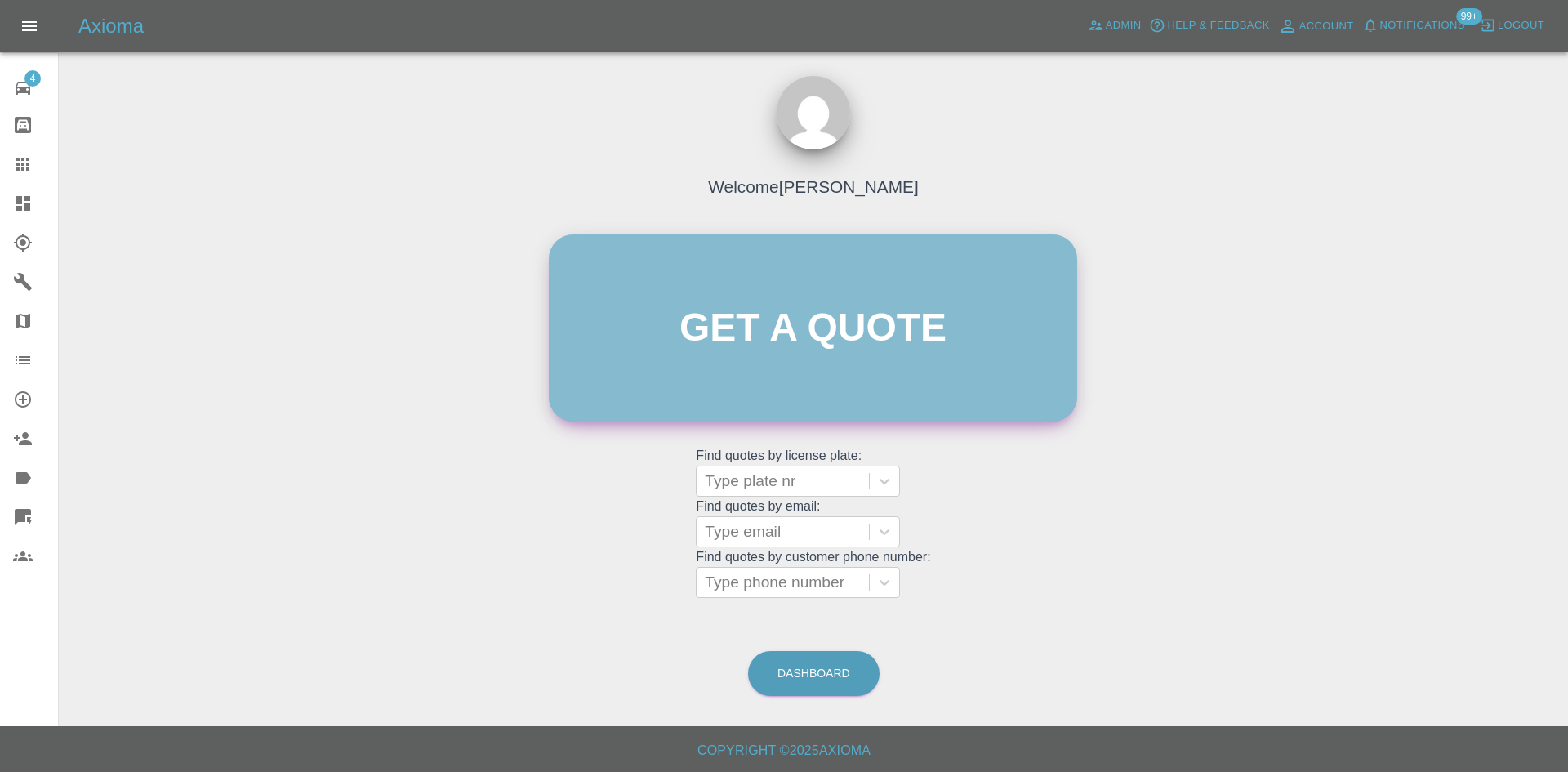
click at [827, 378] on link "Get a quote" at bounding box center [813, 328] width 528 height 187
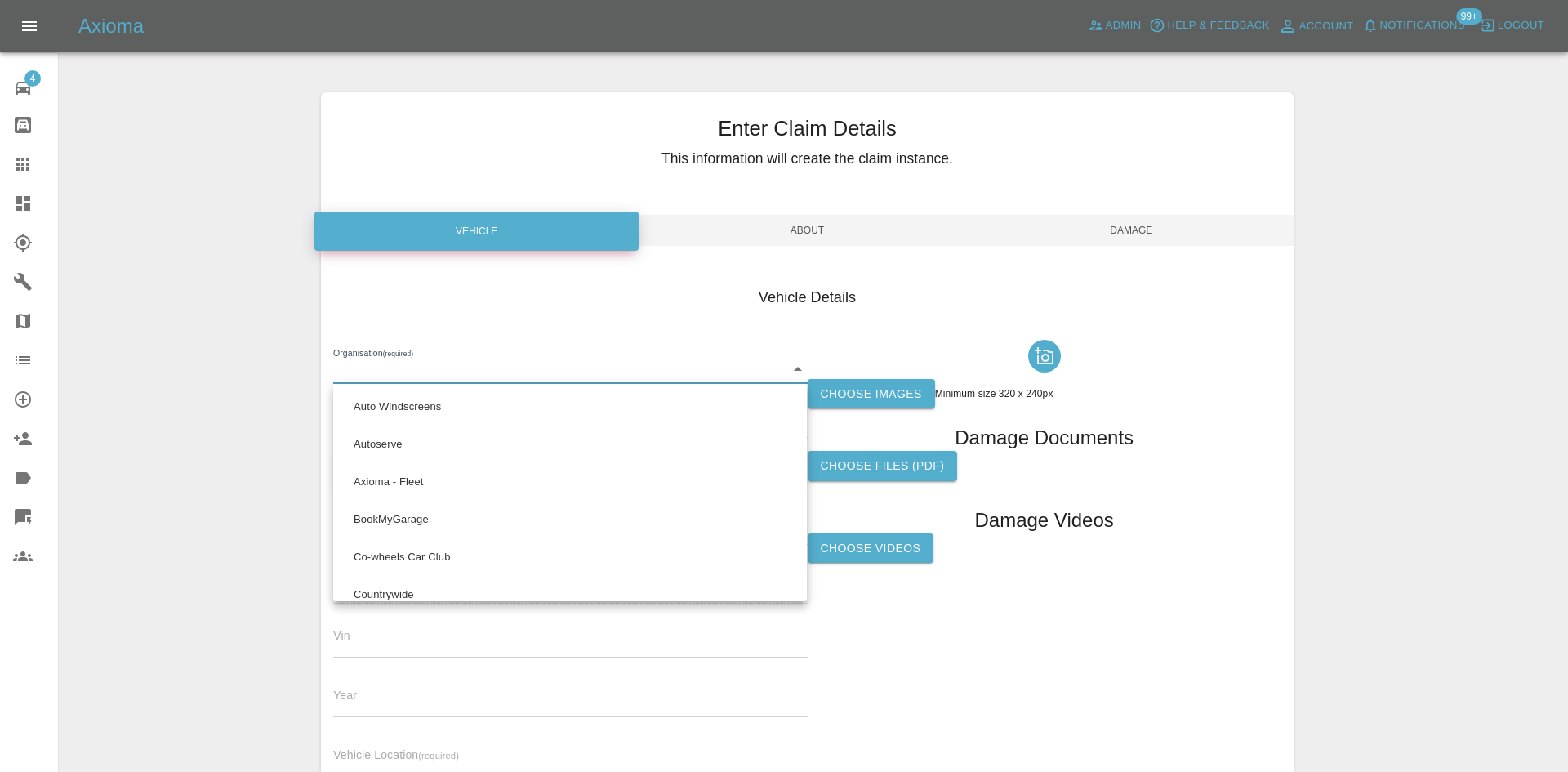
click at [786, 372] on body "Axioma Admin Help & Feedback Account Notifications 99+ Logout 4 Repair home Bod…" at bounding box center [784, 468] width 1568 height 935
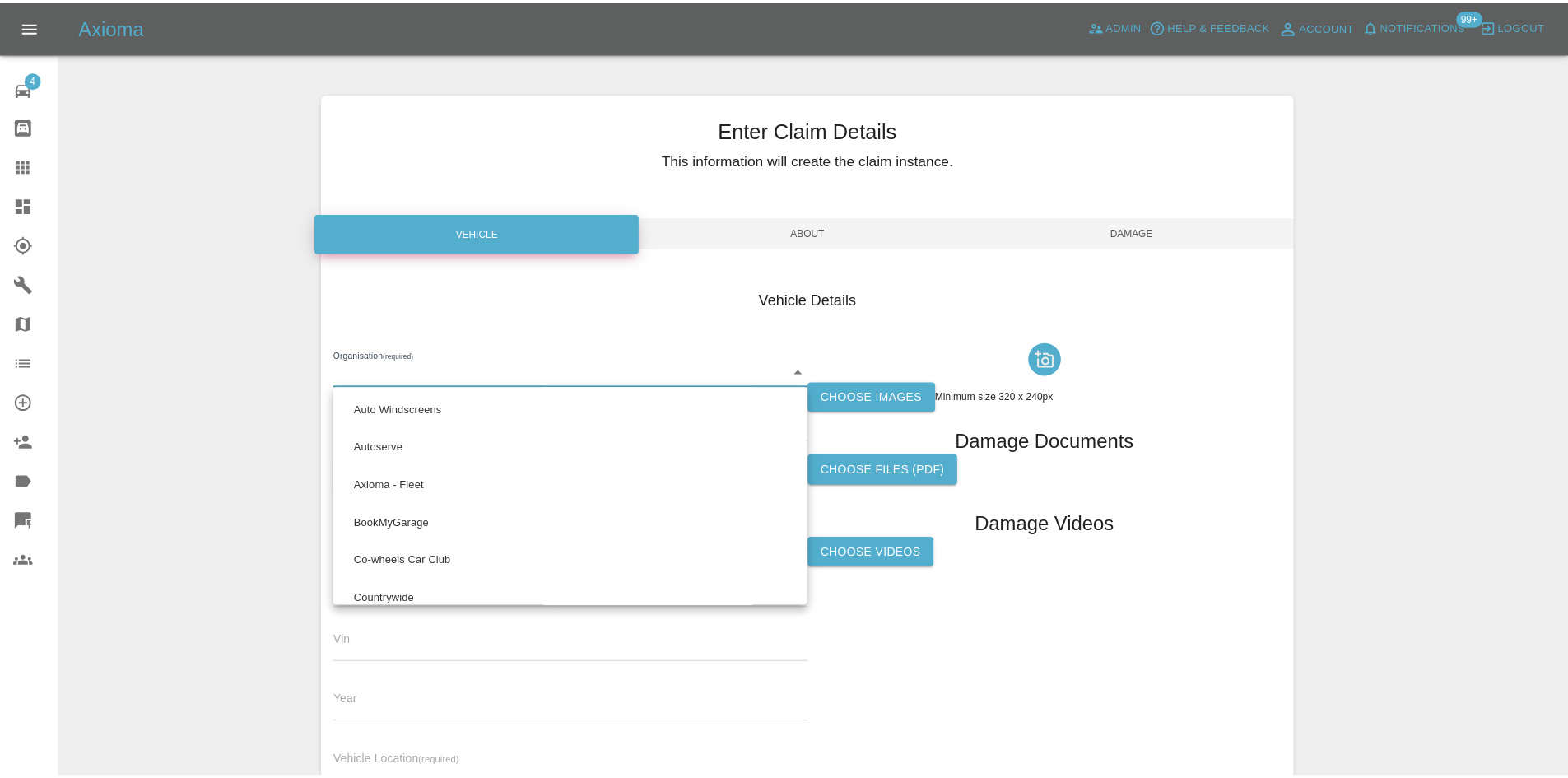
scroll to position [1429, 0]
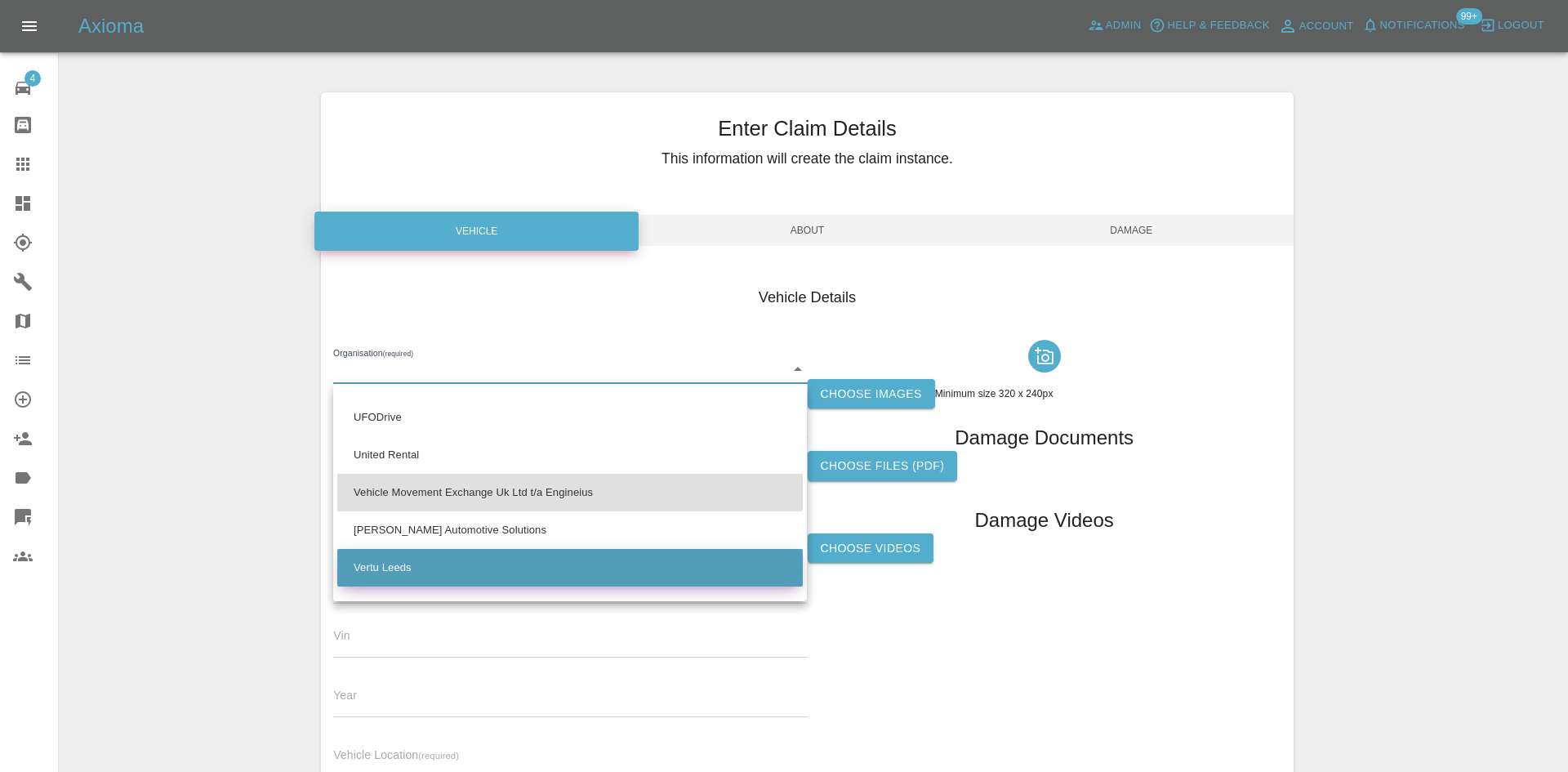
click at [457, 564] on li "Vertu Leeds" at bounding box center [570, 567] width 465 height 37
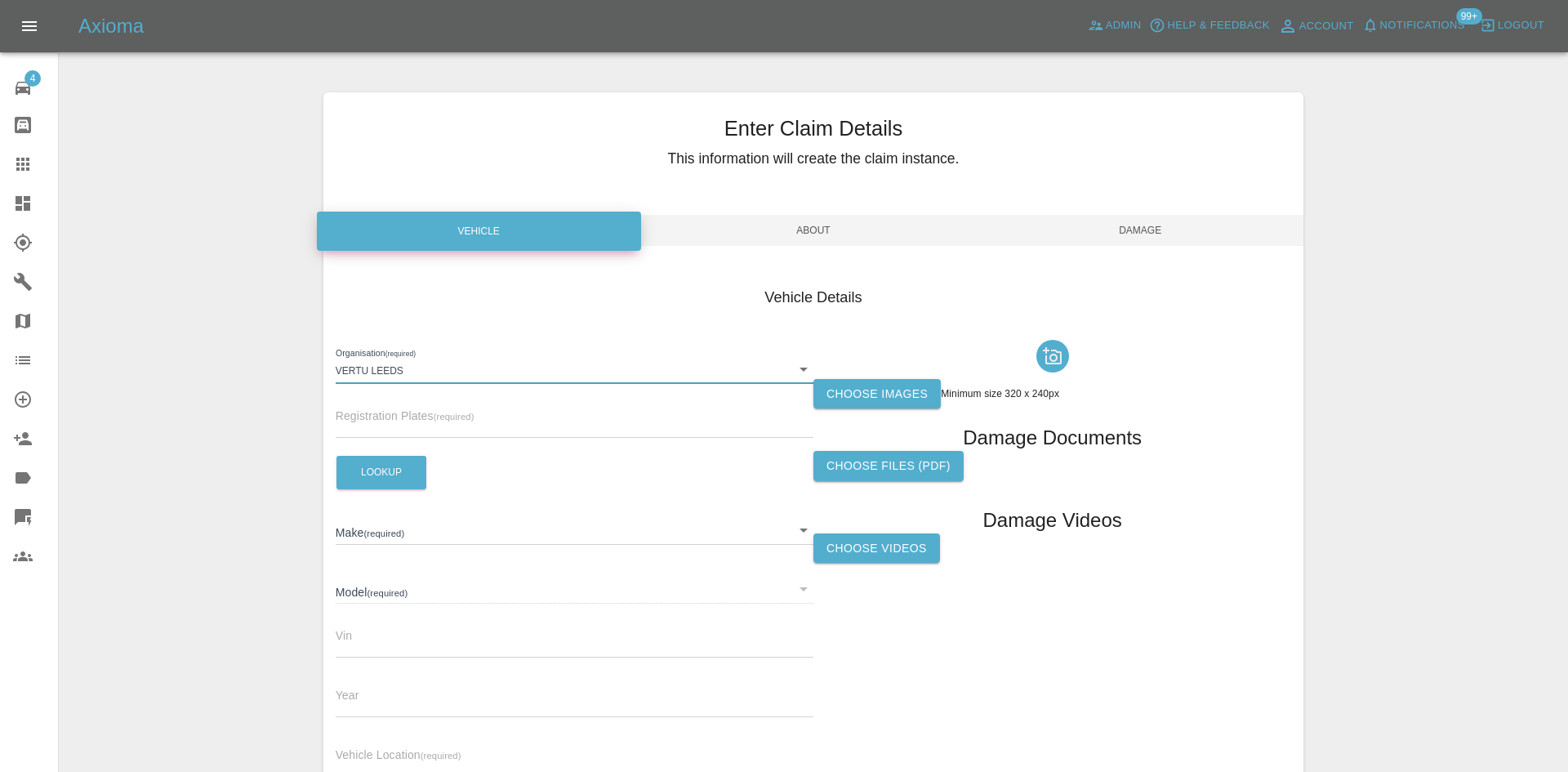
type input "68d136b25ce9f4119d90784f"
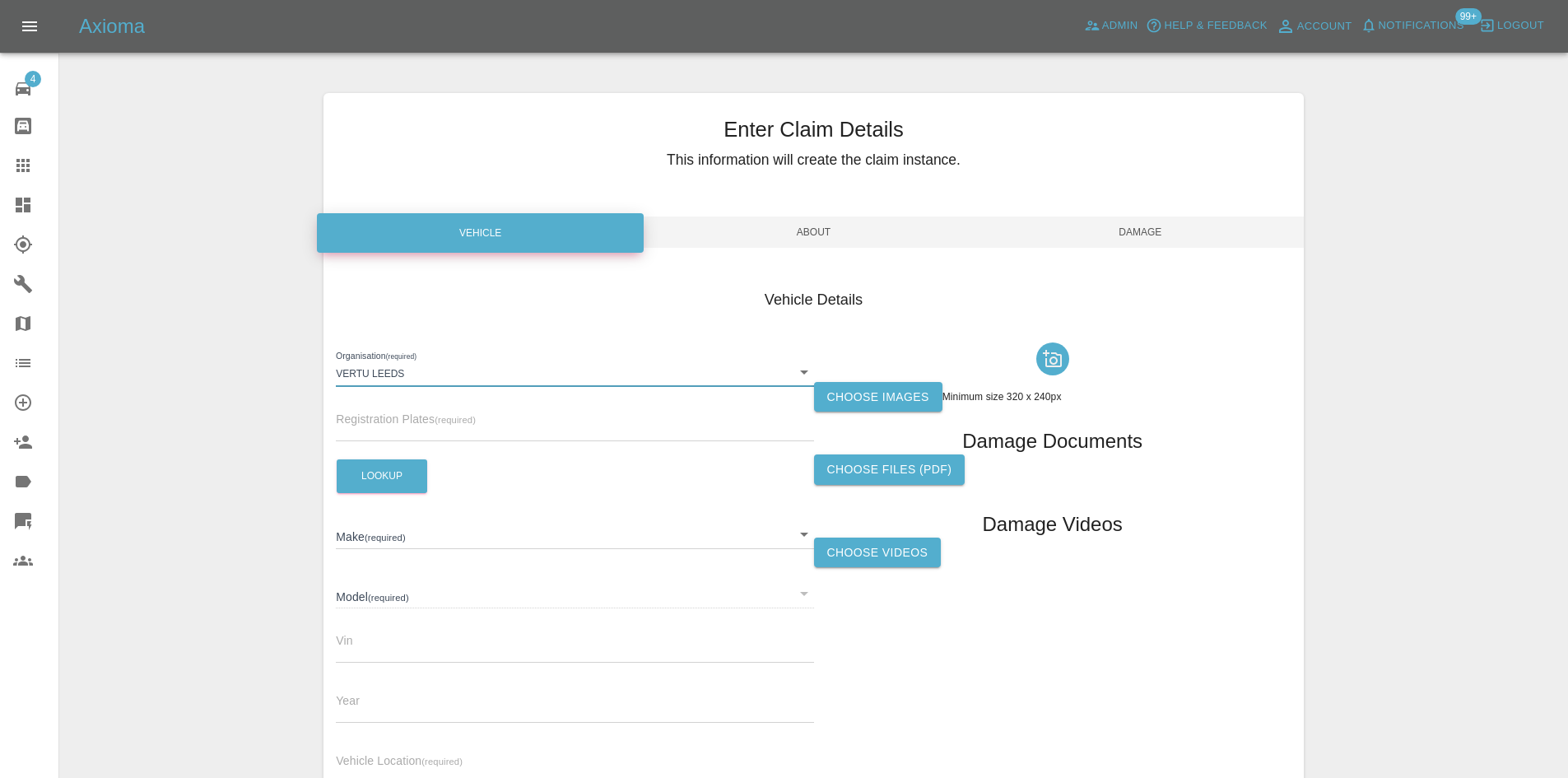
click at [399, 437] on input "text" at bounding box center [574, 429] width 478 height 24
paste input "YD74ZWK"
type input "YD74ZWK"
click at [385, 474] on button "Lookup" at bounding box center [382, 476] width 90 height 34
type input "MAXUS"
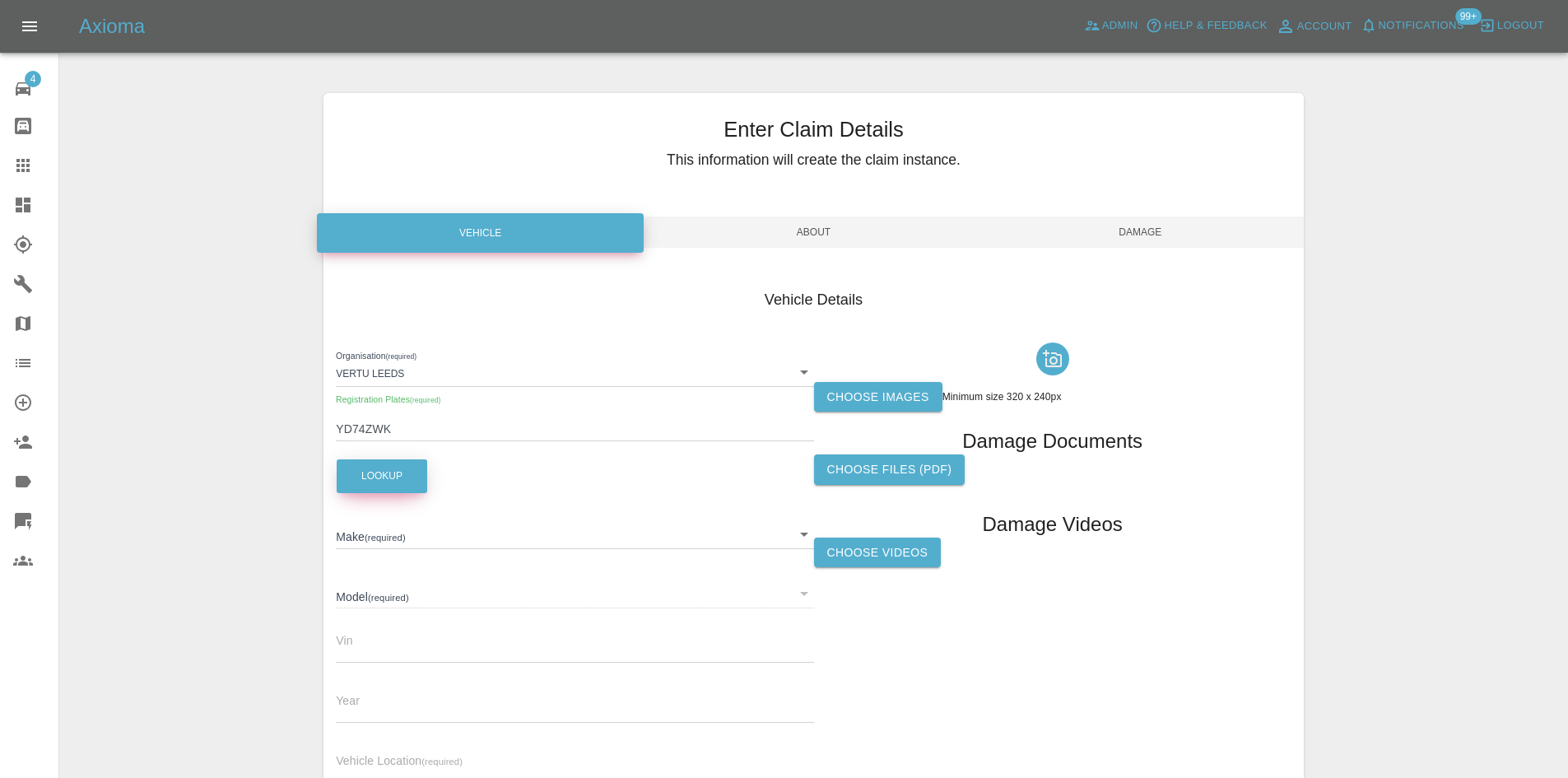
type input "DELIVER 9 LH 145"
type input "[US_VEHICLE_IDENTIFICATION_NUMBER]"
type input "2025"
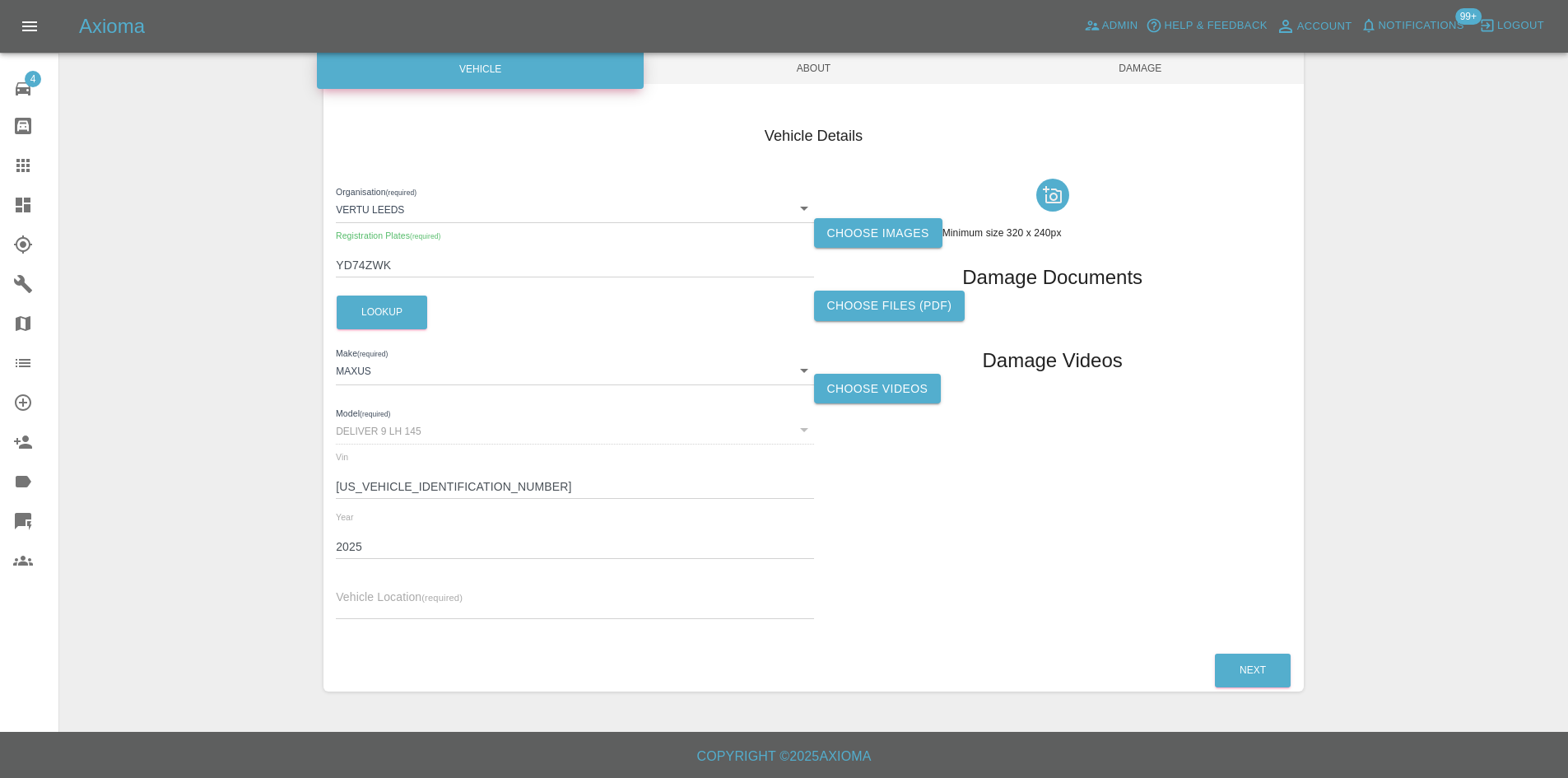
click at [443, 608] on input "text" at bounding box center [574, 607] width 478 height 24
click at [379, 617] on input "text" at bounding box center [574, 607] width 478 height 24
type input "Waiting"
click at [885, 214] on div at bounding box center [1053, 195] width 478 height 46
click at [888, 218] on label "Choose images" at bounding box center [879, 234] width 129 height 31
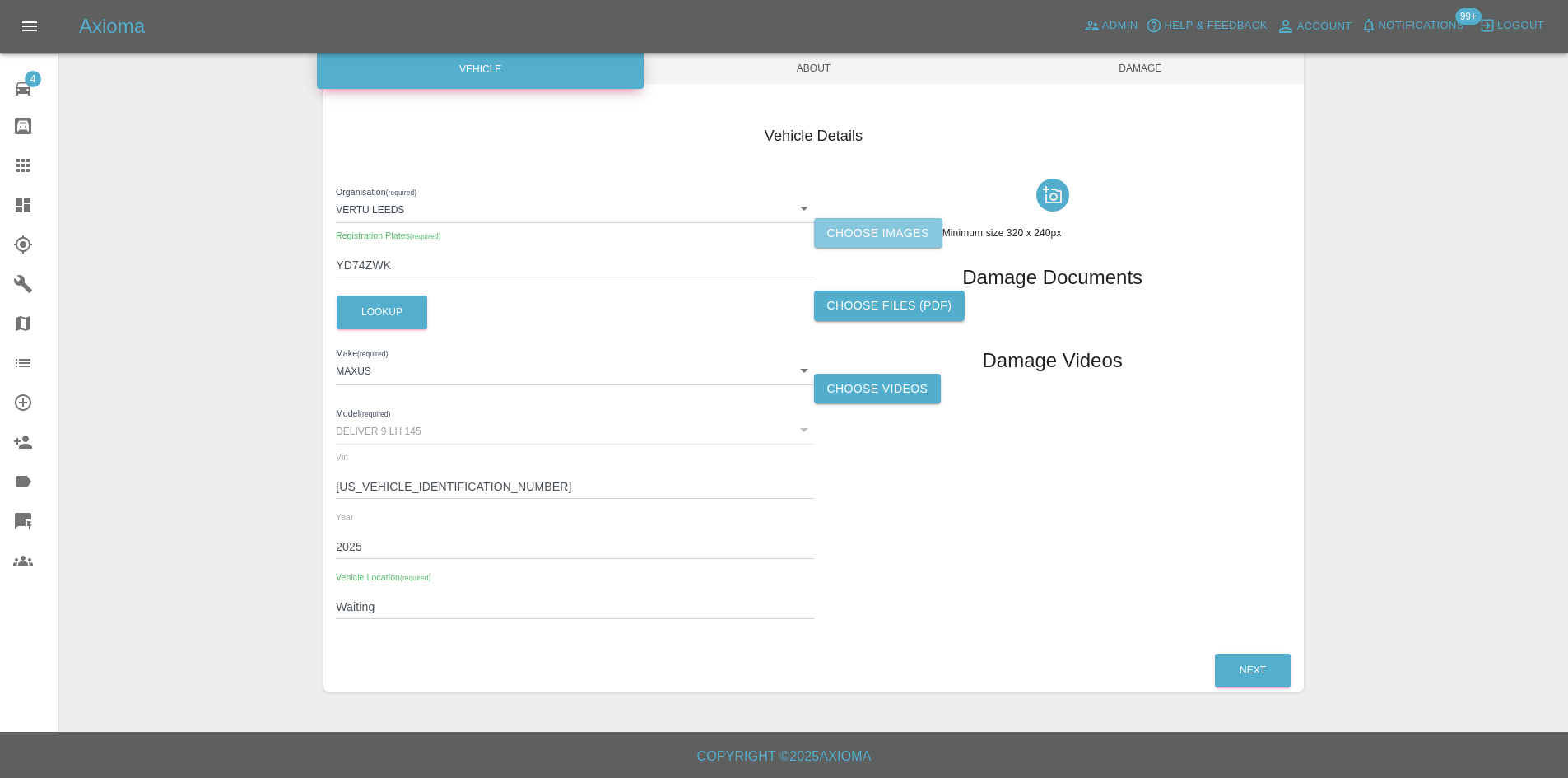
click at [0, 0] on input "Choose images" at bounding box center [0, 0] width 0 height 0
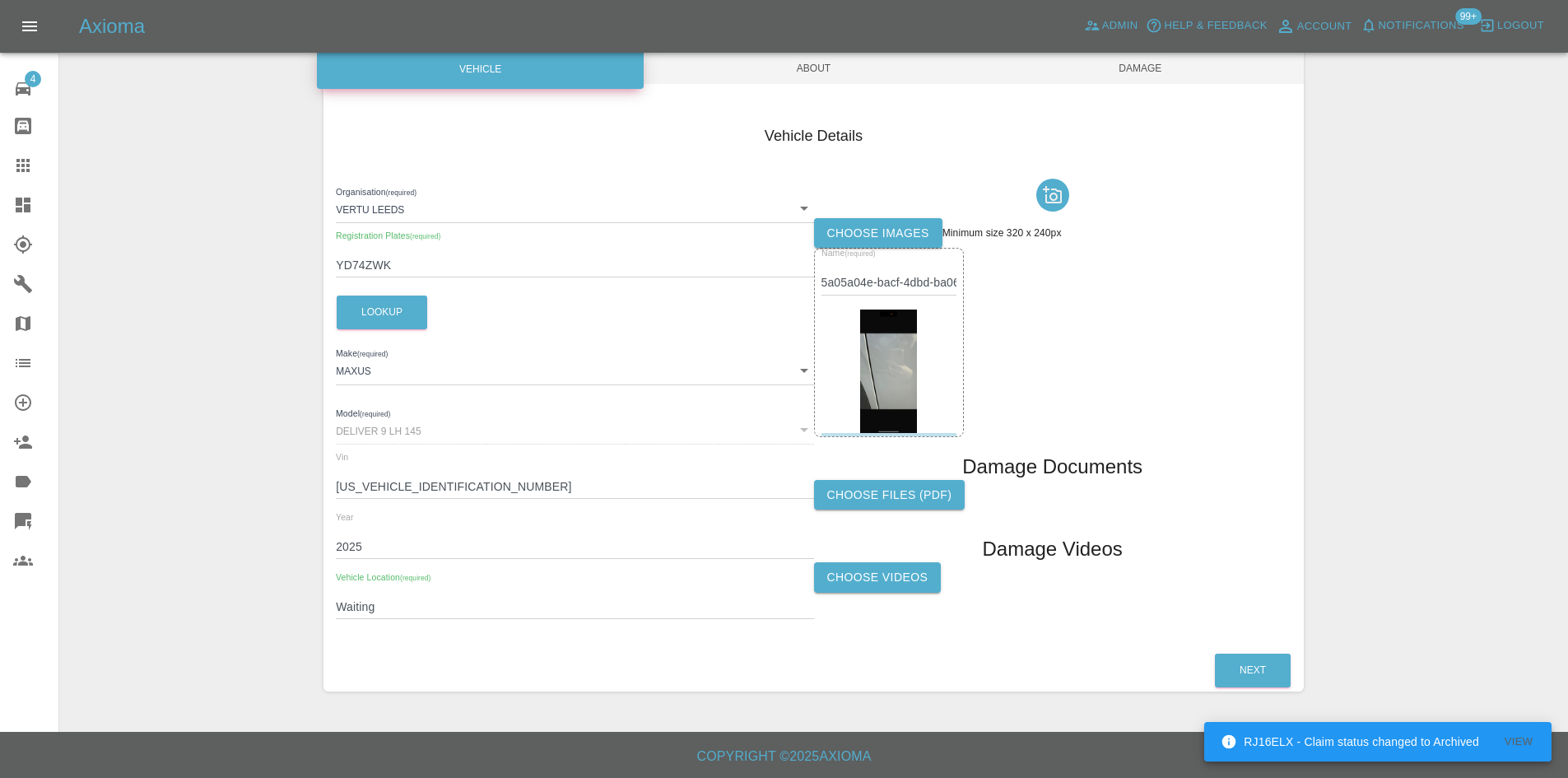
click at [816, 78] on span "About" at bounding box center [813, 68] width 327 height 32
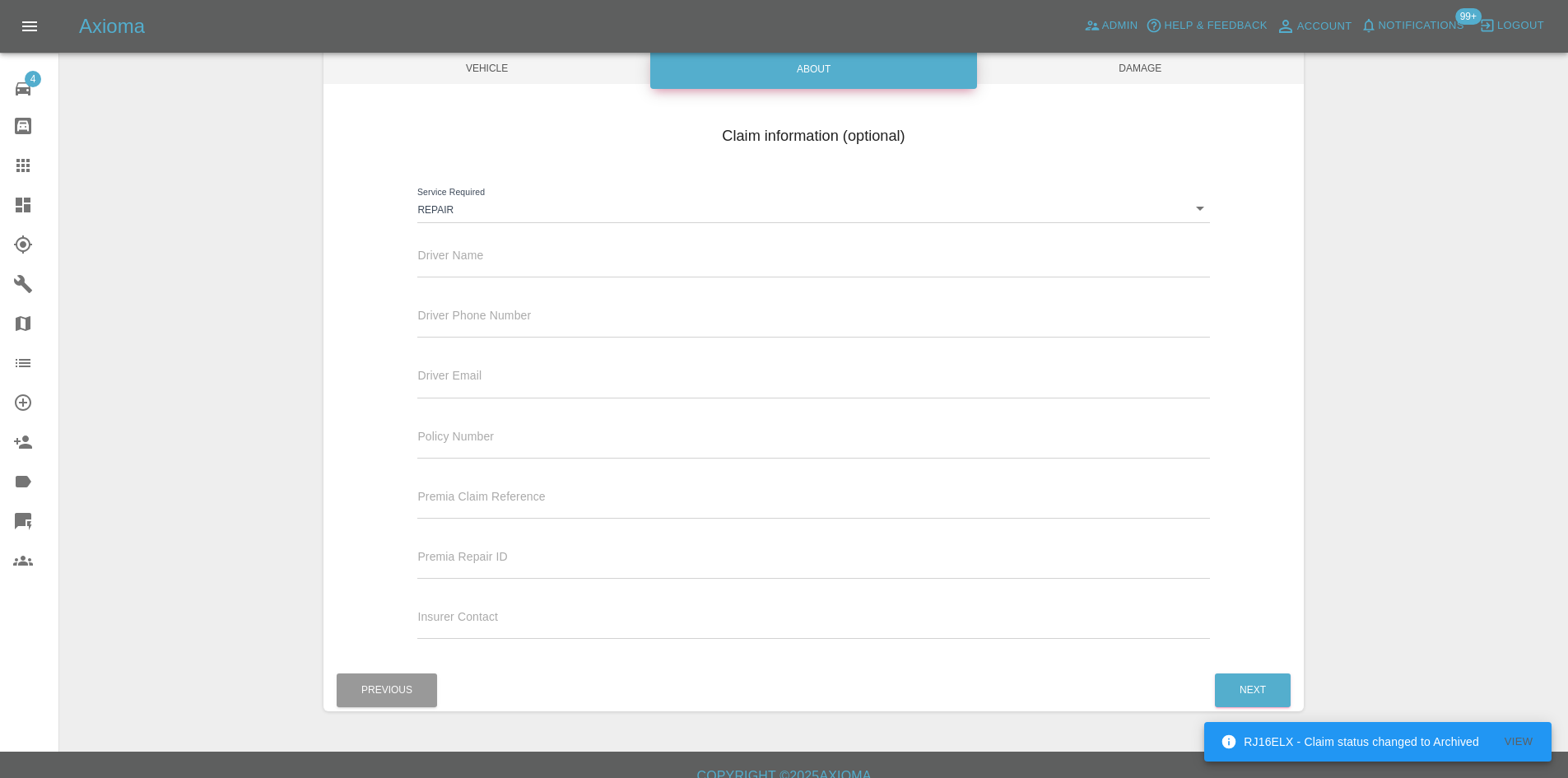
click at [545, 261] on input "text" at bounding box center [813, 265] width 792 height 24
type input "Waiting Details"
click at [571, 318] on input "text" at bounding box center [813, 325] width 792 height 24
type input "0777777777"
click at [569, 386] on input "text" at bounding box center [813, 386] width 792 height 24
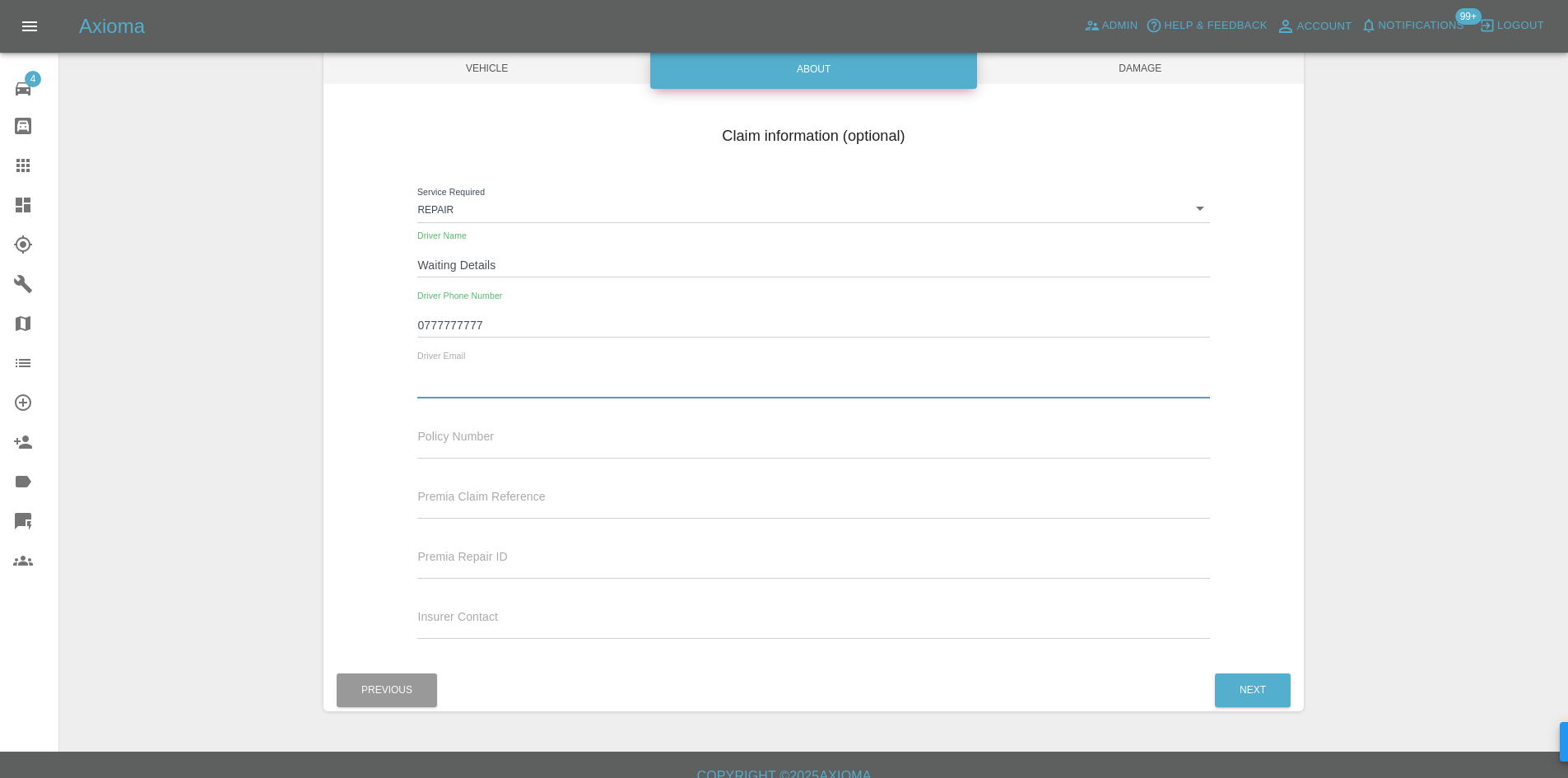
type input "[EMAIL_ADDRESS][DOMAIN_NAME]"
click at [1157, 83] on span "Damage" at bounding box center [1140, 68] width 327 height 32
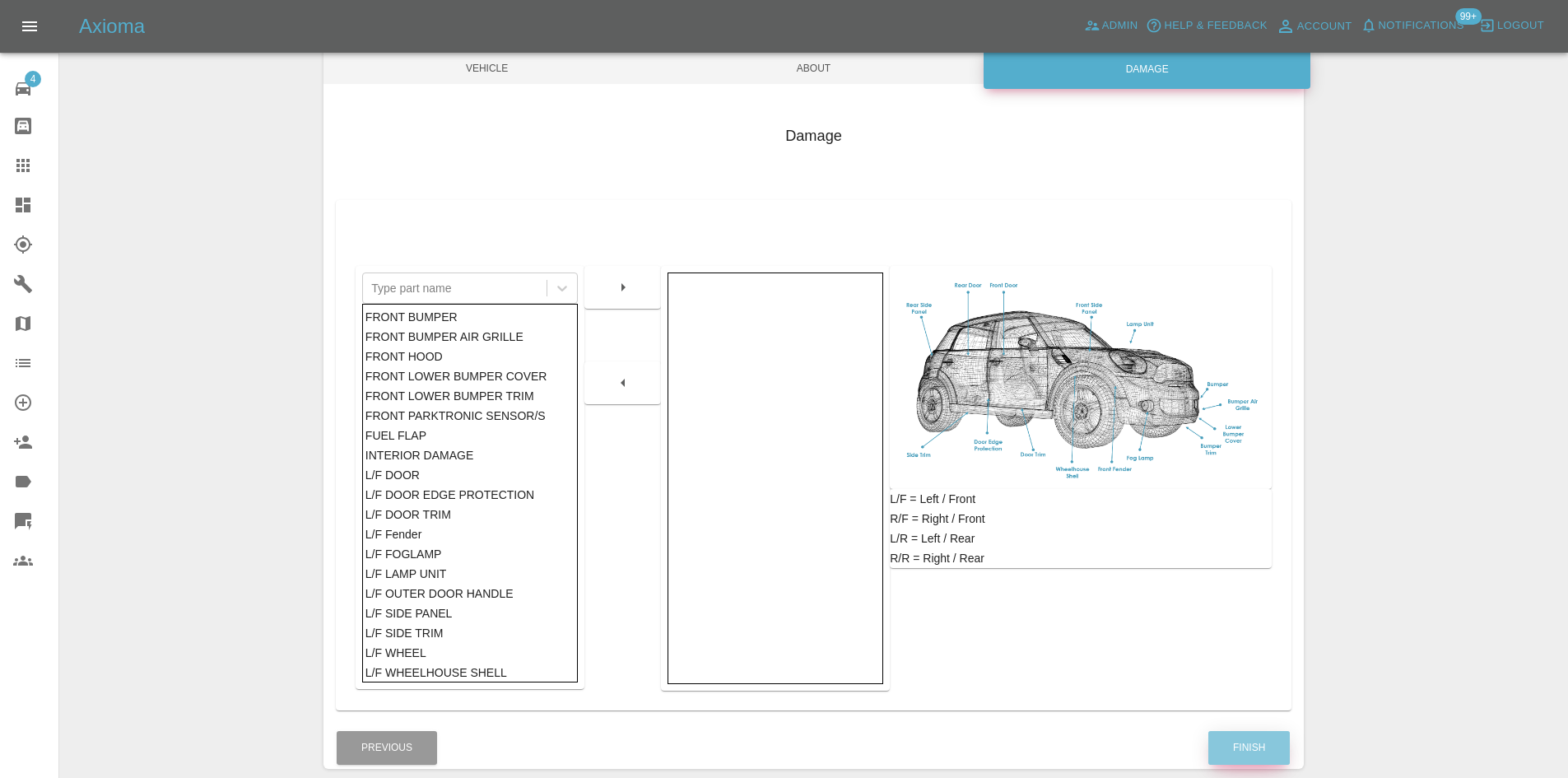
click at [1268, 751] on button "Finish" at bounding box center [1249, 747] width 82 height 34
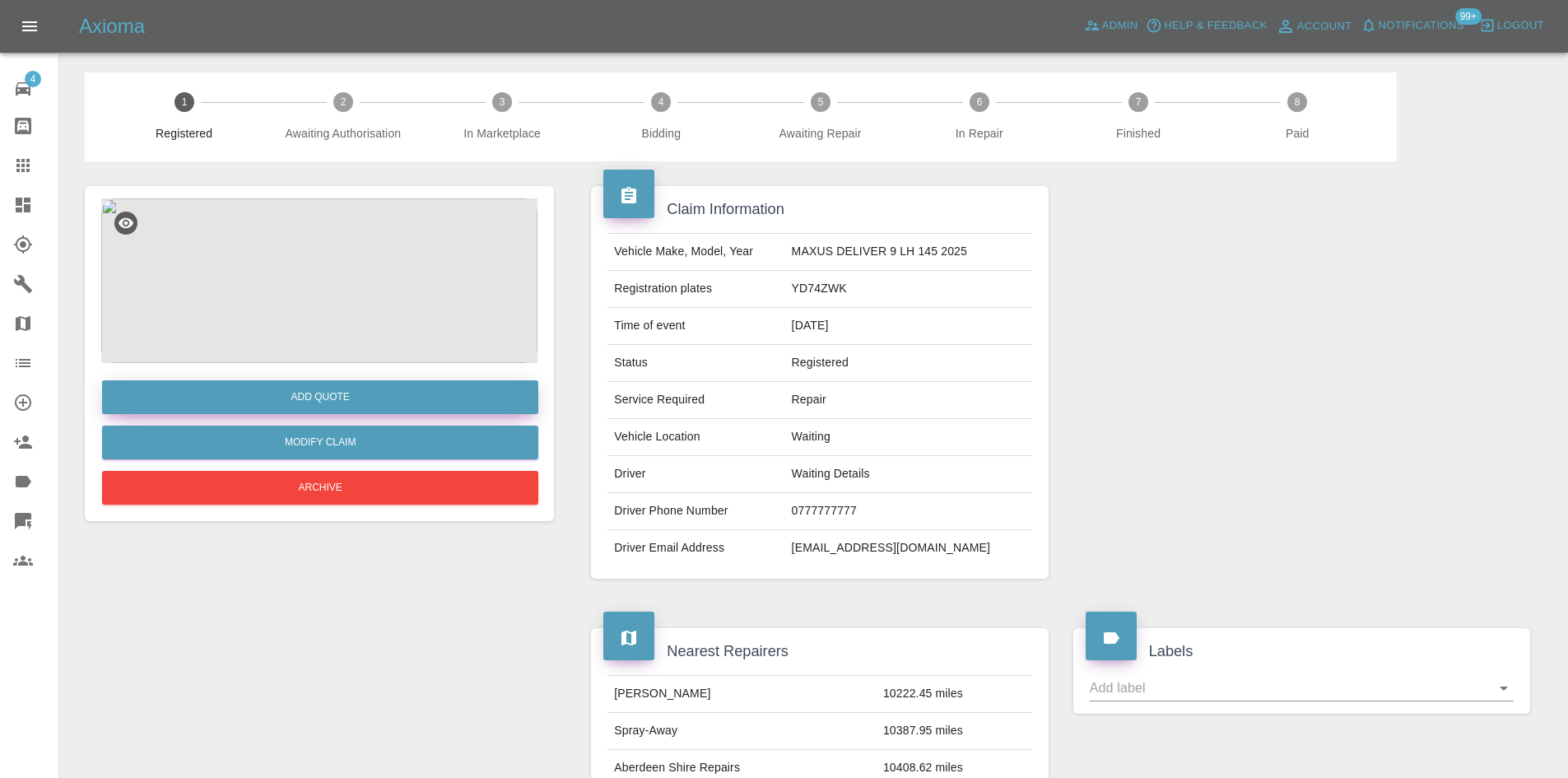
click at [393, 392] on button "Add Quote" at bounding box center [320, 397] width 436 height 34
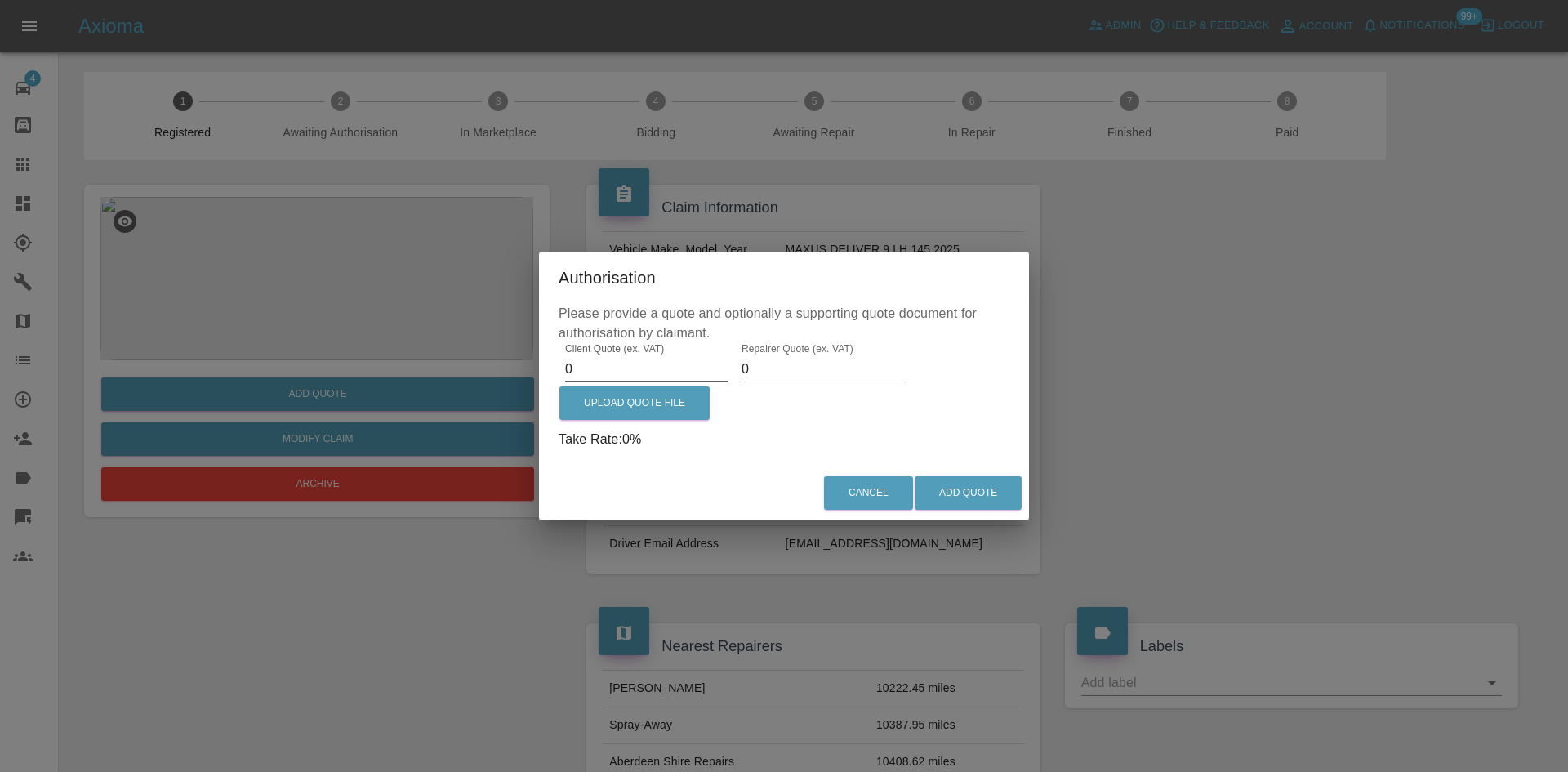
click at [633, 361] on input "0" at bounding box center [646, 368] width 163 height 26
type input "375"
click at [857, 370] on input "0" at bounding box center [822, 368] width 163 height 26
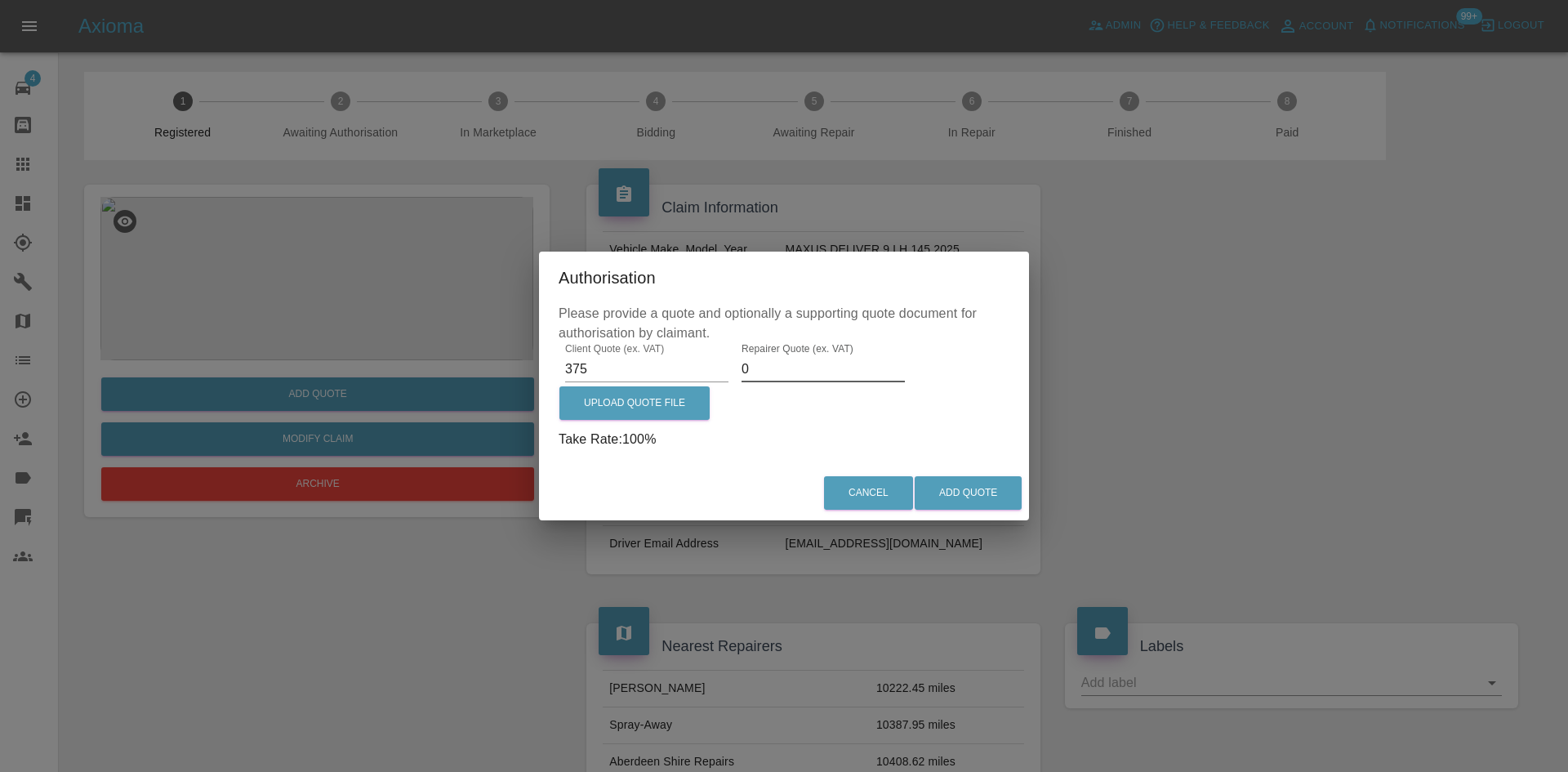
click at [856, 370] on input "0" at bounding box center [822, 368] width 163 height 26
click at [855, 370] on input "0" at bounding box center [822, 368] width 163 height 26
type input "0250"
click at [958, 497] on button "Add Quote" at bounding box center [968, 492] width 107 height 33
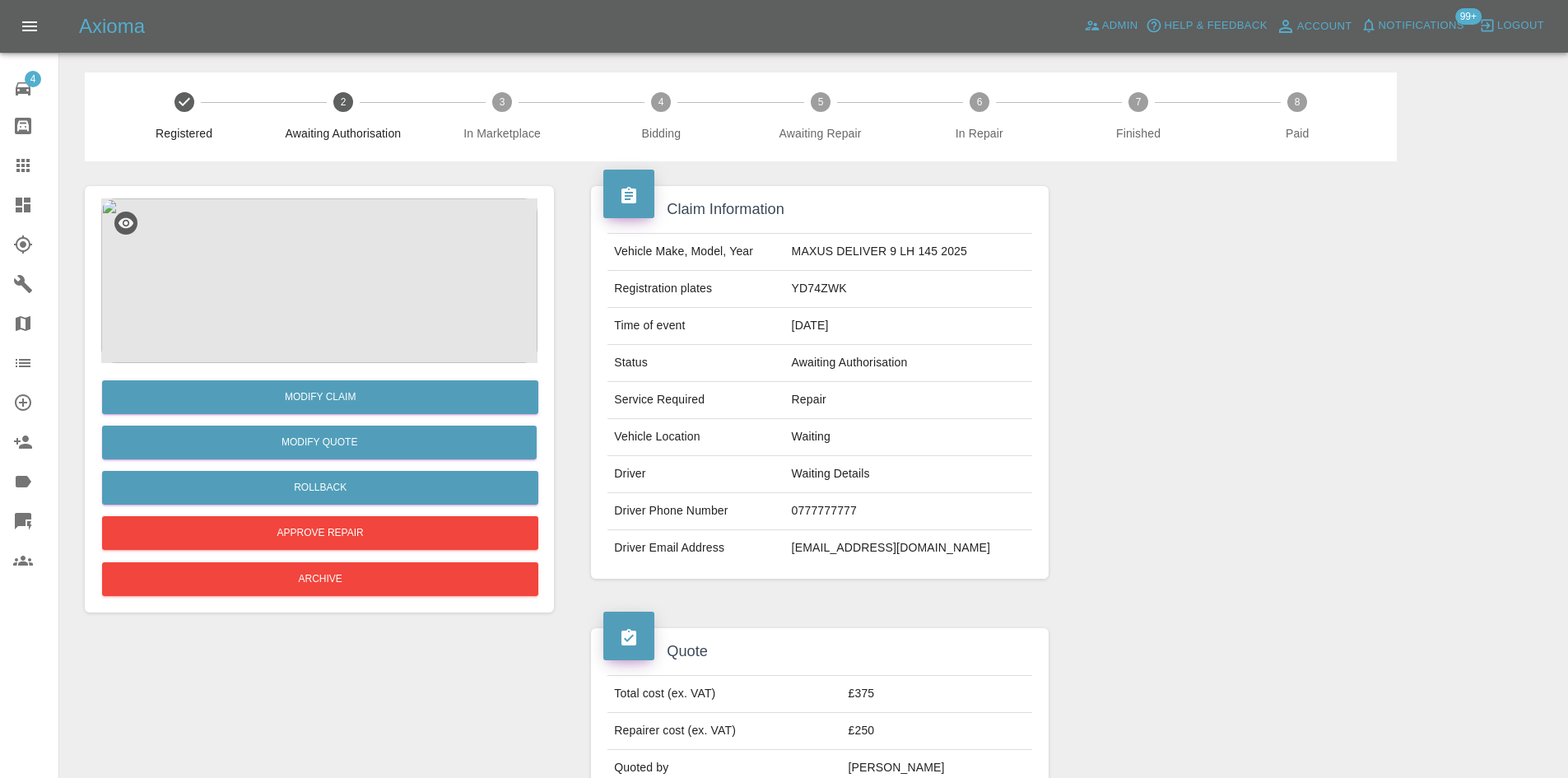
click at [10, 220] on link "Dashboard" at bounding box center [29, 205] width 59 height 39
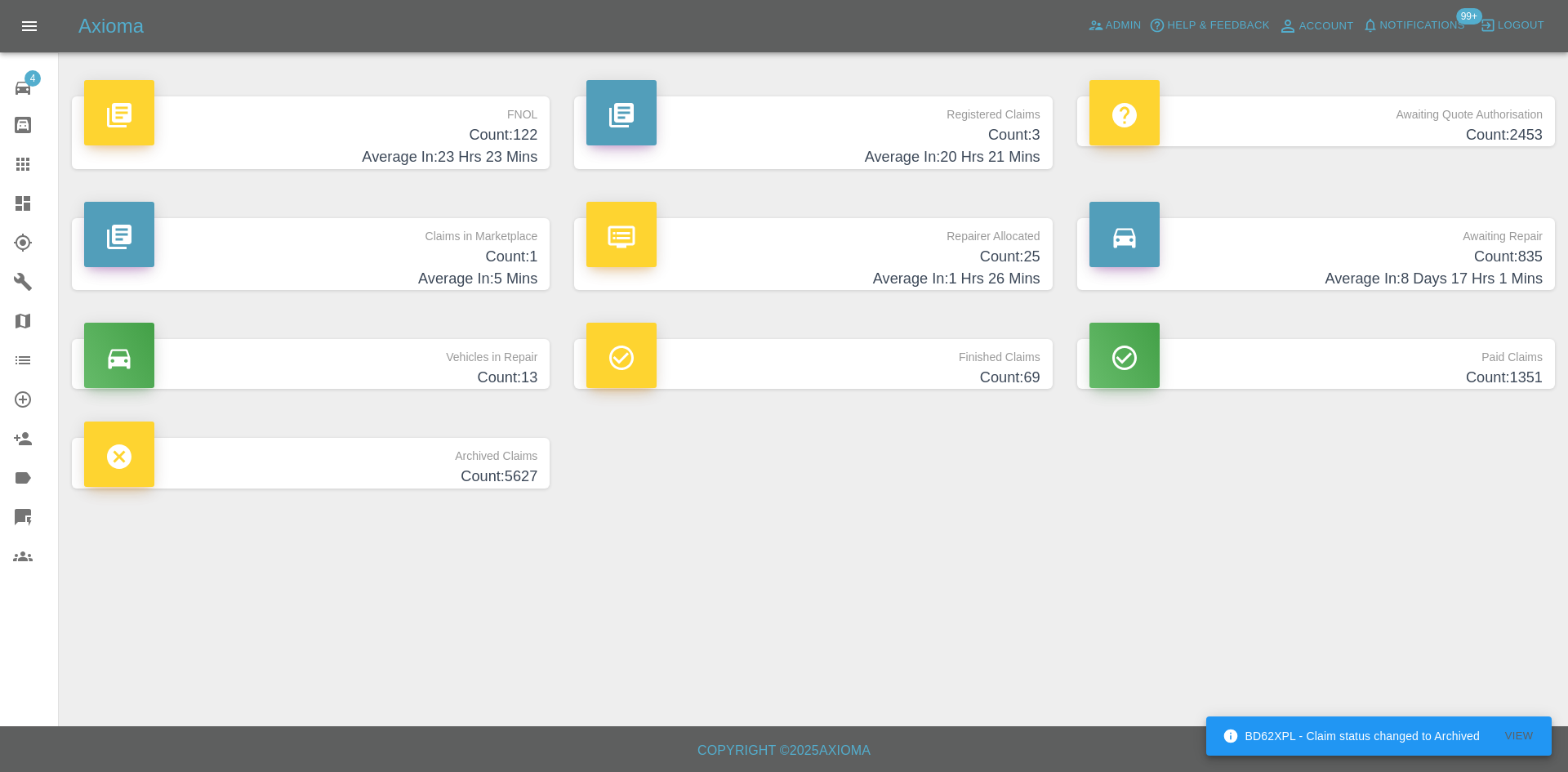
click at [903, 120] on p "Registered Claims" at bounding box center [813, 110] width 453 height 28
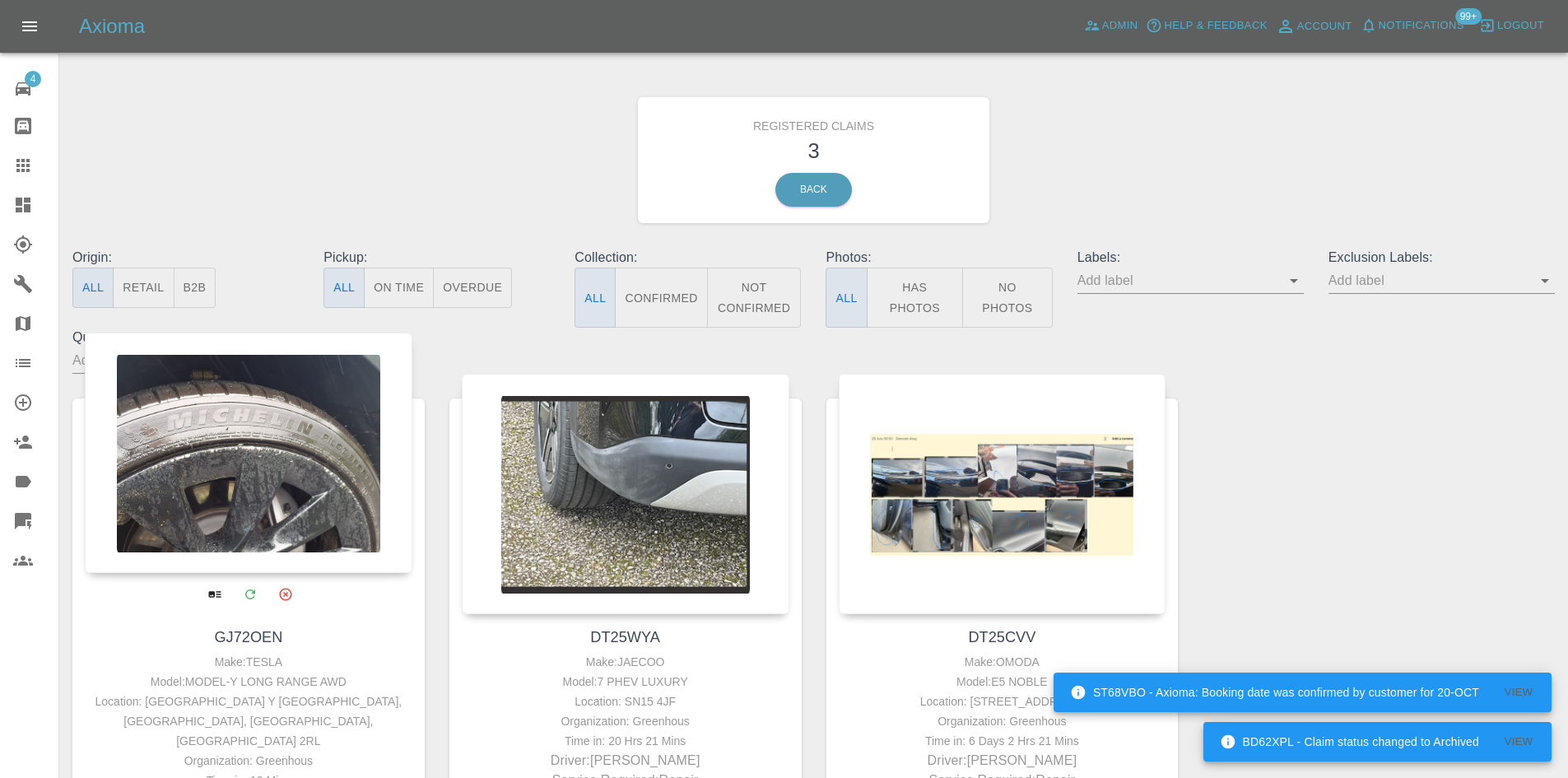
click at [280, 491] on div at bounding box center [248, 453] width 328 height 240
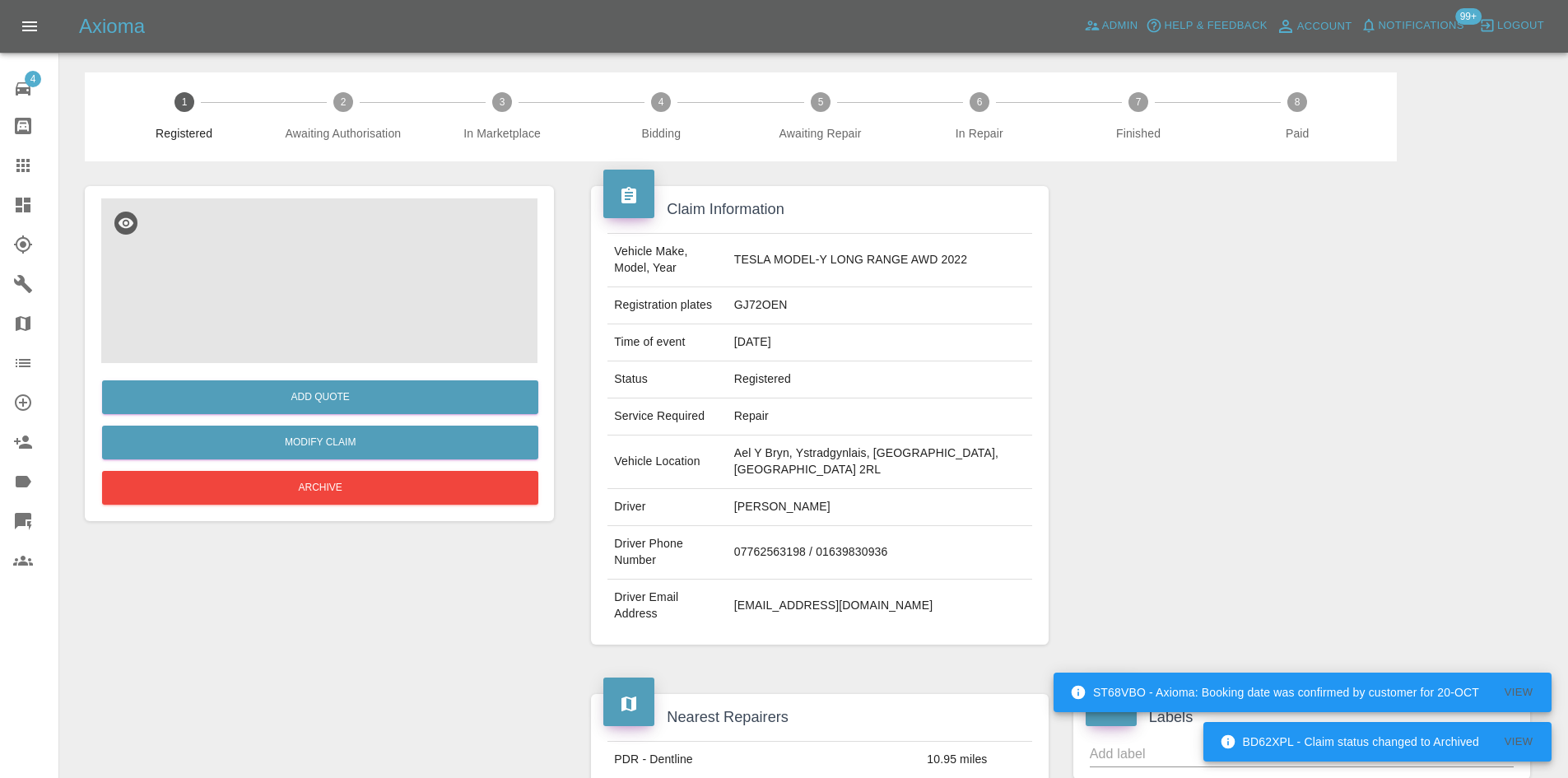
click at [298, 294] on img at bounding box center [319, 280] width 436 height 164
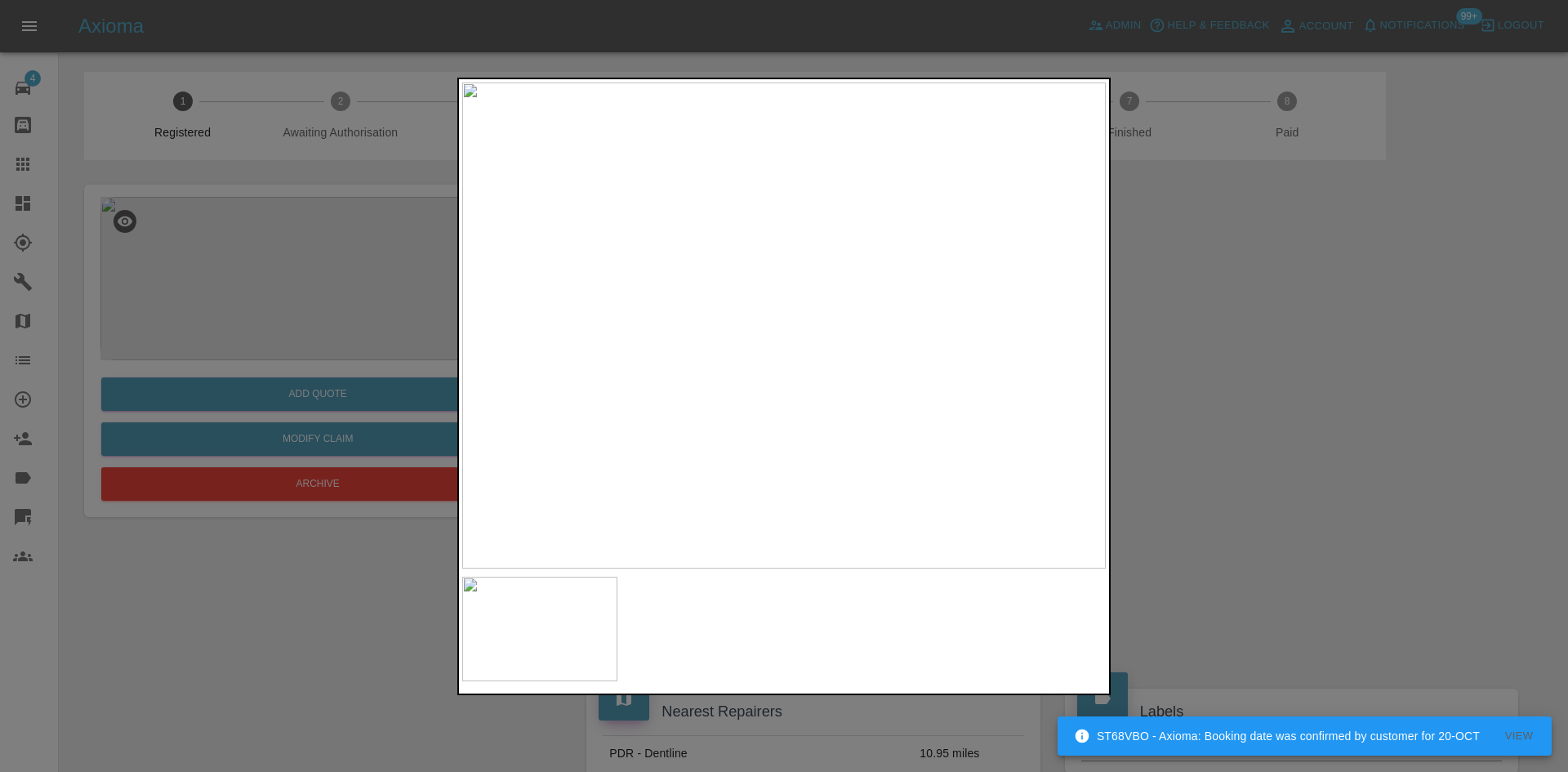
click at [1224, 434] on div at bounding box center [784, 386] width 1568 height 772
